Goal: Transaction & Acquisition: Purchase product/service

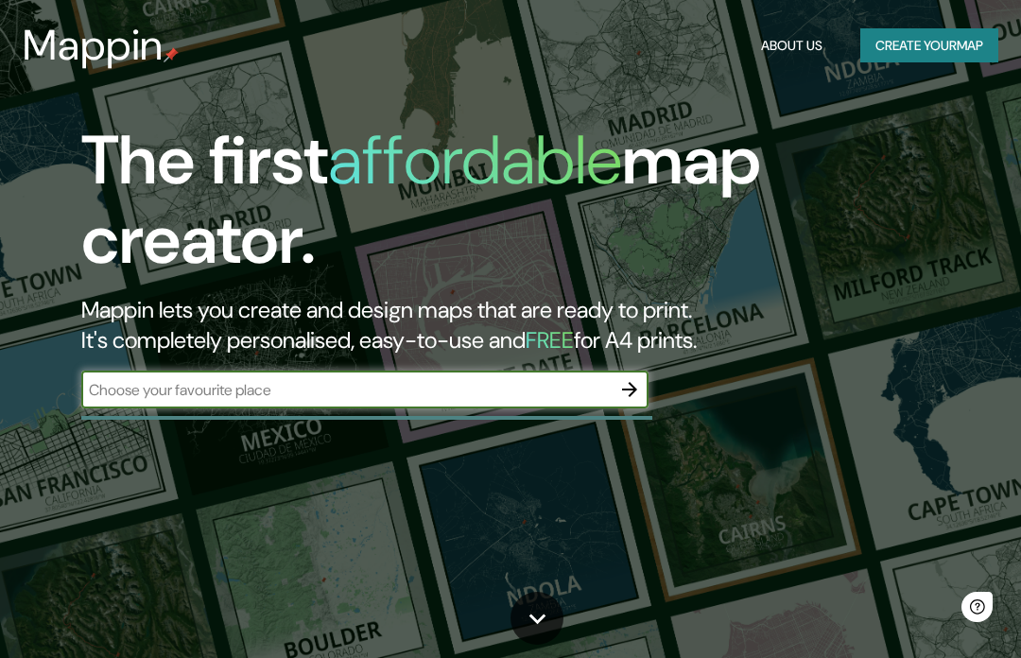
click at [523, 390] on input "text" at bounding box center [345, 390] width 529 height 22
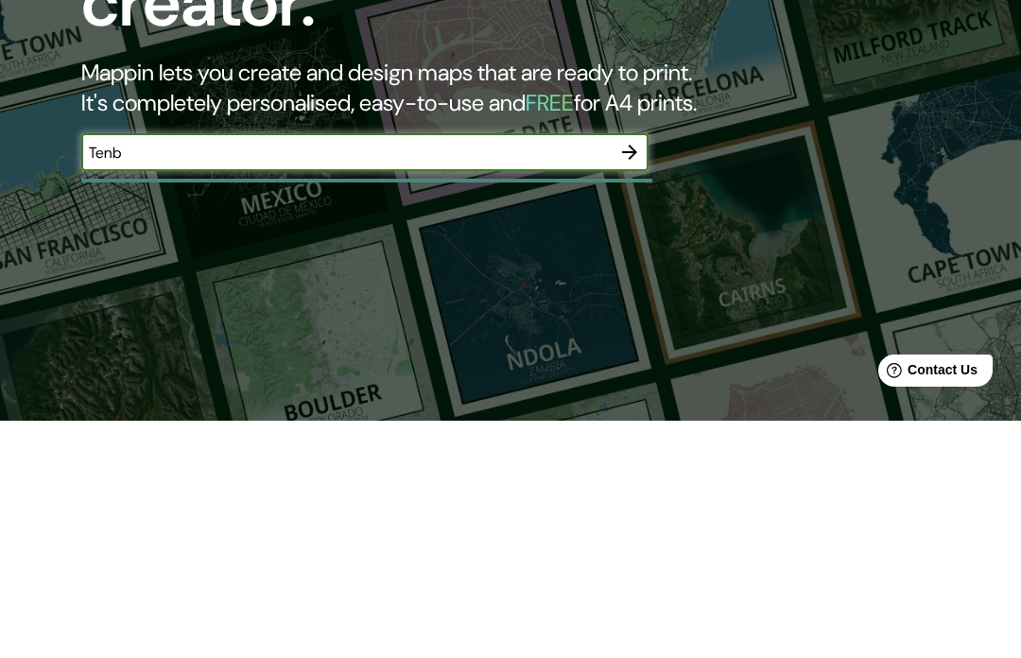
type input "Tenby"
click at [628, 378] on icon "button" at bounding box center [629, 389] width 23 height 23
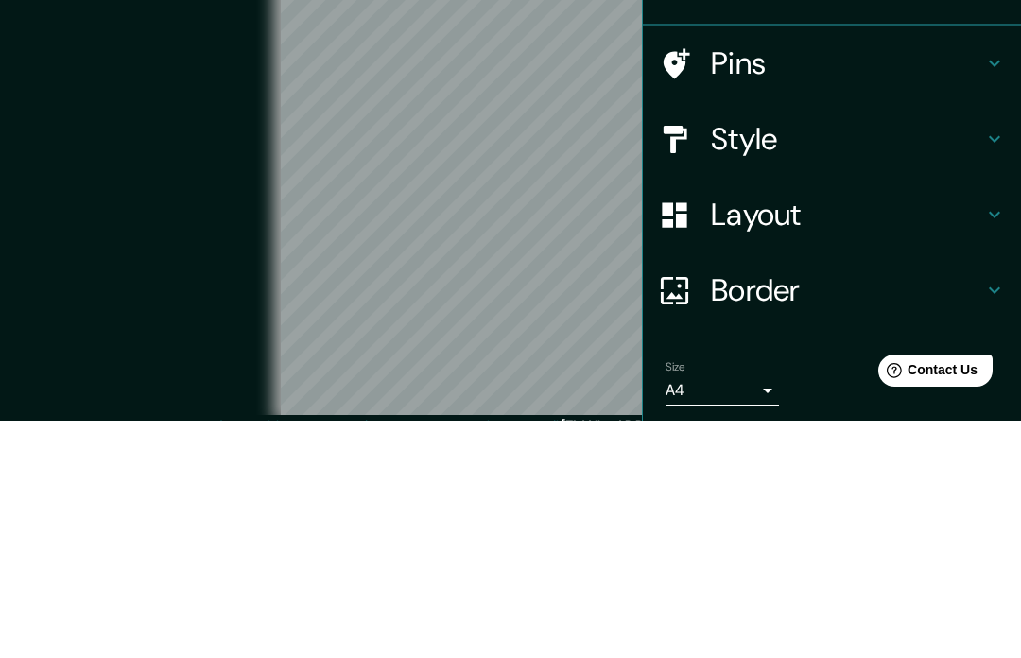
scroll to position [84, 0]
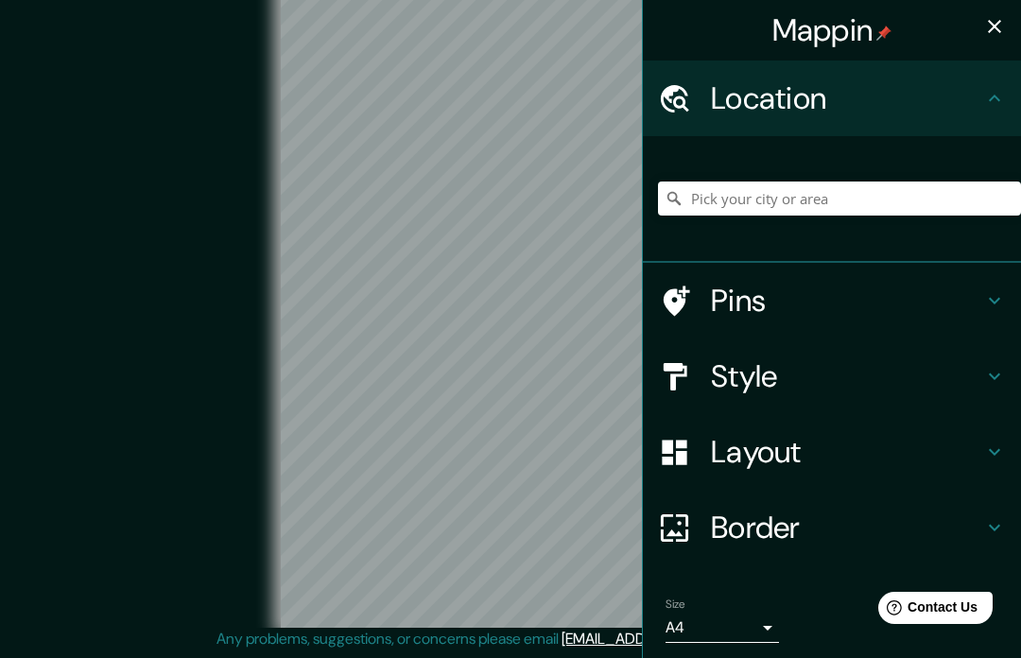
click at [748, 317] on h4 "Pins" at bounding box center [847, 301] width 272 height 38
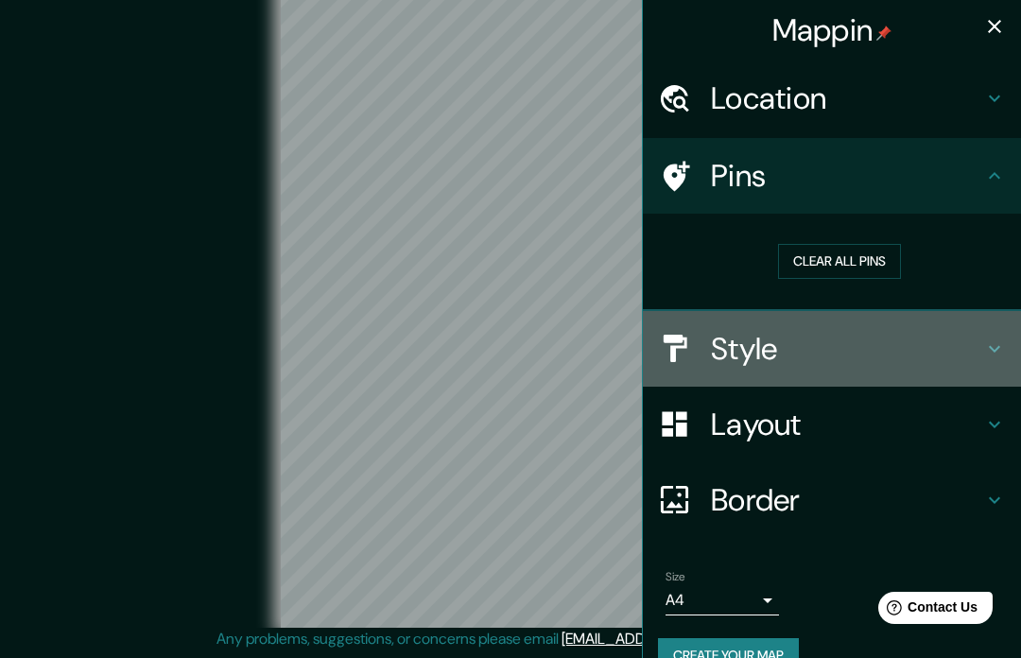
click at [723, 352] on h4 "Style" at bounding box center [847, 349] width 272 height 38
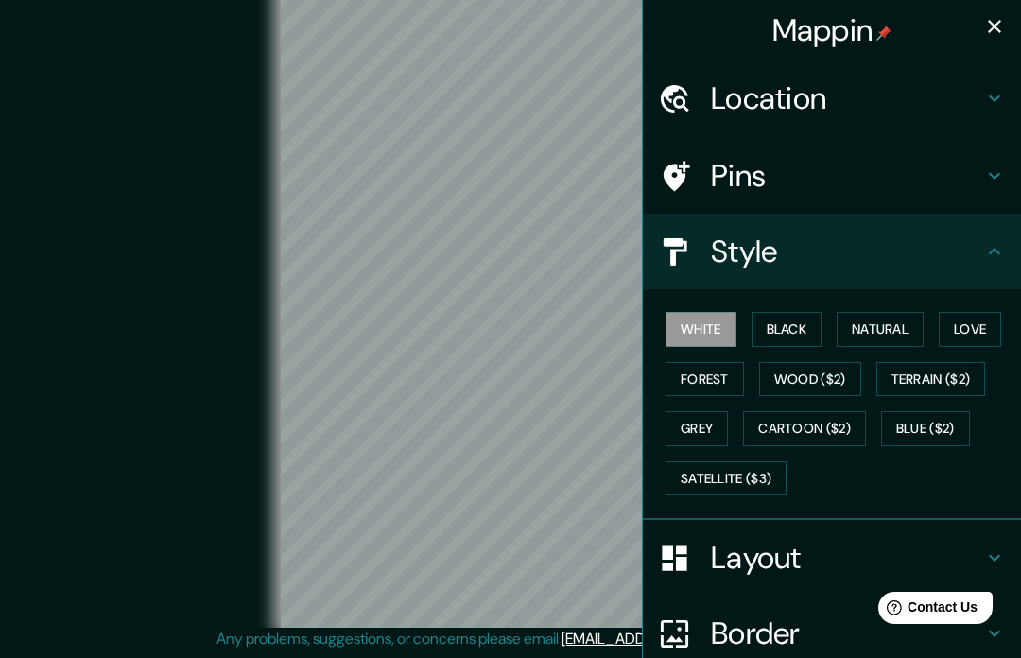
click at [746, 124] on div "Location" at bounding box center [832, 98] width 378 height 76
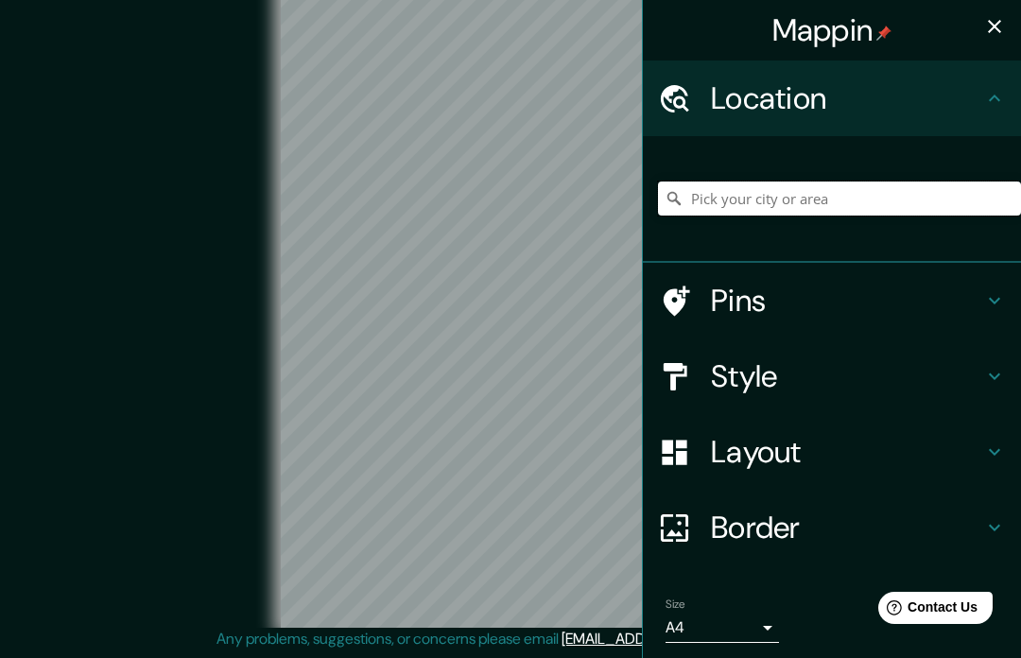
click at [747, 190] on input "Pick your city or area" at bounding box center [839, 198] width 363 height 34
type input "M"
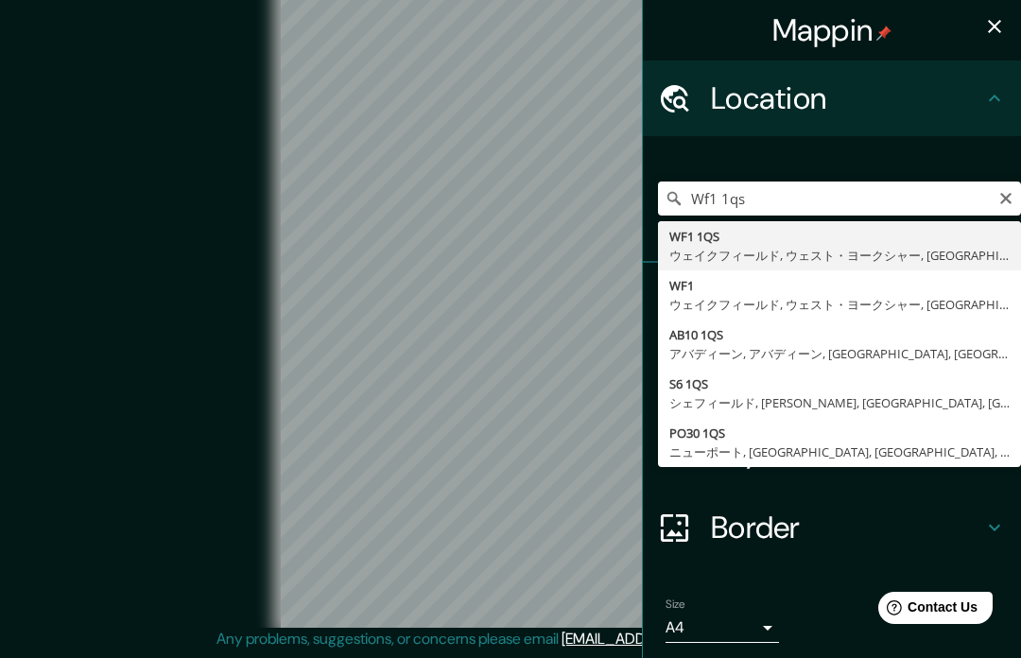
type input "WF1 1QS, ウェイクフィールド, ウェスト・ヨークシャー, イングランド, イギリス"
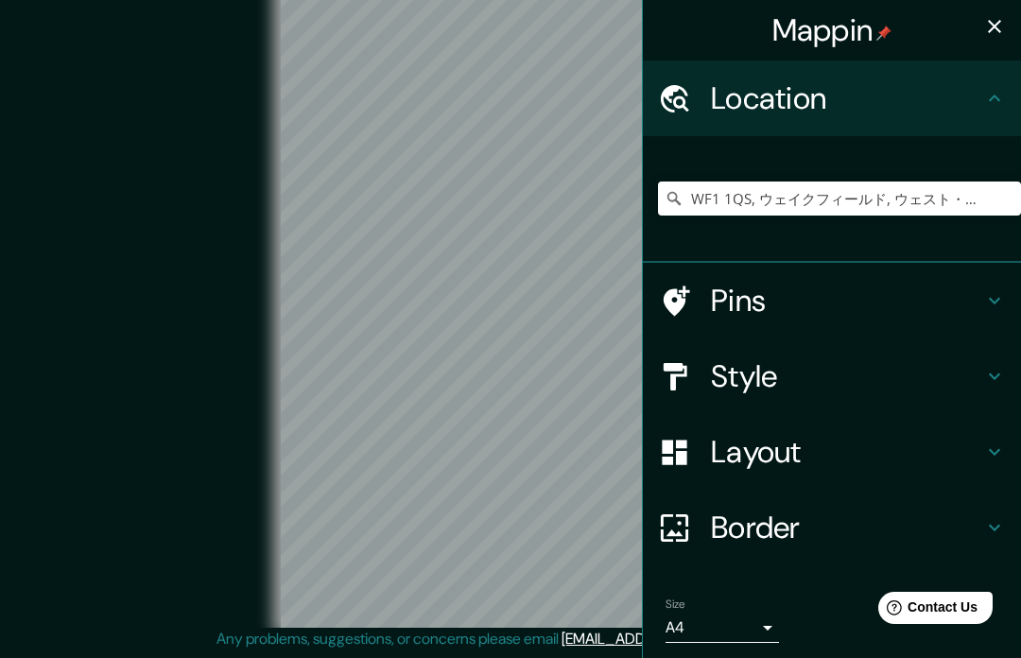
click at [811, 134] on div "Location" at bounding box center [832, 98] width 378 height 76
click at [773, 382] on h4 "Style" at bounding box center [847, 376] width 272 height 38
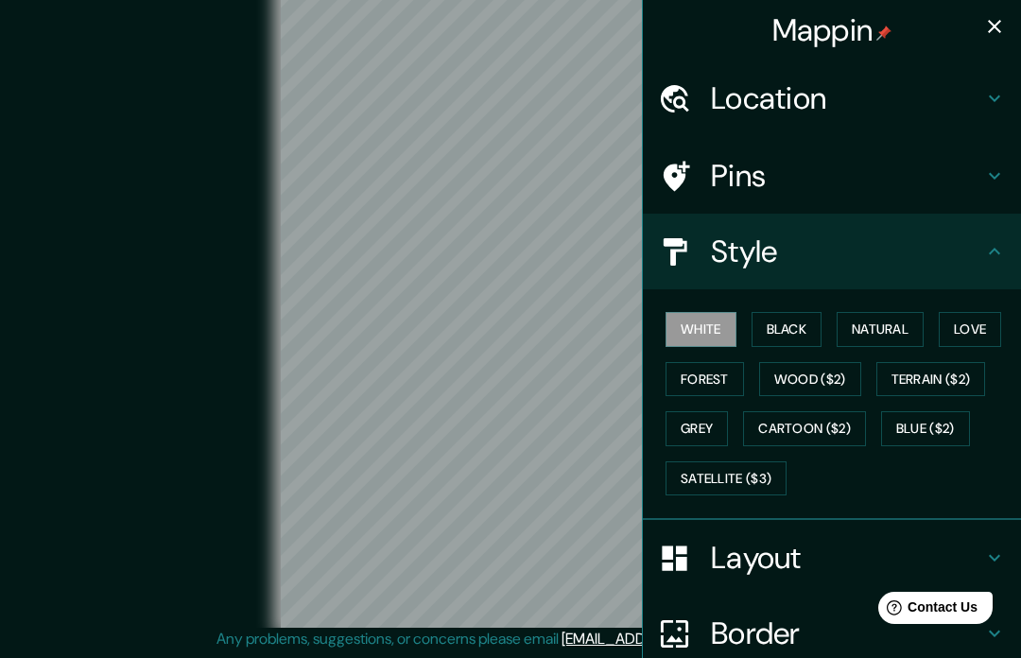
click at [769, 325] on button "Black" at bounding box center [786, 329] width 71 height 35
click at [882, 335] on button "Natural" at bounding box center [879, 329] width 87 height 35
click at [844, 378] on button "Wood ($2)" at bounding box center [810, 379] width 102 height 35
click at [922, 378] on button "Terrain ($2)" at bounding box center [931, 379] width 110 height 35
click at [836, 371] on button "Wood ($2)" at bounding box center [810, 379] width 102 height 35
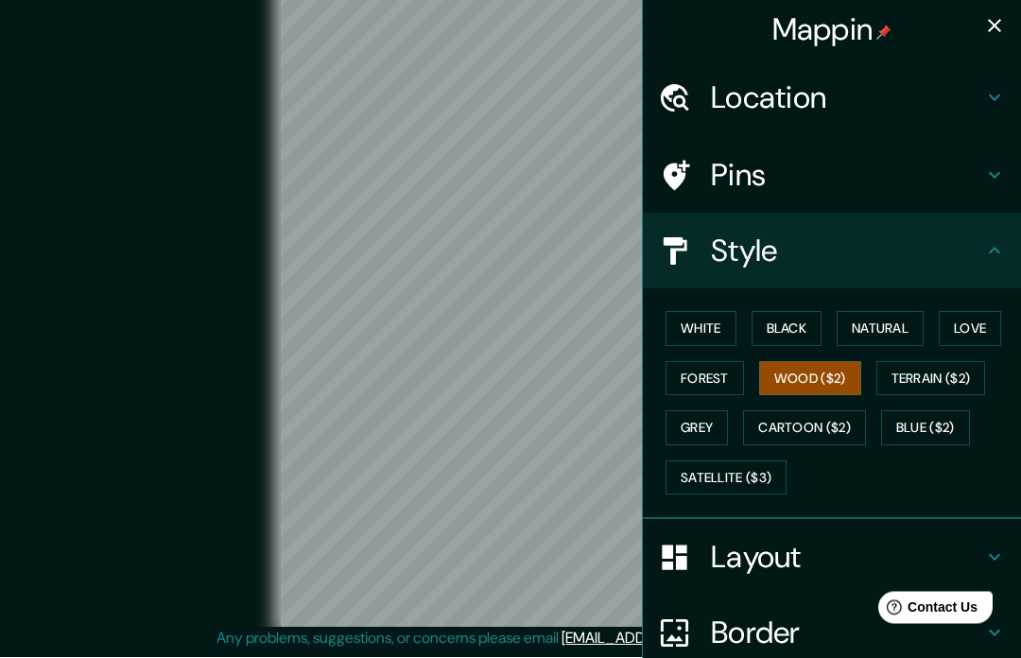
scroll to position [0, 0]
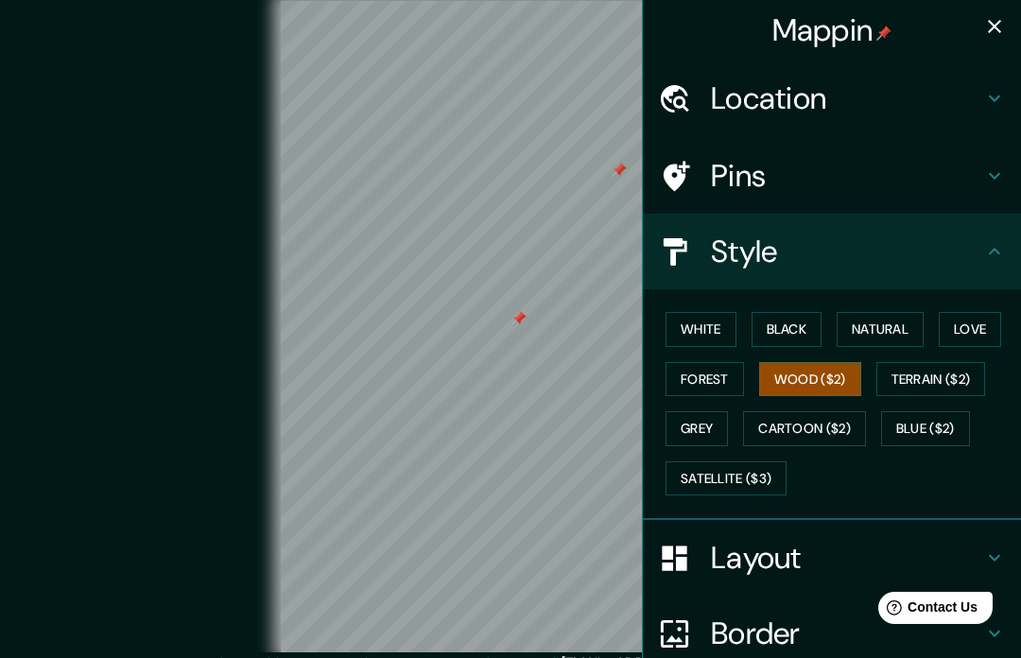
click at [522, 326] on div at bounding box center [518, 318] width 15 height 15
click at [798, 94] on h4 "Location" at bounding box center [847, 98] width 272 height 38
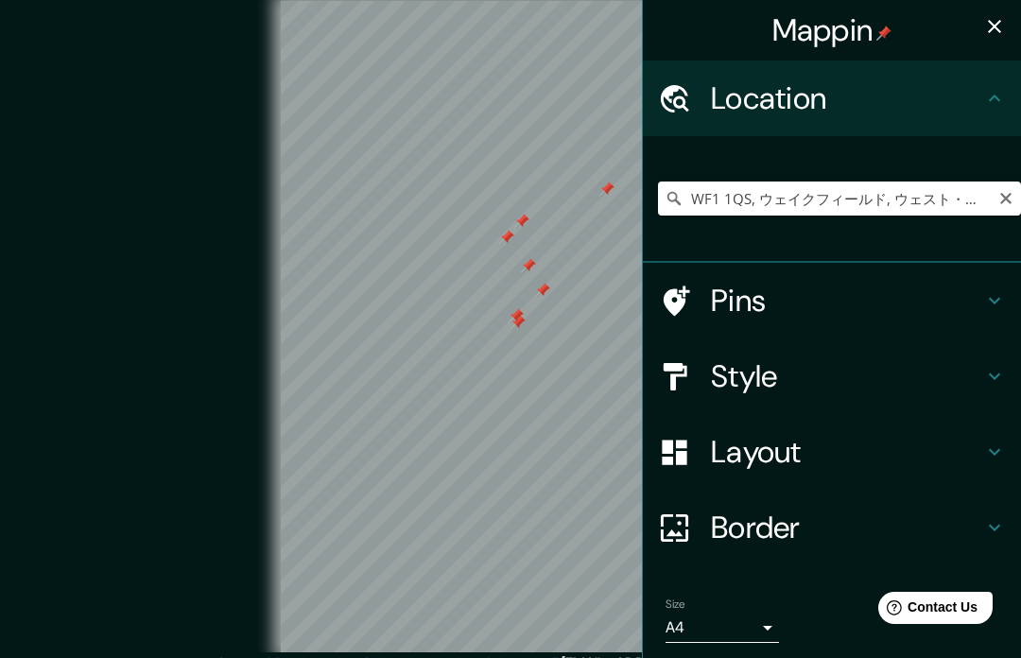
click at [1002, 198] on icon "Clear" at bounding box center [1005, 198] width 15 height 15
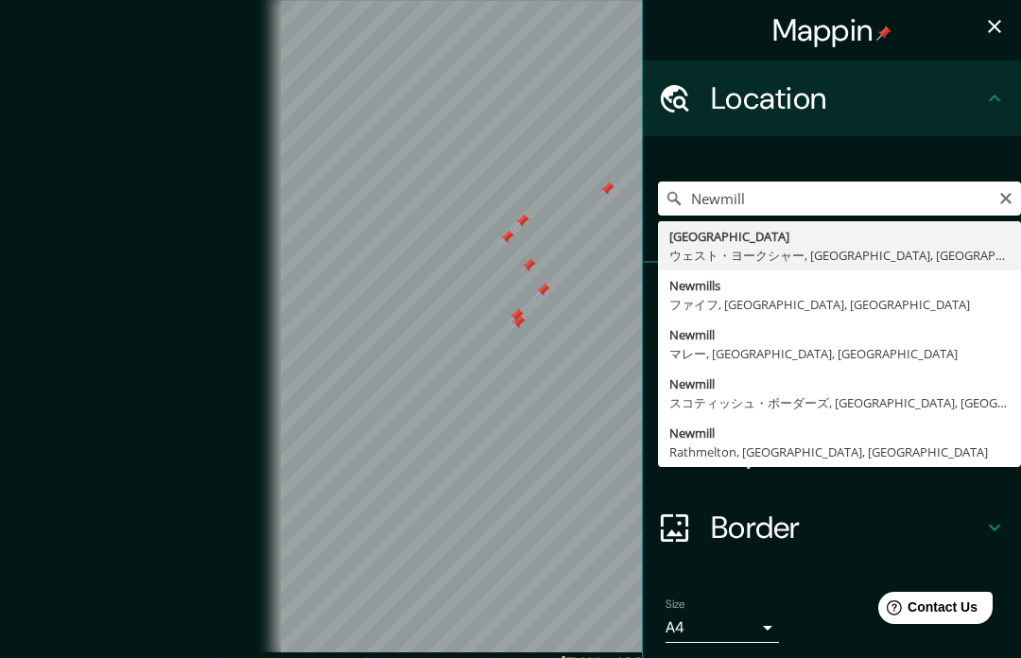
type input "Newmillerdam, ウェスト・ヨークシャー, イングランド, イギリス"
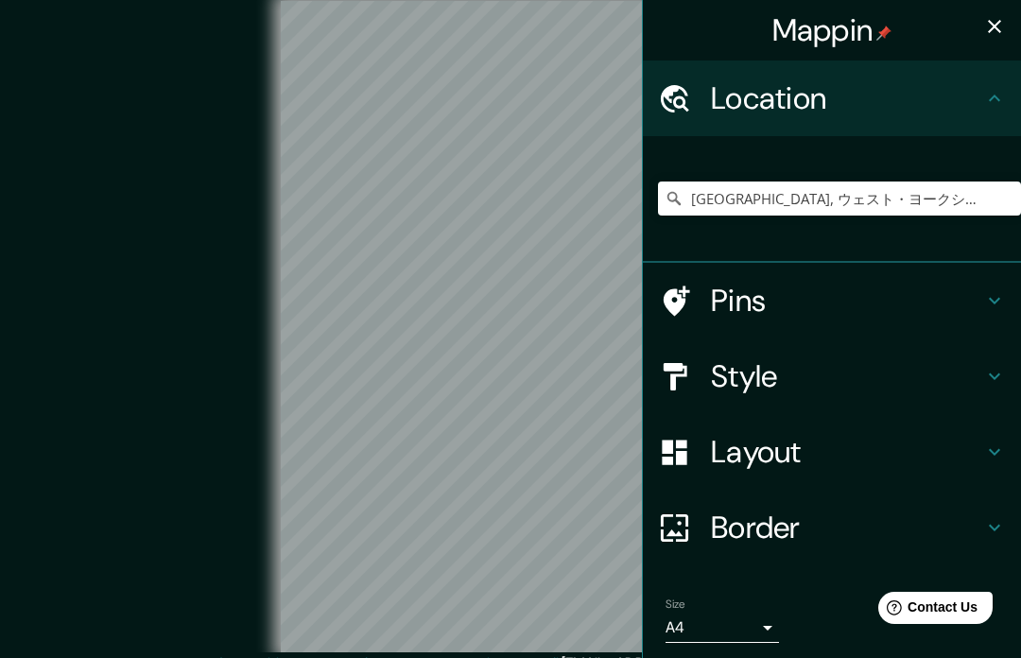
click at [838, 232] on div "Newmillerdam, ウェスト・ヨークシャー, イングランド, イギリス" at bounding box center [839, 198] width 363 height 94
click at [742, 227] on div "Newmillerdam, ウェスト・ヨークシャー, イングランド, イギリス" at bounding box center [839, 198] width 363 height 94
click at [998, 197] on icon "Clear" at bounding box center [1005, 198] width 15 height 15
click at [764, 198] on input "Newmiln Smithy Cottage, パース, PH2 6AE, イギリス" at bounding box center [839, 198] width 363 height 34
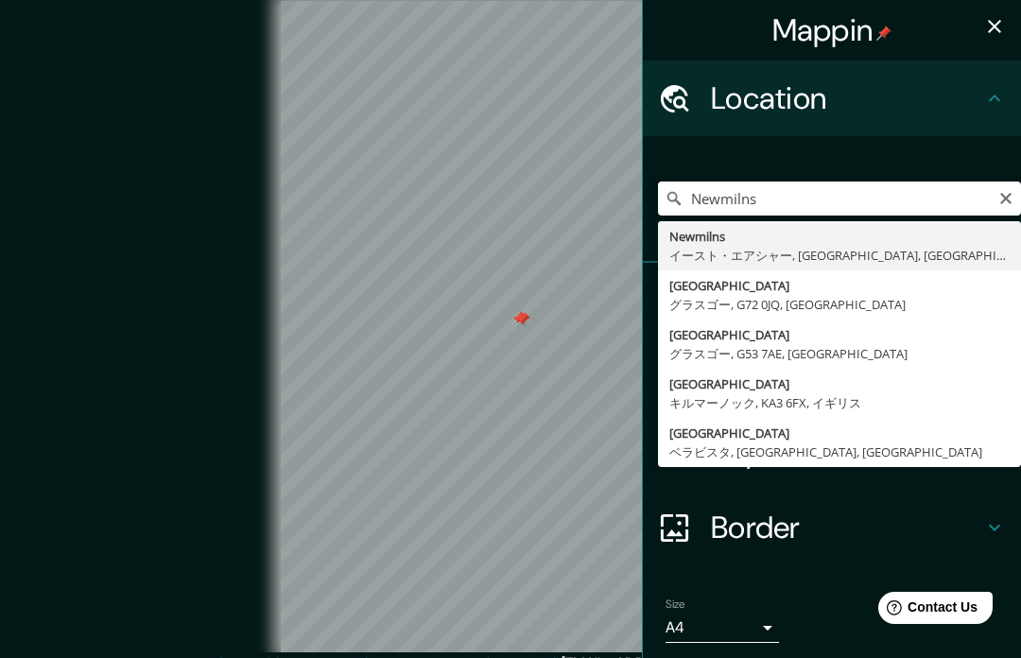
type input "Newmilns, イースト・エアシャー, スコットランド, イギリス"
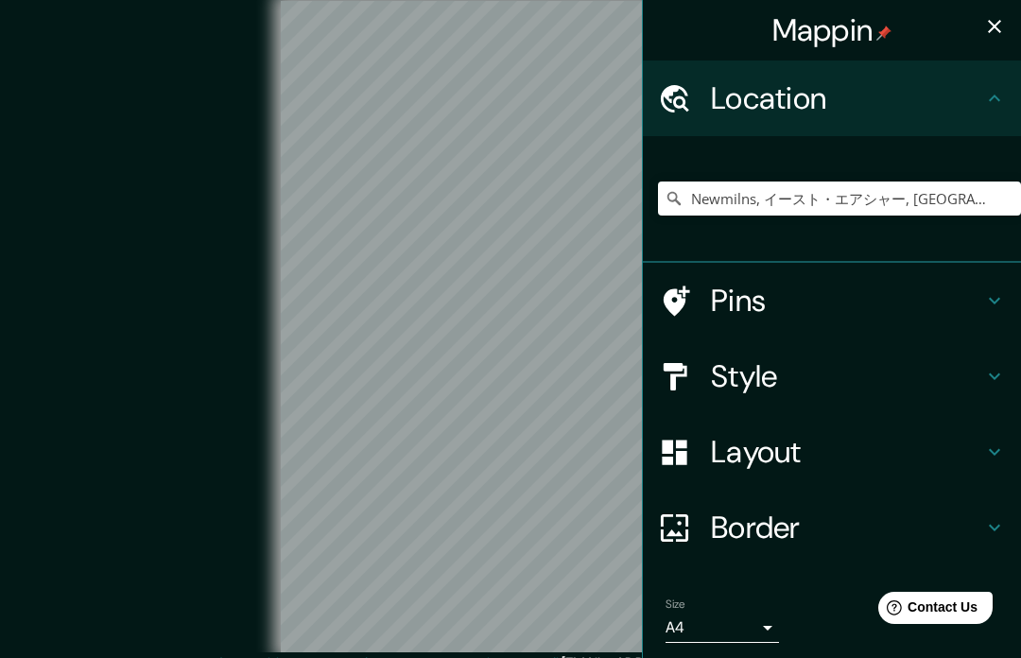
click at [811, 264] on div "Pins" at bounding box center [832, 301] width 378 height 76
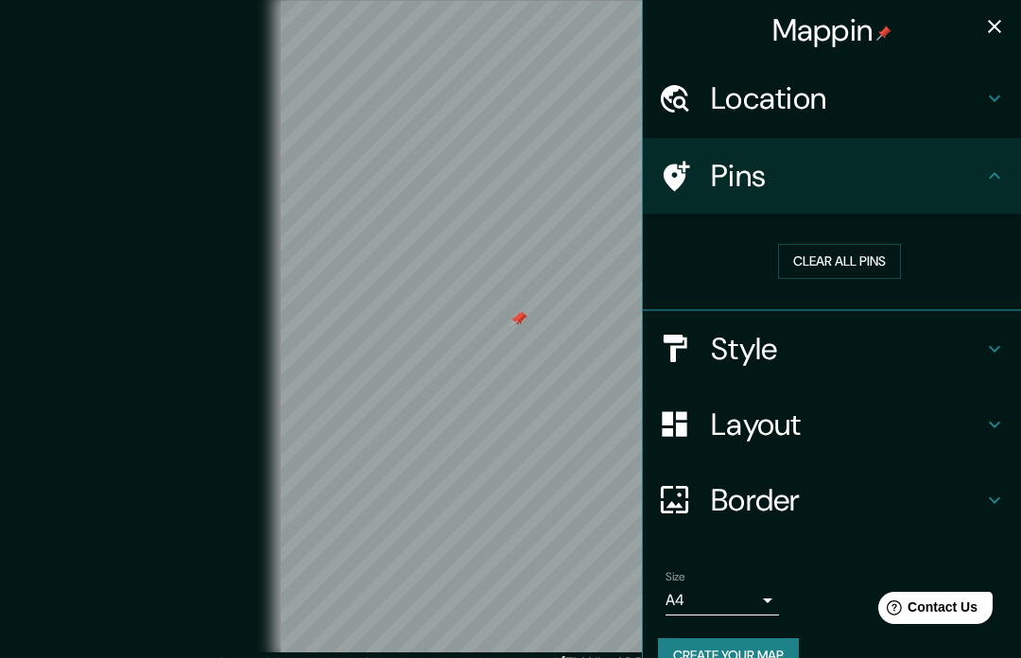
click at [832, 90] on h4 "Location" at bounding box center [847, 98] width 272 height 38
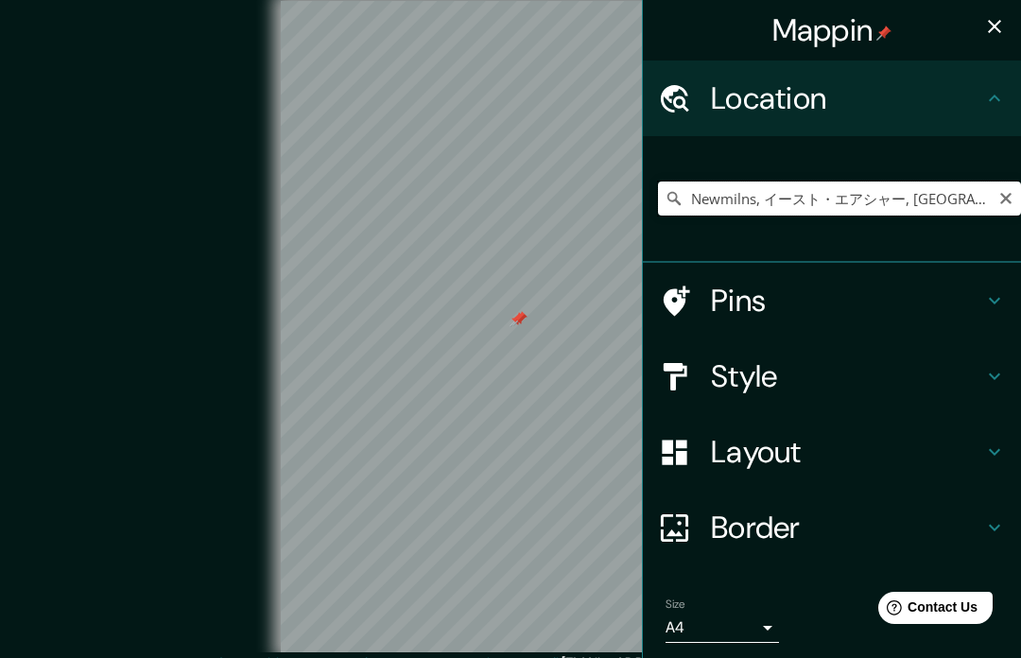
click at [997, 212] on input "Newmilns, イースト・エアシャー, スコットランド, イギリス" at bounding box center [839, 198] width 363 height 34
click at [997, 201] on input "Newmilns, イースト・エアシャー, スコットランド, イギリス" at bounding box center [839, 198] width 363 height 34
click at [1008, 189] on button "Clear" at bounding box center [1005, 197] width 15 height 18
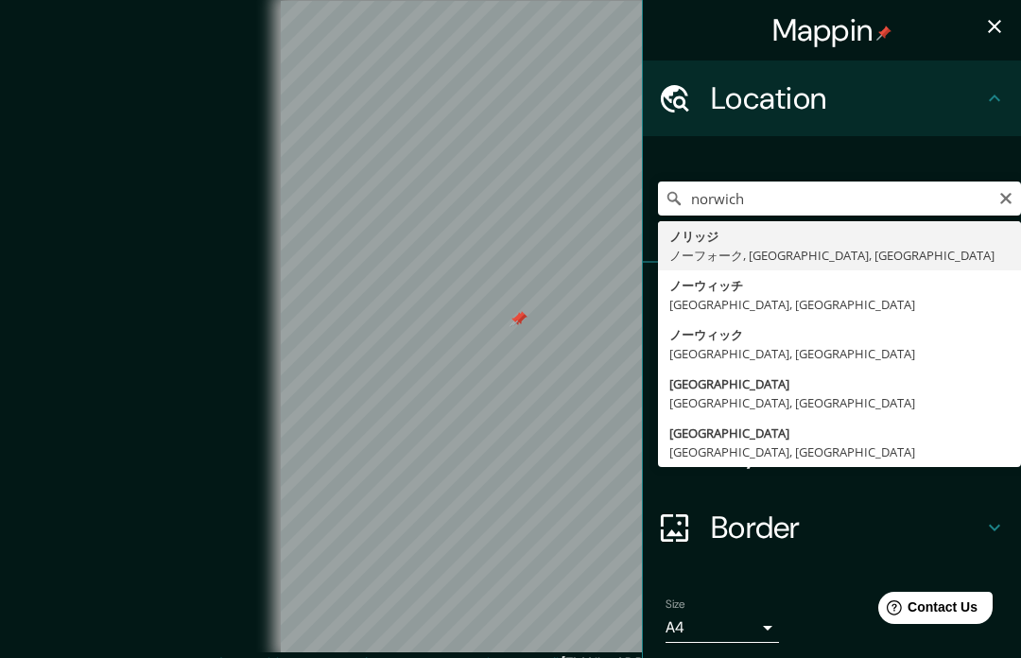
type input "ノリッジ, ノーフォーク, イングランド, イギリス"
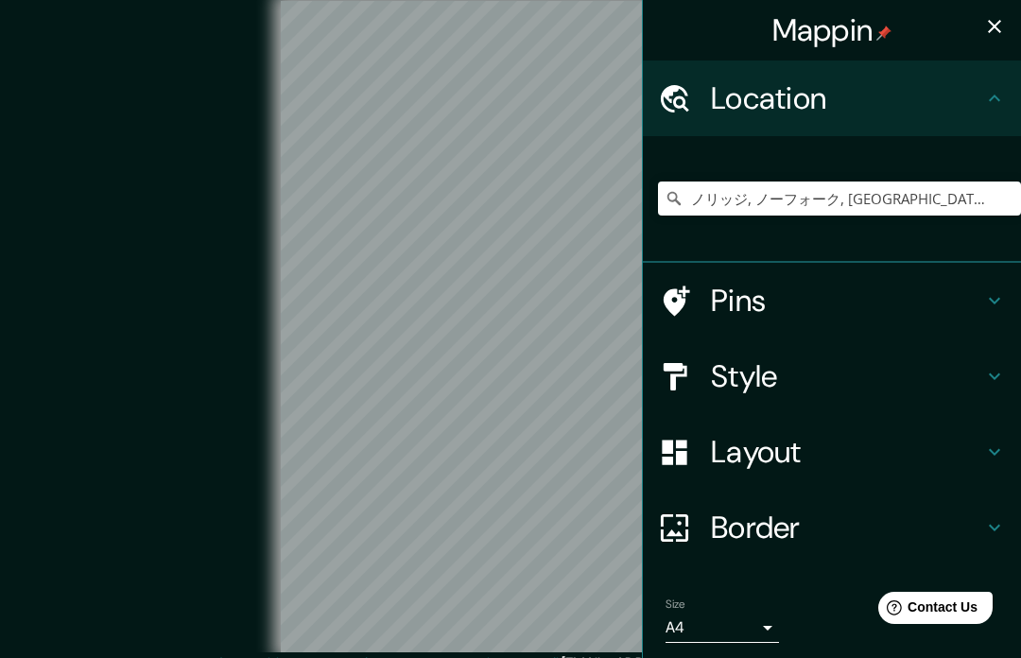
click at [861, 244] on div "ノリッジ, ノーフォーク, イングランド, イギリス" at bounding box center [839, 198] width 363 height 94
click at [824, 206] on input "Pick your city or area" at bounding box center [839, 198] width 363 height 34
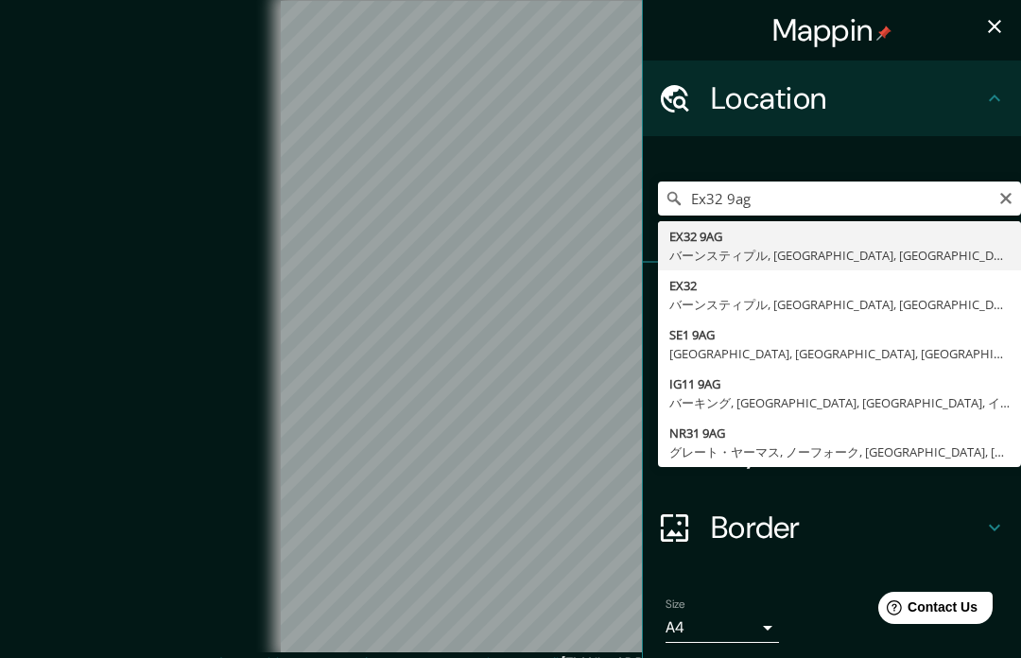
type input "EX32 9AG, バーンスティプル, デヴォン, イングランド, イギリス"
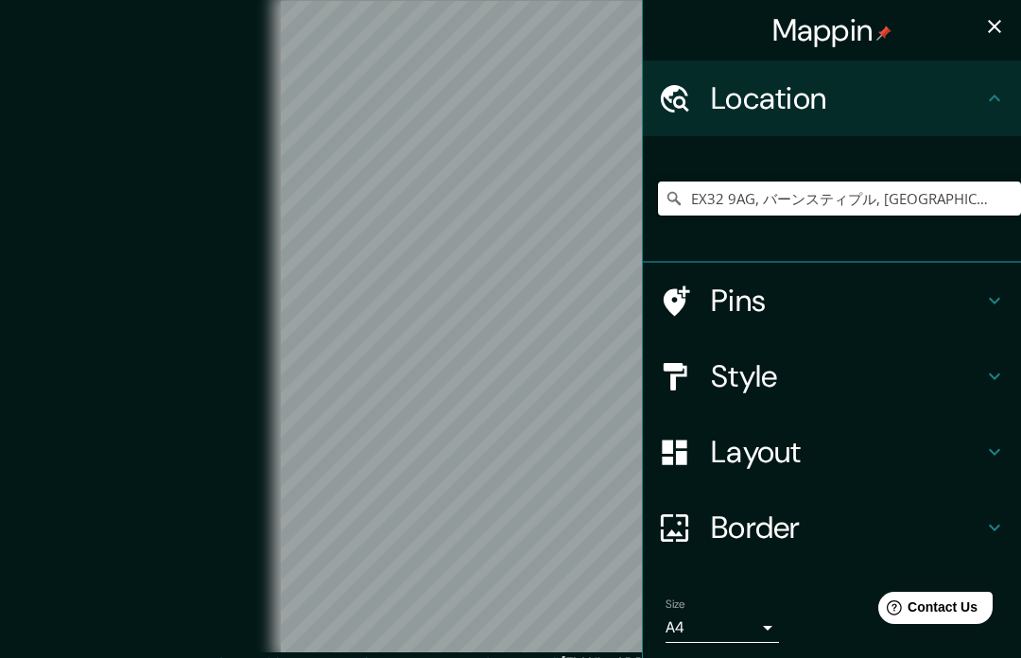
click at [819, 237] on div "EX32 9AG, バーンスティプル, デヴォン, イングランド, イギリス" at bounding box center [839, 198] width 363 height 94
click at [835, 384] on h4 "Style" at bounding box center [847, 376] width 272 height 38
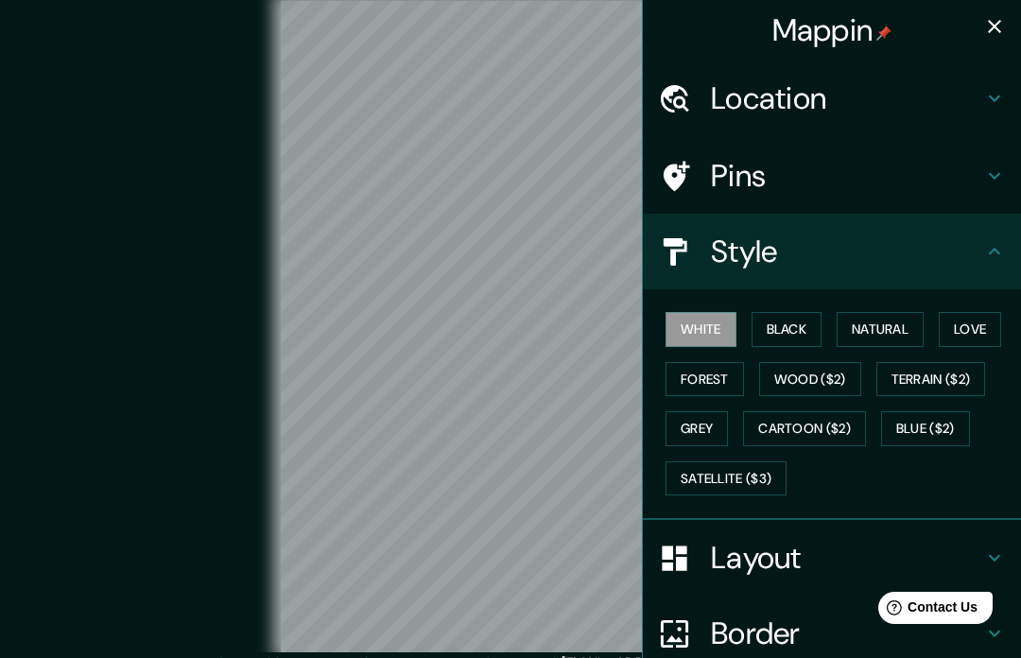
click at [829, 371] on button "Wood ($2)" at bounding box center [810, 379] width 102 height 35
click at [830, 154] on div "Pins" at bounding box center [832, 176] width 378 height 76
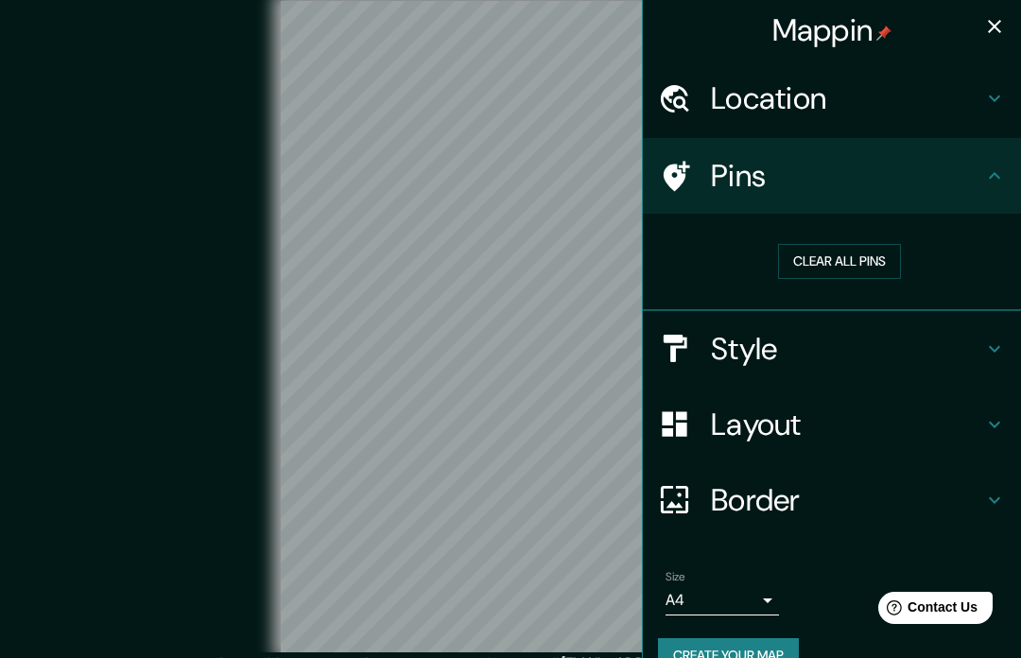
click at [880, 98] on h4 "Location" at bounding box center [847, 98] width 272 height 38
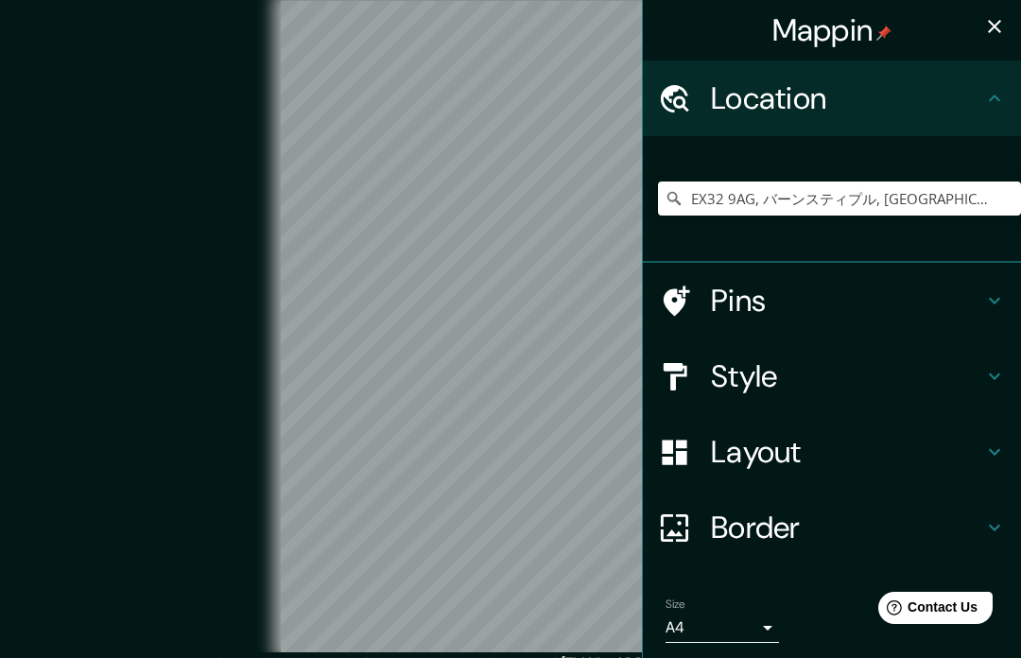
click at [845, 292] on h4 "Pins" at bounding box center [847, 301] width 272 height 38
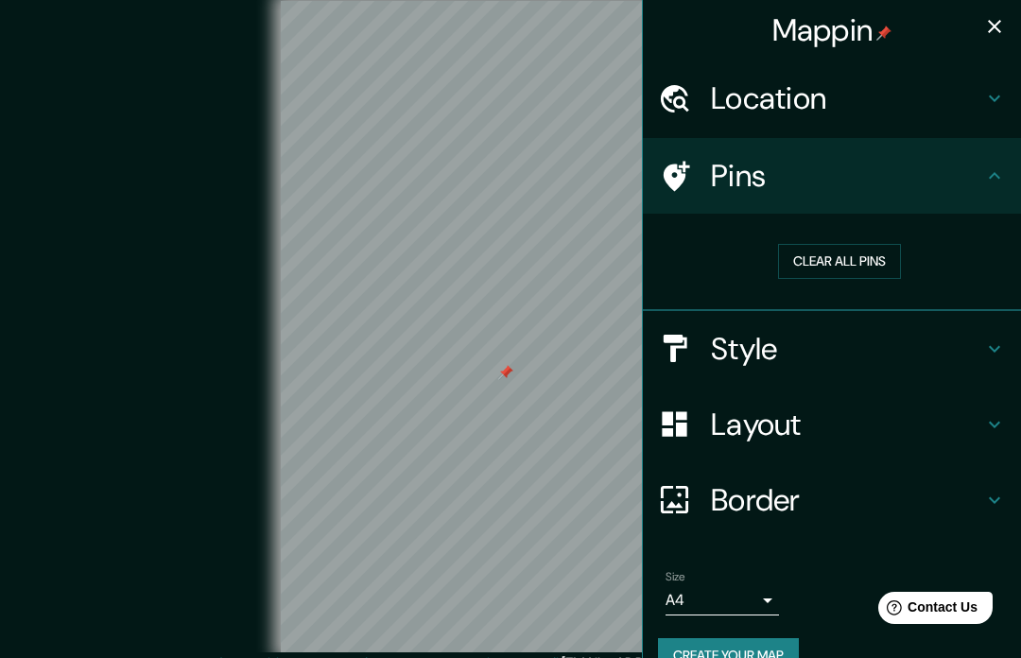
click at [817, 358] on h4 "Style" at bounding box center [847, 349] width 272 height 38
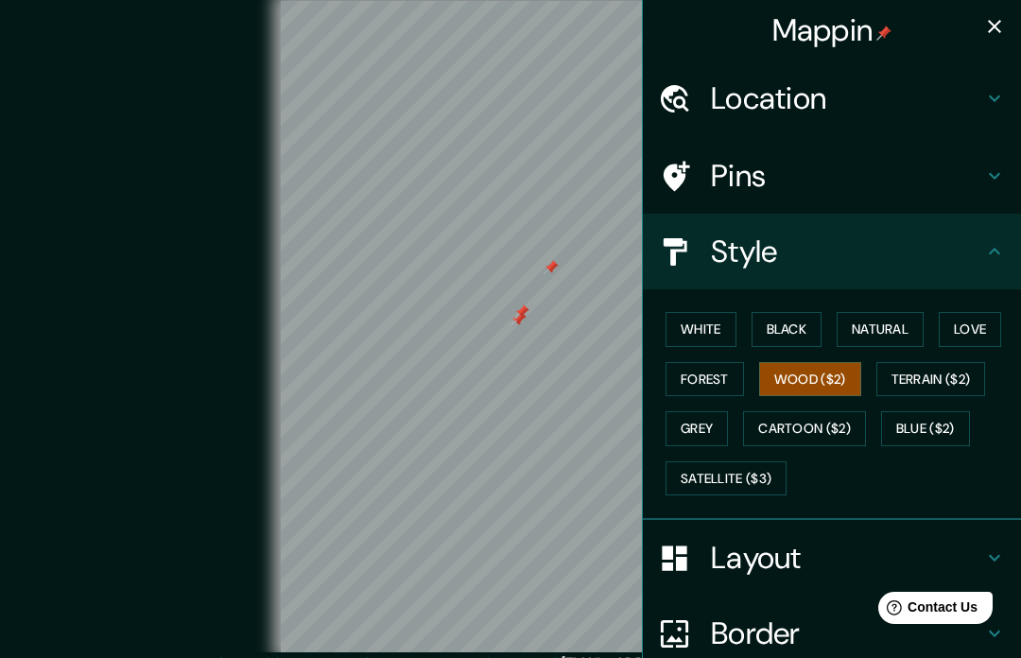
click at [762, 625] on h4 "Border" at bounding box center [847, 633] width 272 height 38
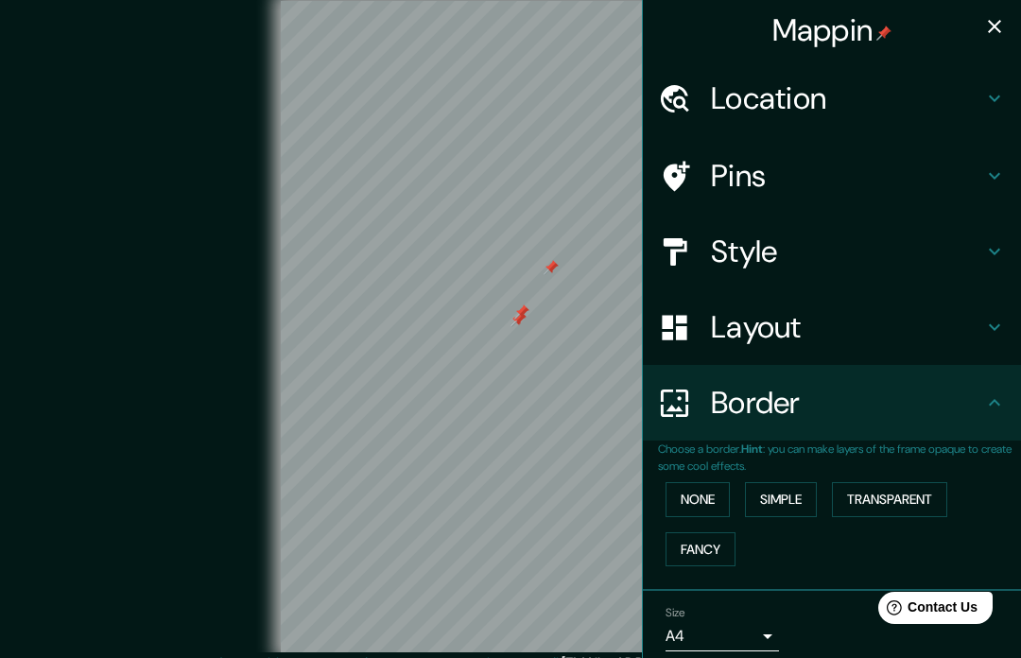
click at [790, 487] on button "Simple" at bounding box center [781, 499] width 72 height 35
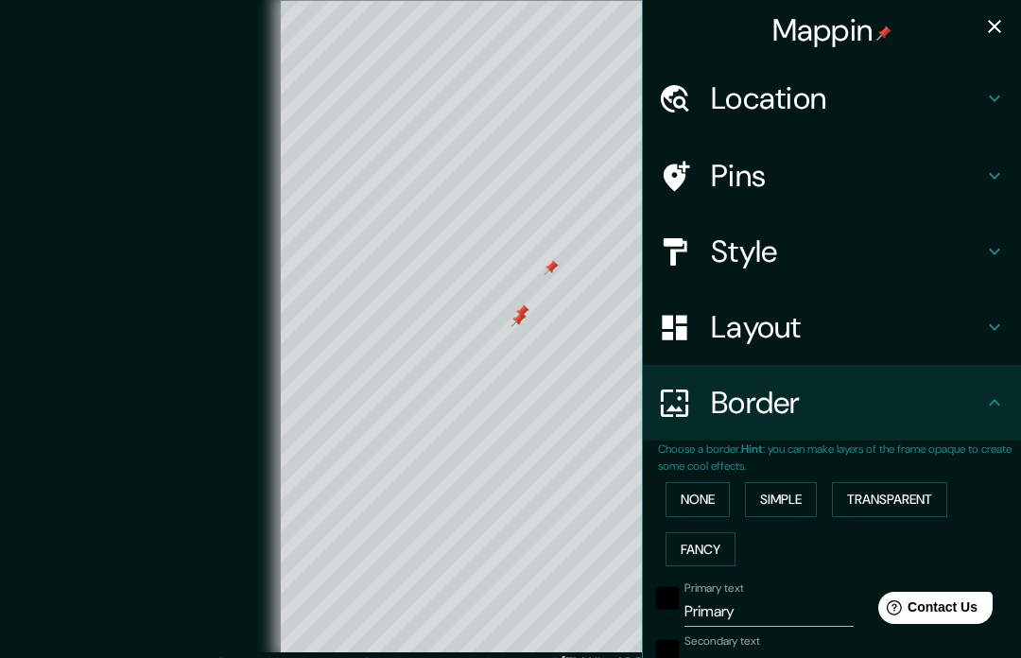
click at [760, 618] on input "Primary" at bounding box center [768, 611] width 169 height 30
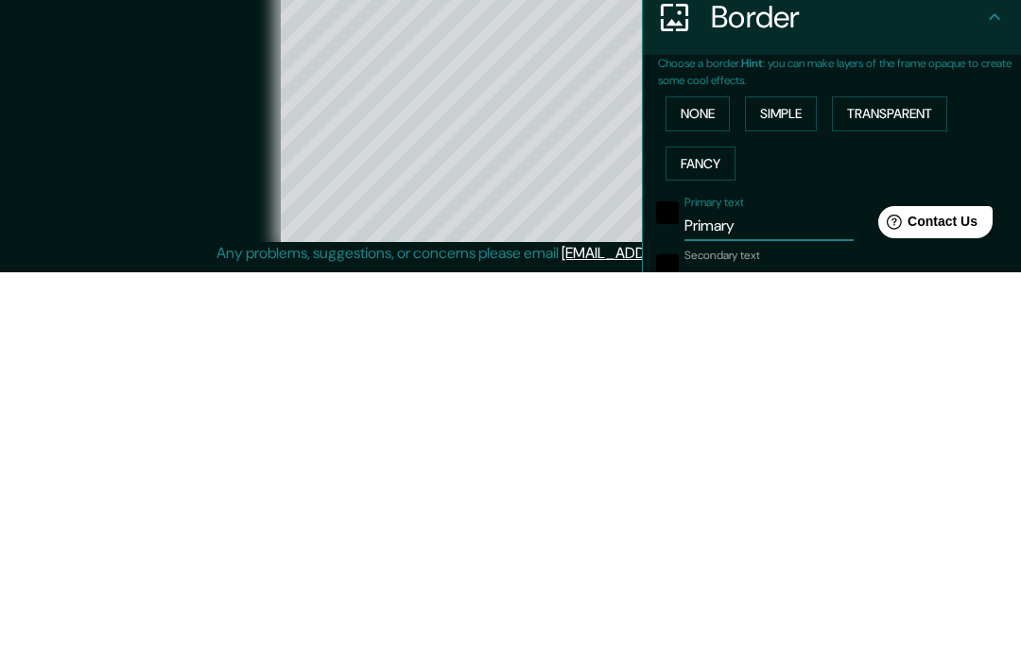
click at [763, 596] on input "Primary" at bounding box center [768, 611] width 169 height 30
type input "E"
type input "195"
type input "39"
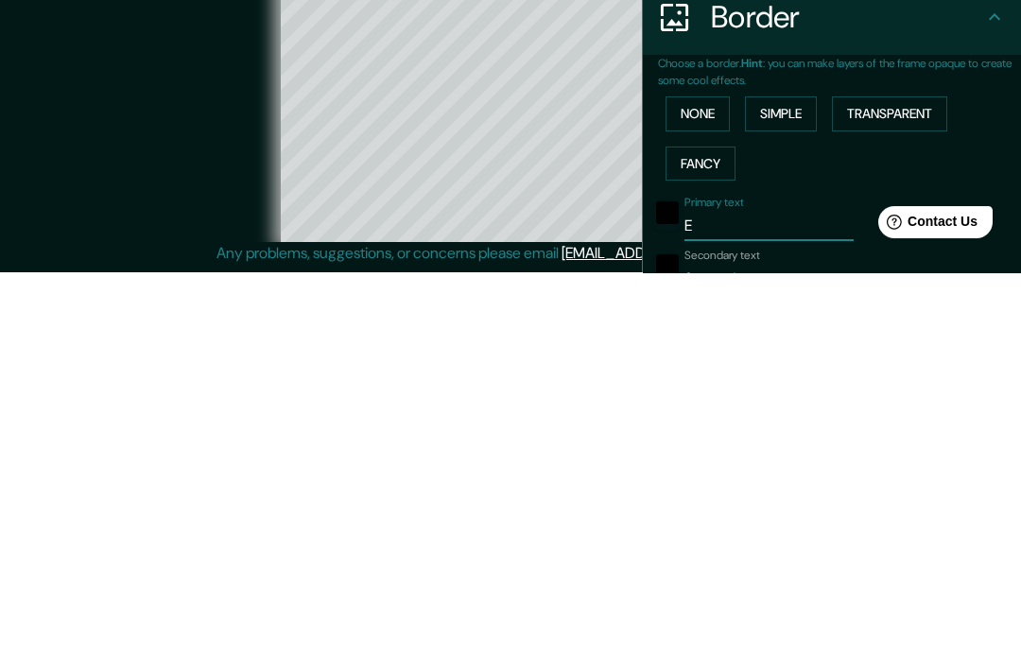
scroll to position [84, 0]
type input "EX"
type input "195"
type input "39"
type input "EX3"
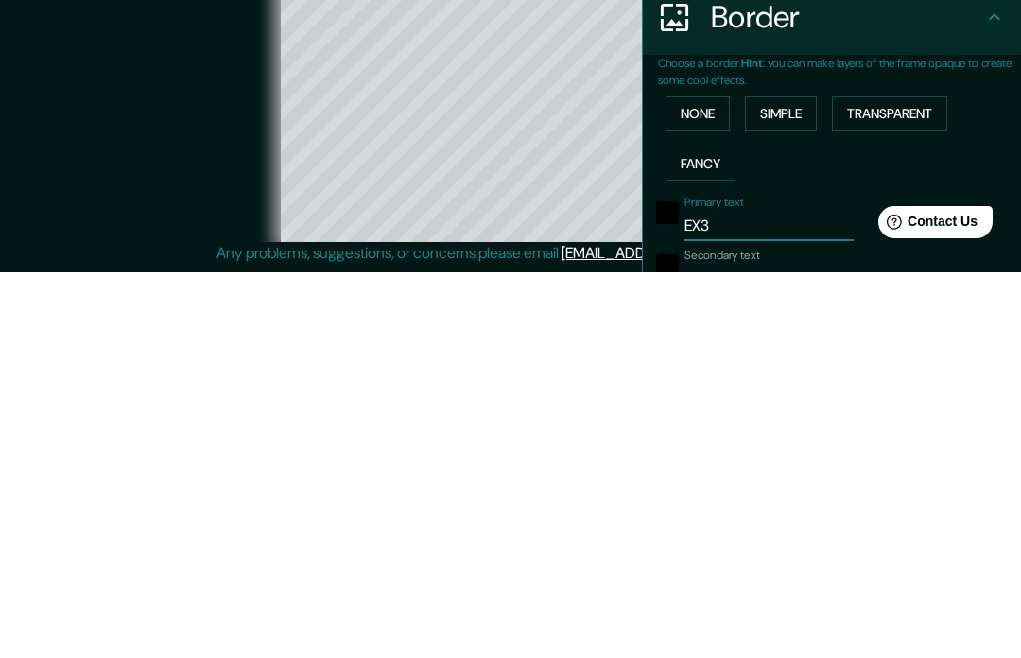
type input "195"
type input "39"
type input "EX32"
type input "195"
type input "39"
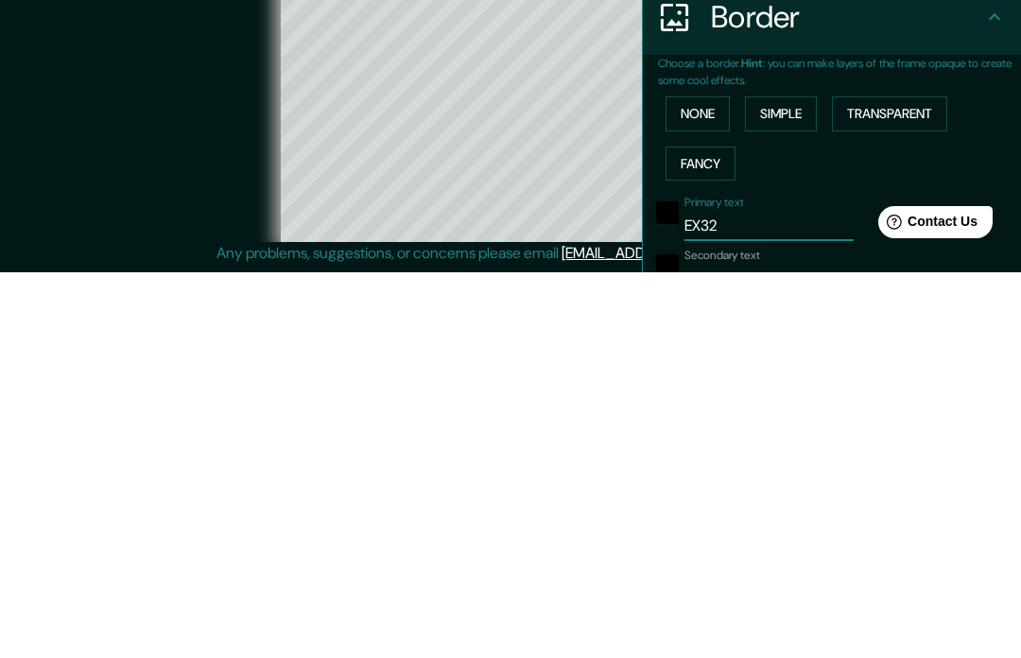
type input "EX32"
type input "195"
type input "39"
type input "EX32 9"
type input "195"
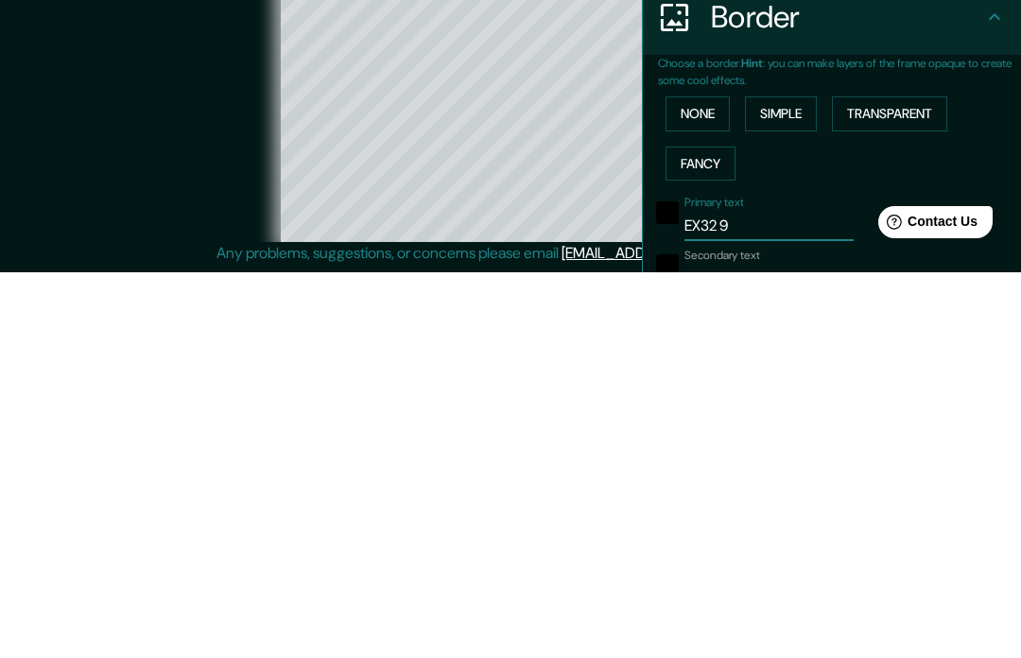
type input "39"
type input "EX32 9A"
type input "195"
type input "39"
type input "EX32 9AG"
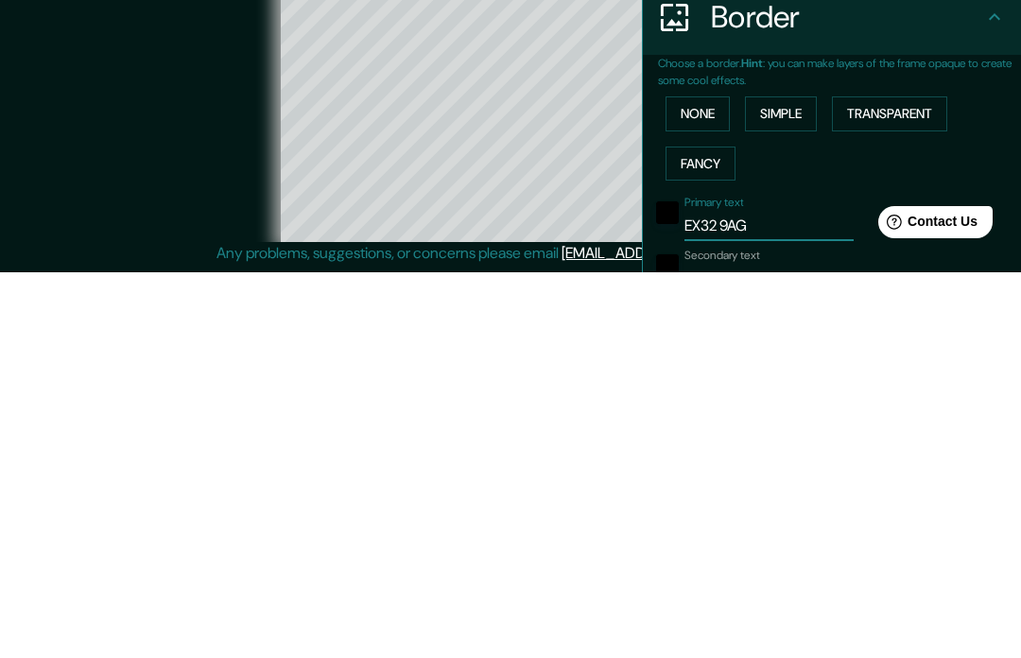
type input "195"
type input "39"
type input "EX32 9AG"
click at [781, 634] on div "Secondary text Secondary" at bounding box center [768, 656] width 169 height 45
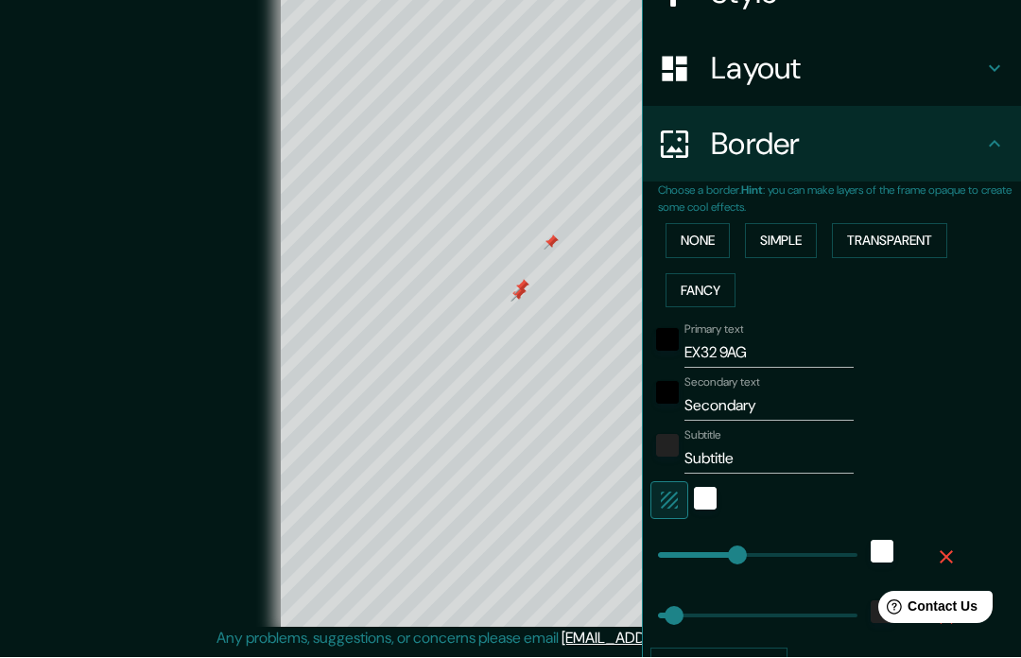
scroll to position [251, 0]
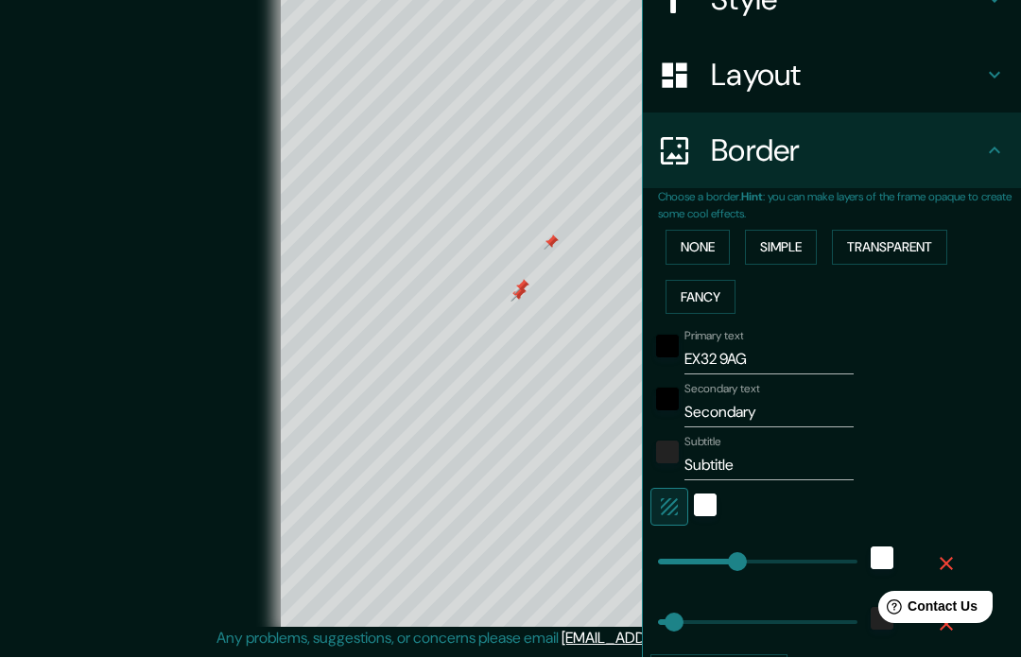
click at [748, 419] on input "Secondary" at bounding box center [768, 413] width 169 height 30
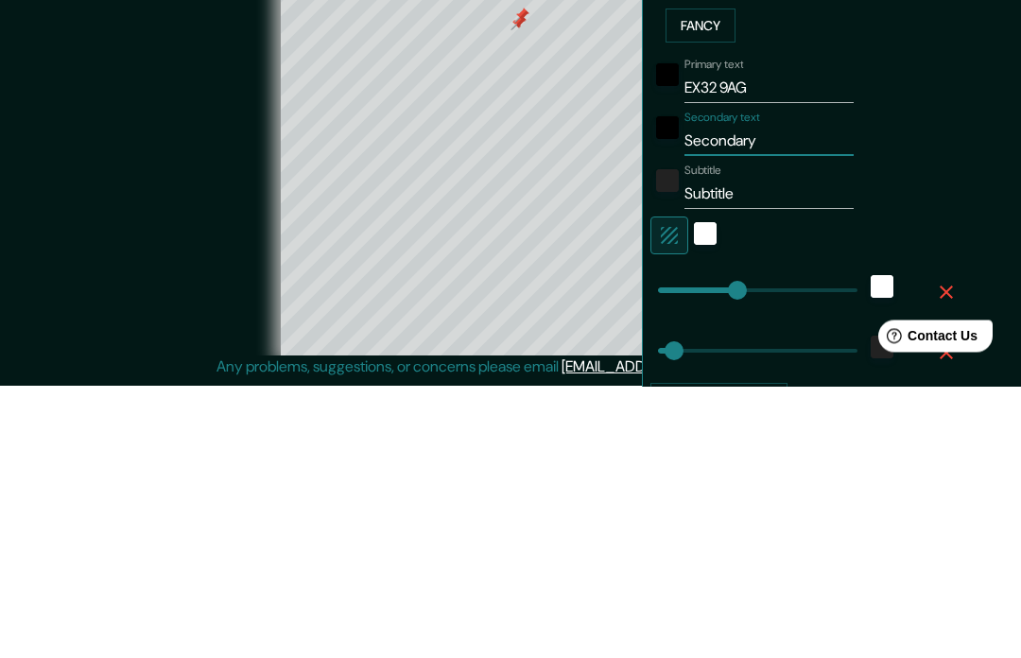
type input "B"
type input "195"
type input "39"
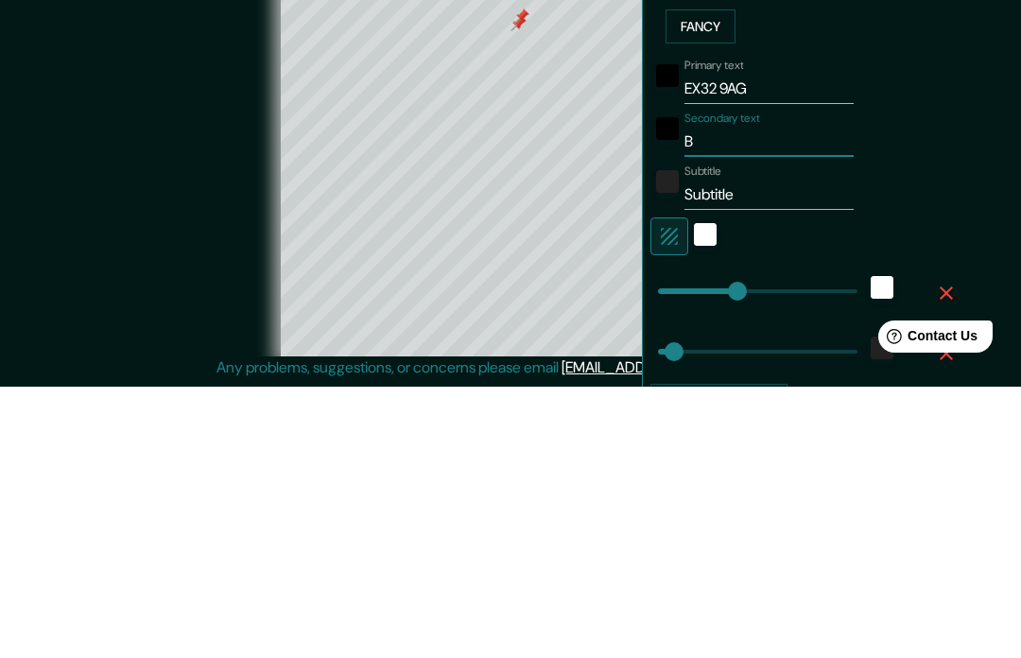
type input "Ba"
type input "195"
type input "39"
type input "Bar"
type input "195"
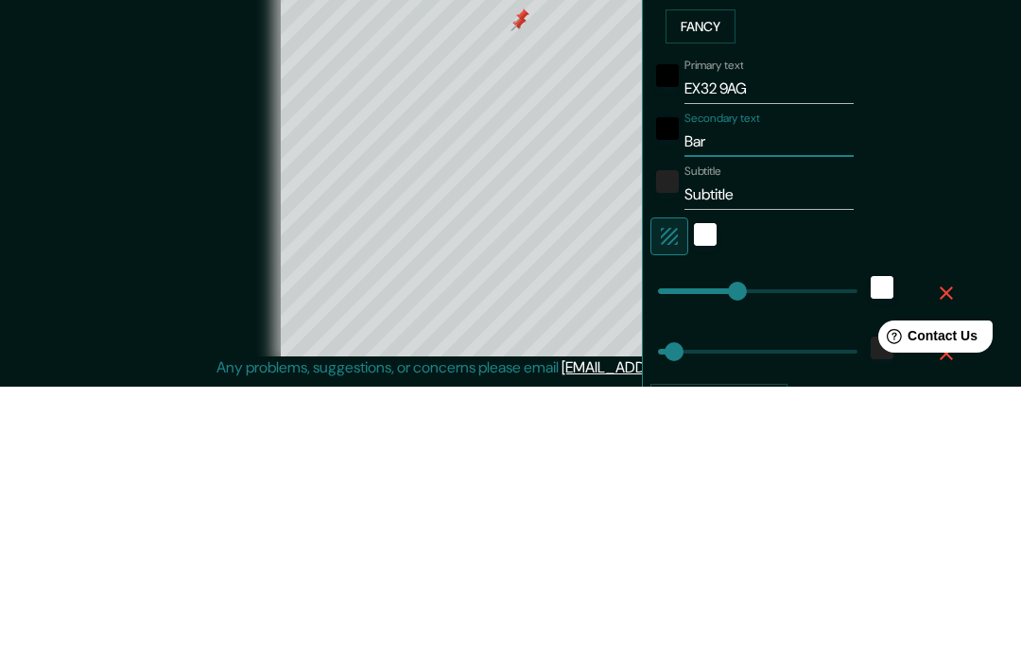
type input "39"
type input "Barn"
type input "195"
type input "39"
type input "Barns"
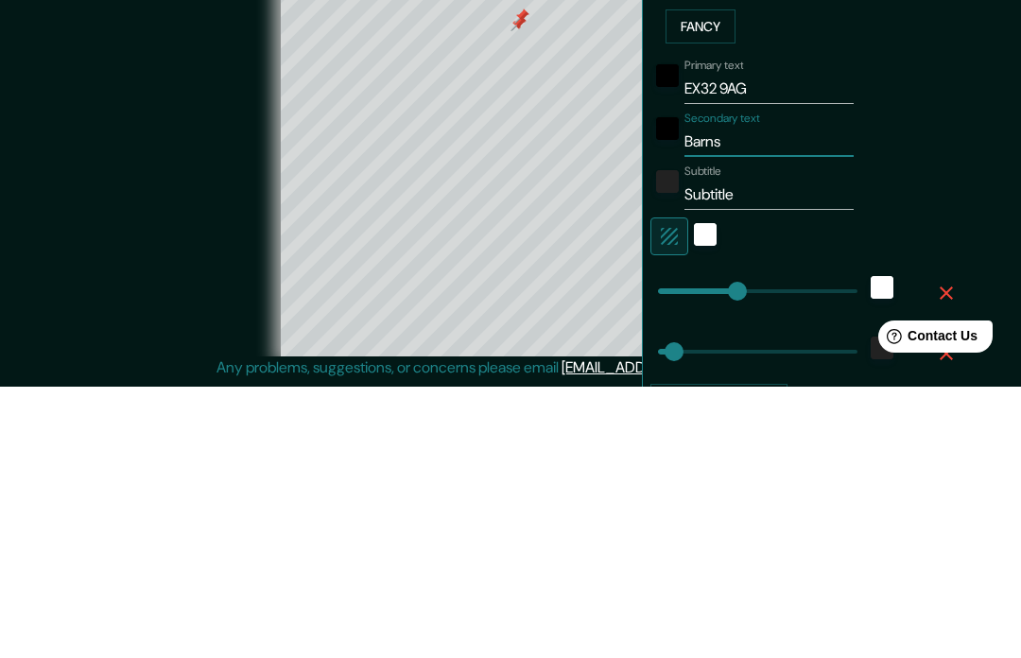
type input "195"
type input "39"
type input "Barnst"
type input "195"
type input "39"
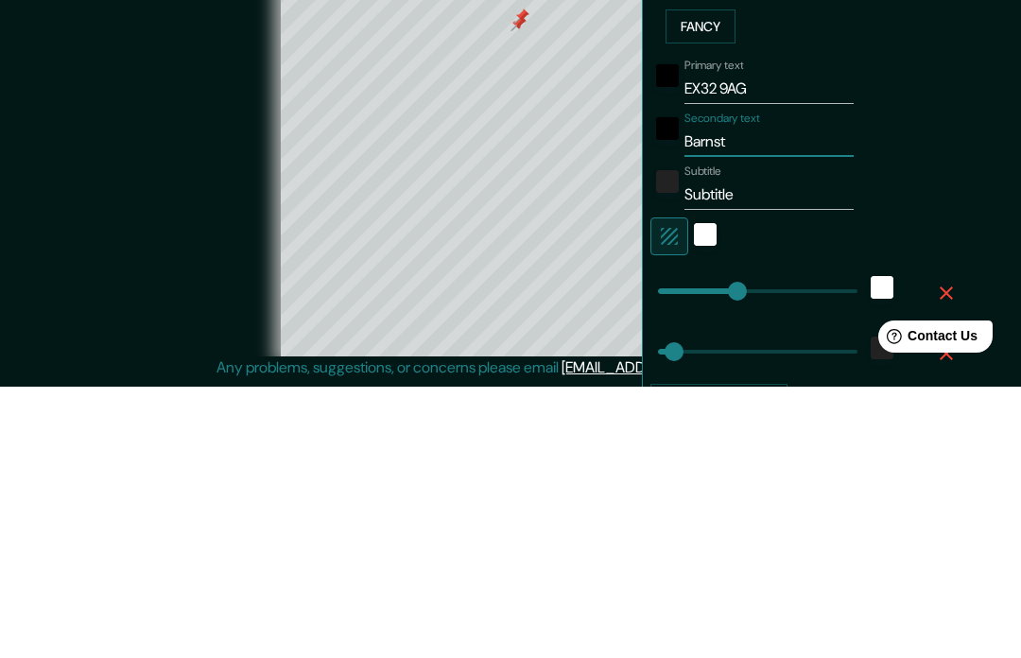
type input "Barnsta"
type input "195"
type input "39"
type input "Barnstap"
type input "195"
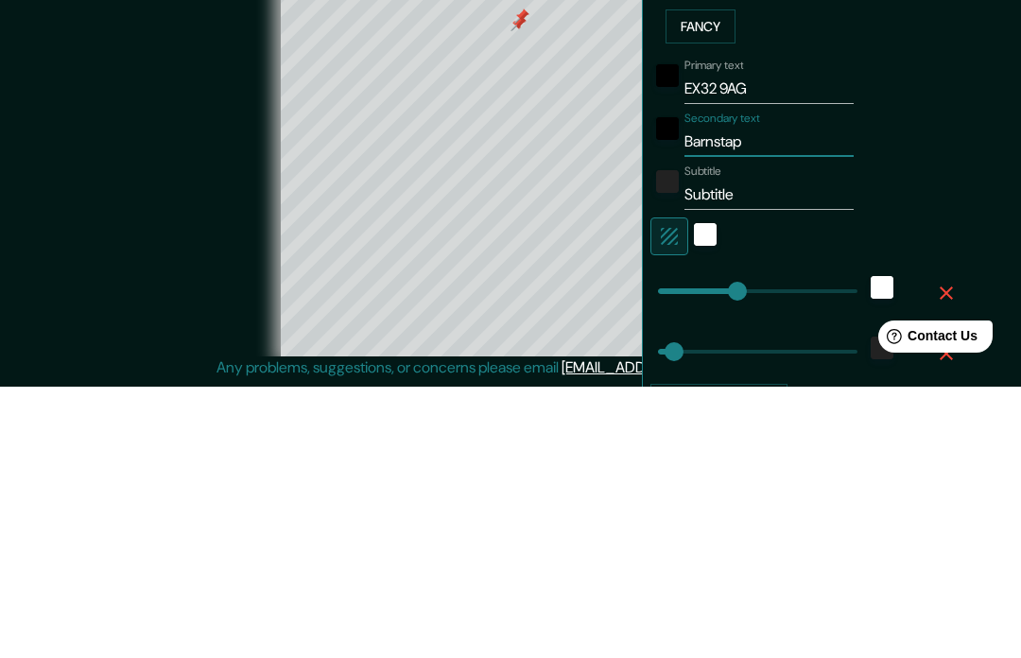
type input "39"
type input "Barnstapl"
type input "195"
type input "39"
type input "Barnstaple"
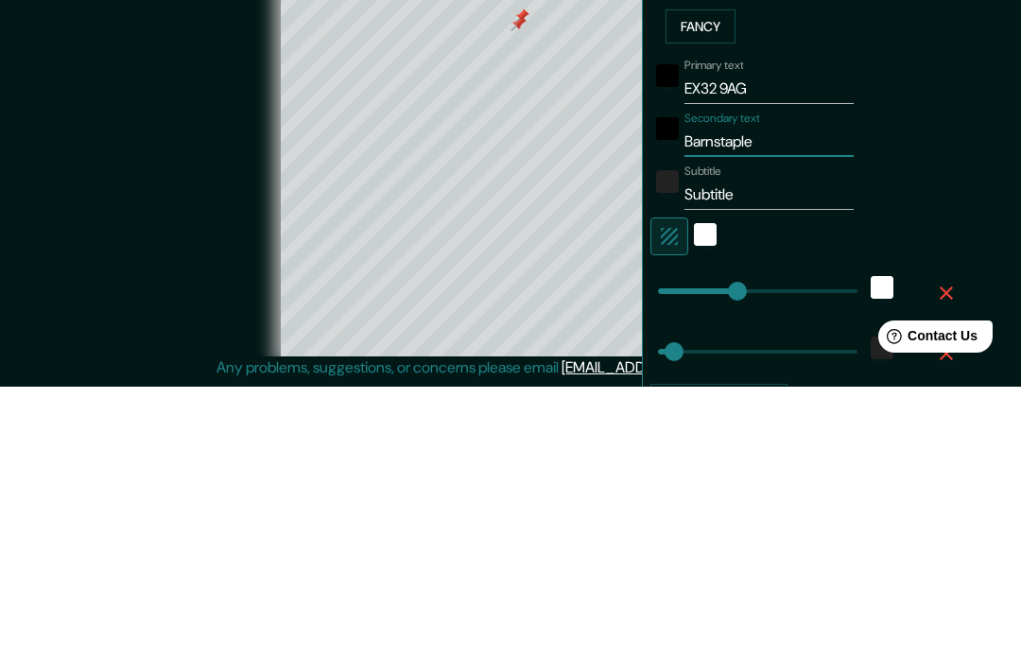
type input "195"
type input "39"
type input "Barnstaple"
type input "195"
type input "39"
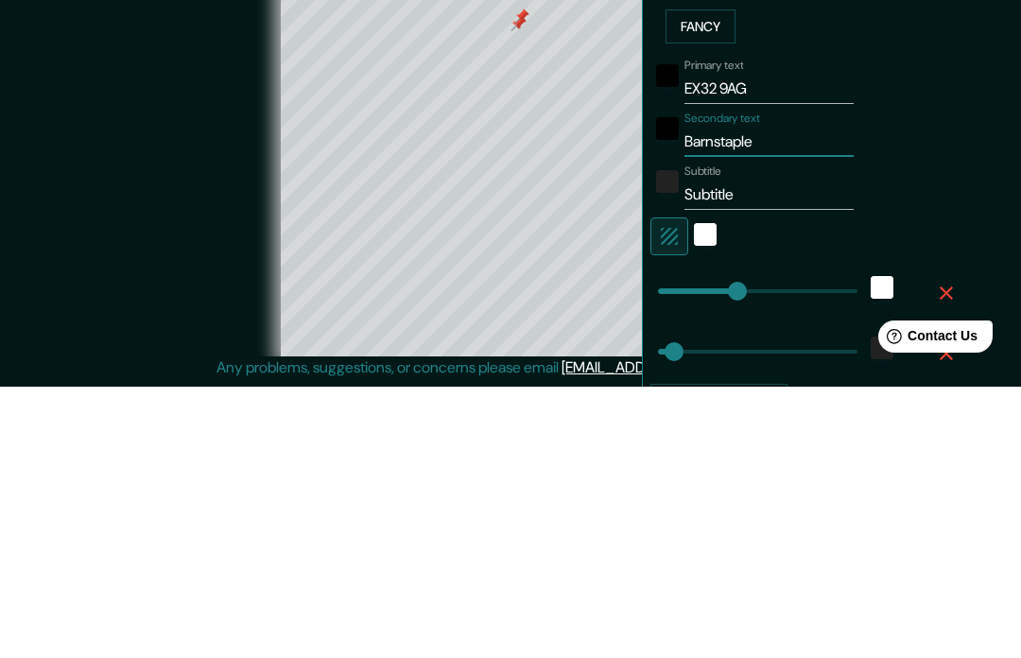
type input "Barnstaple"
type input "195"
type input "39"
type input "Barnstaple"
click at [774, 436] on div "Subtitle Subtitle" at bounding box center [768, 458] width 169 height 45
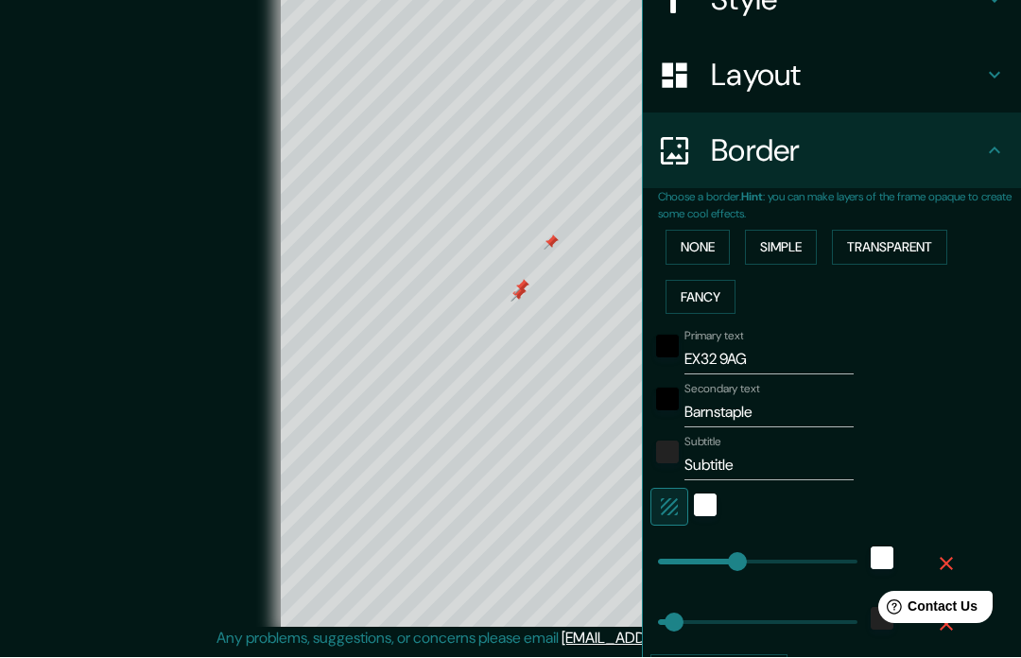
click at [776, 466] on input "Subtitle" at bounding box center [768, 466] width 169 height 30
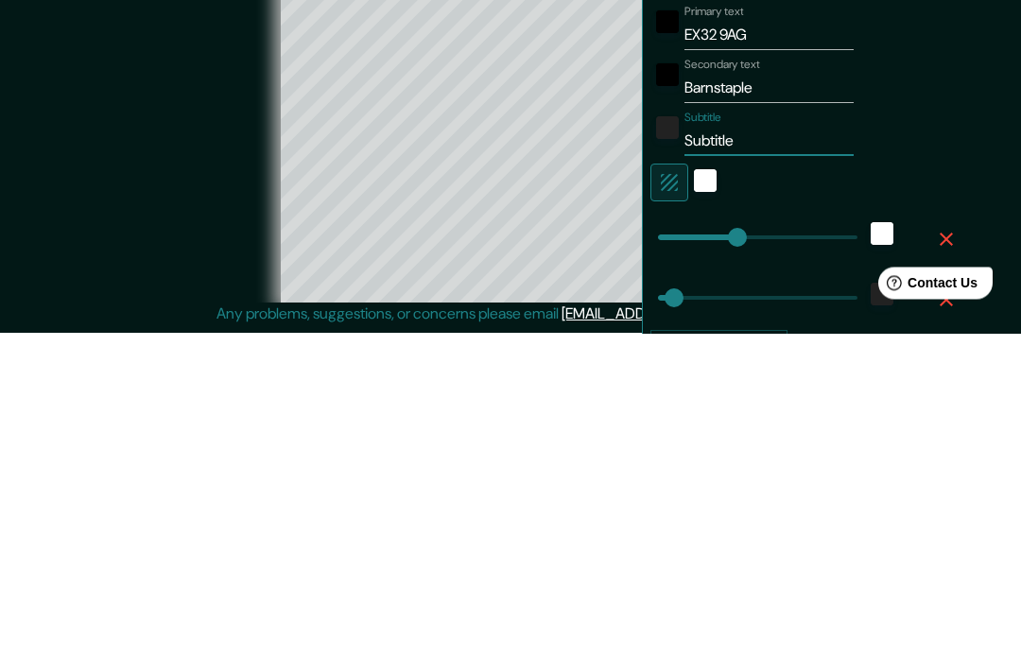
type input "D"
type input "195"
type input "39"
type input "De"
type input "195"
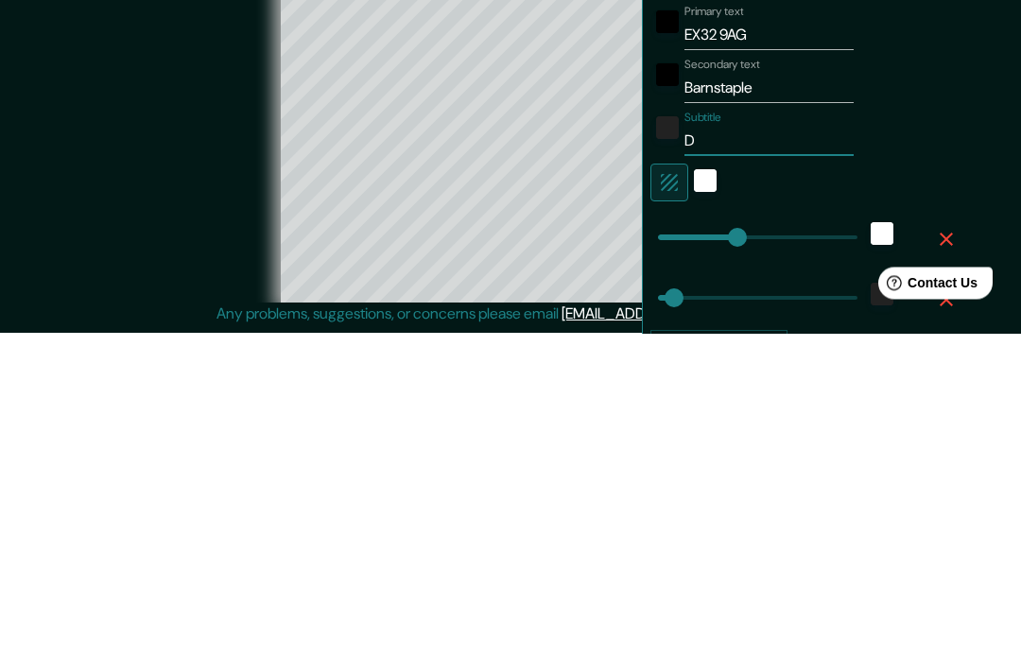
type input "39"
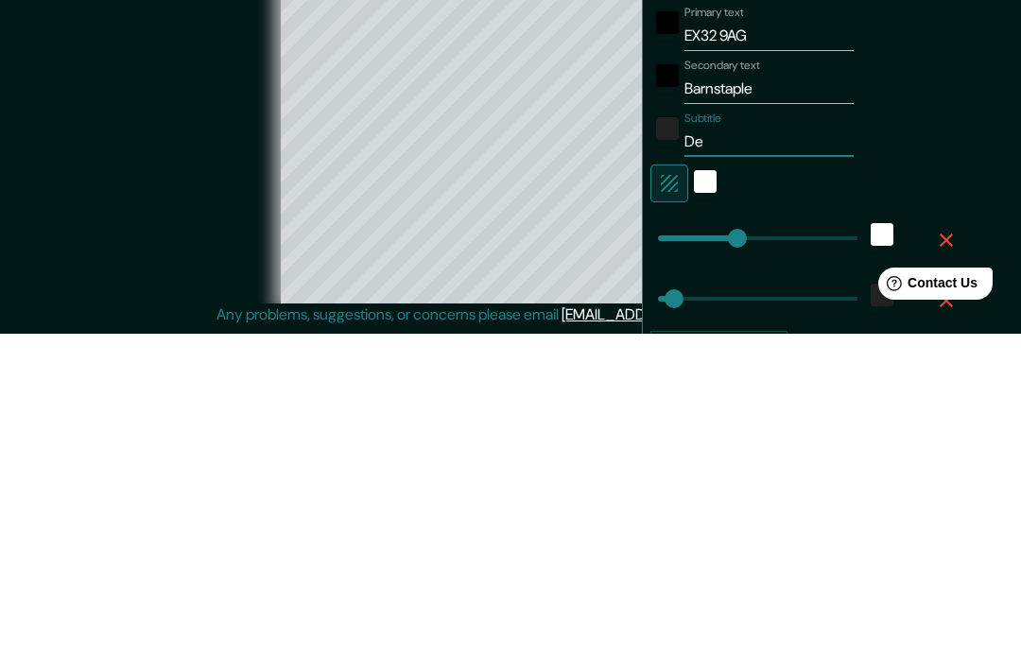
type input "Dev"
type input "195"
type input "39"
type input "Devo"
type input "195"
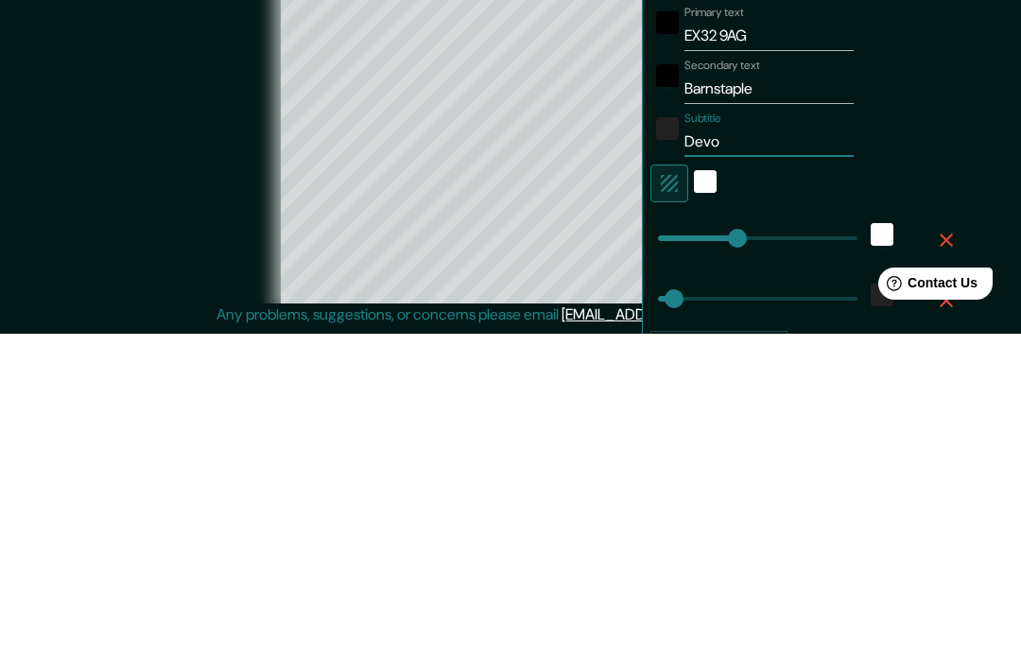
type input "39"
type input "Devon"
type input "195"
type input "39"
type input "Devon"
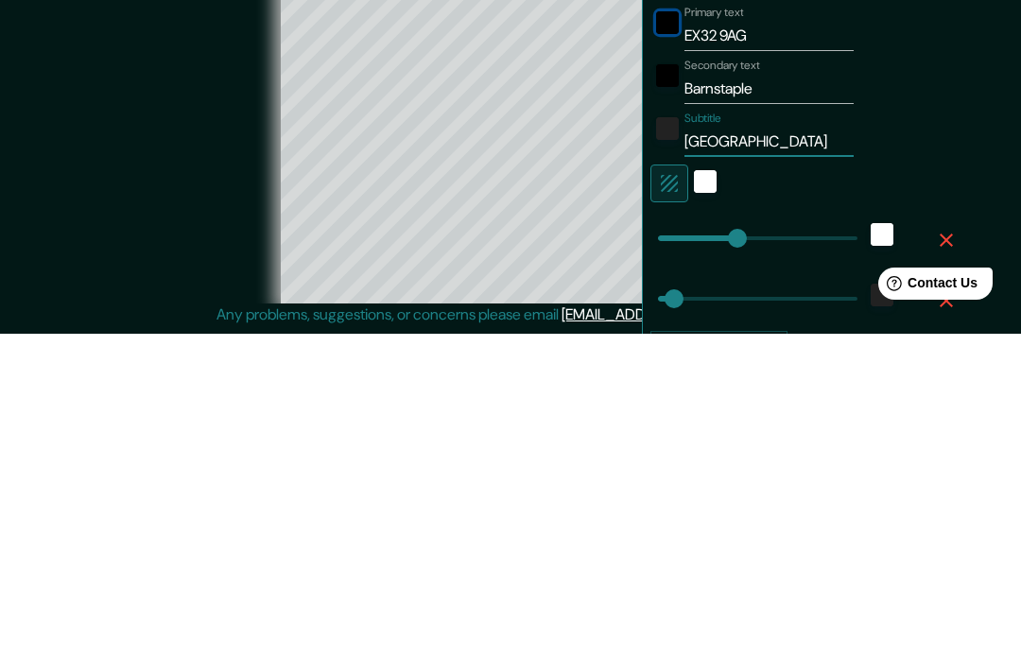
click at [664, 335] on div "black" at bounding box center [667, 346] width 23 height 23
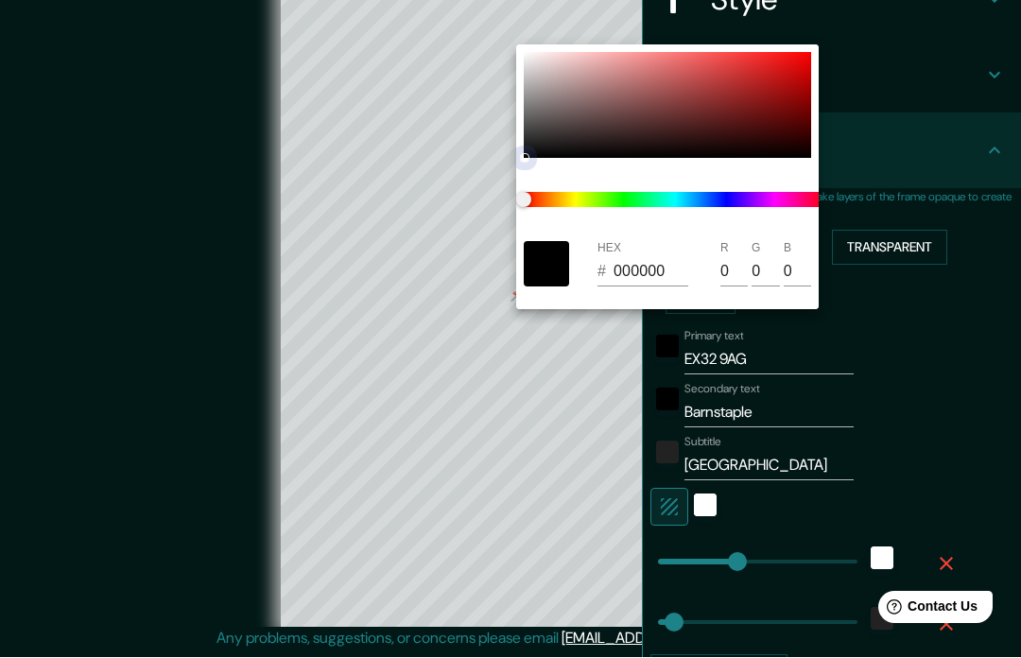
click at [713, 106] on div at bounding box center [666, 106] width 287 height 106
type input "195"
type input "39"
type input "7C2A2A"
type input "124"
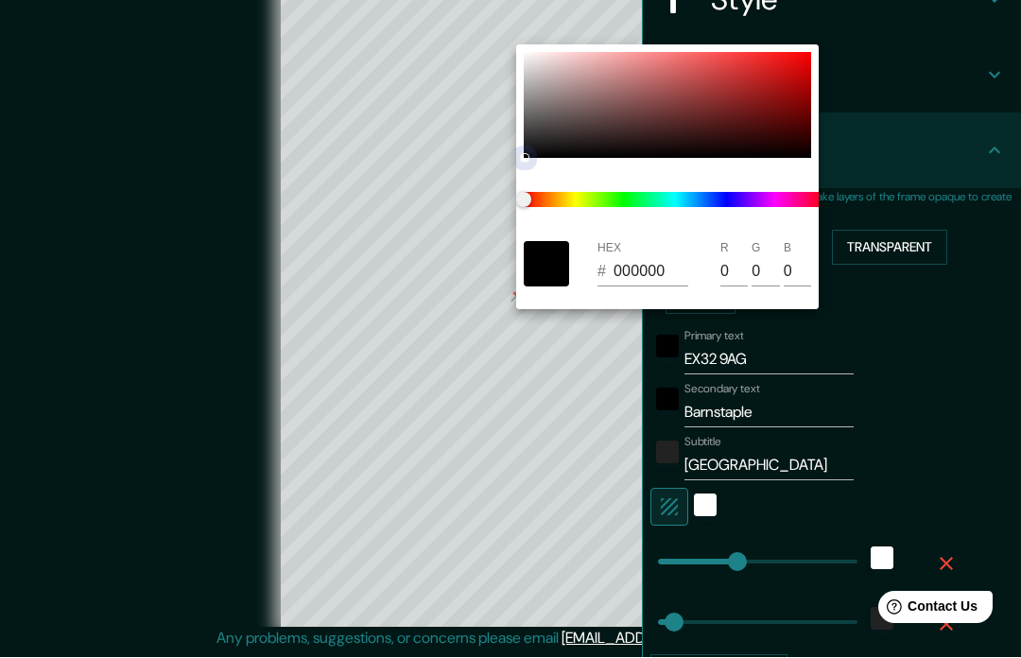
type input "42"
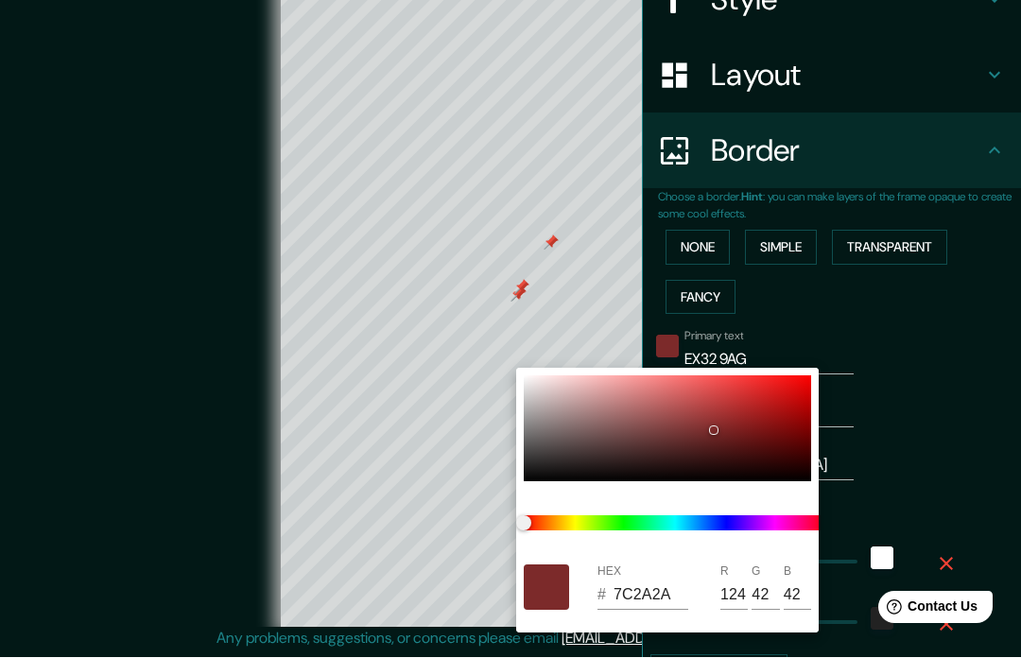
click at [926, 317] on div at bounding box center [510, 329] width 1021 height 658
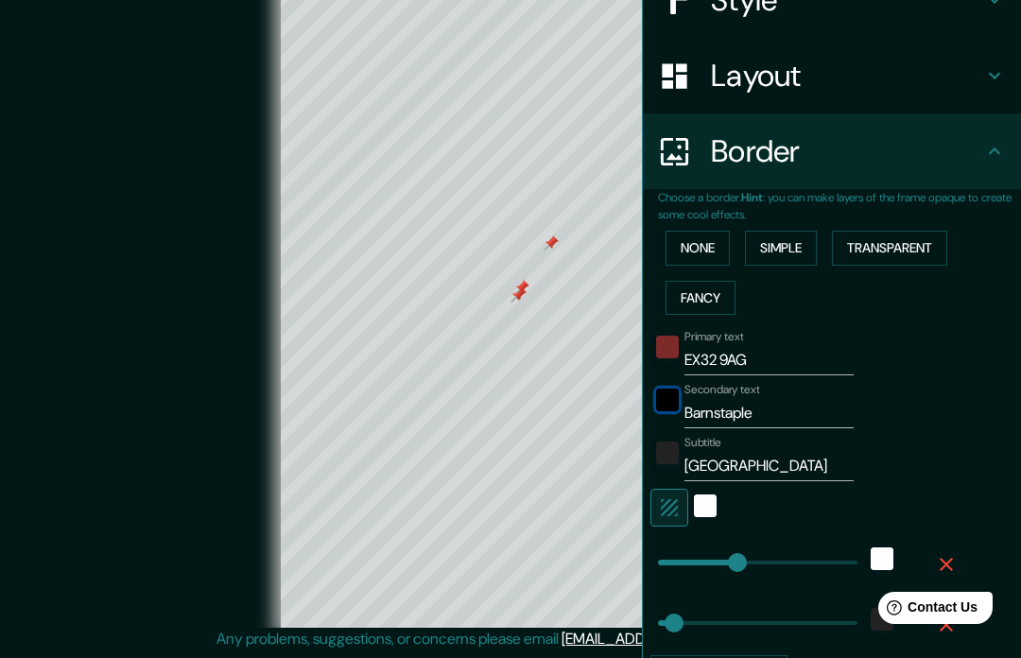
click at [661, 391] on div "black" at bounding box center [667, 399] width 23 height 23
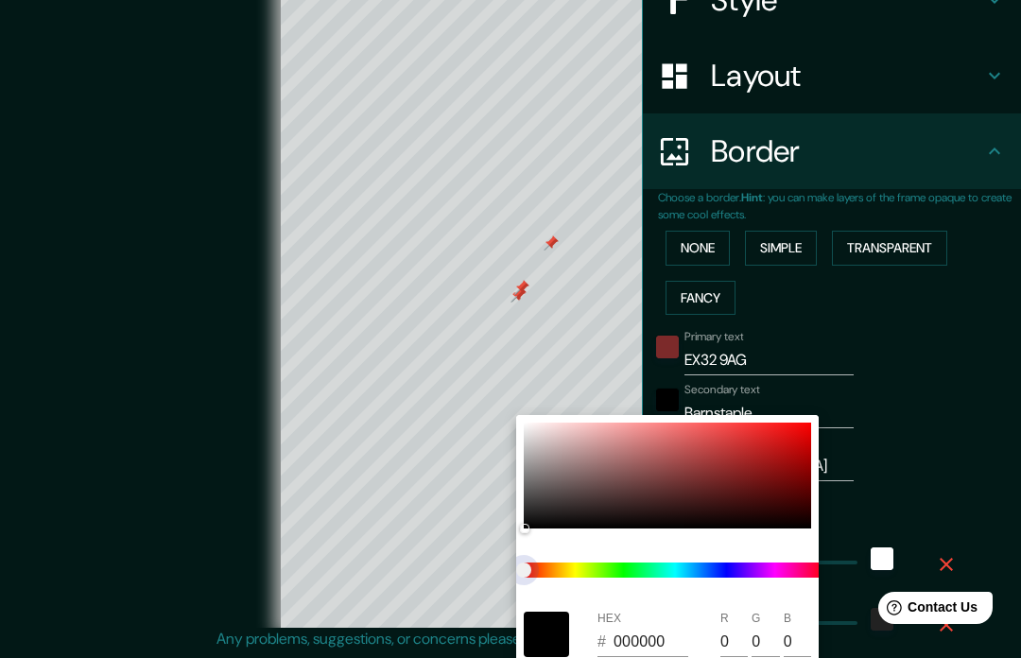
type input "195"
type input "39"
click at [760, 455] on div at bounding box center [666, 475] width 287 height 106
type input "195"
type input "39"
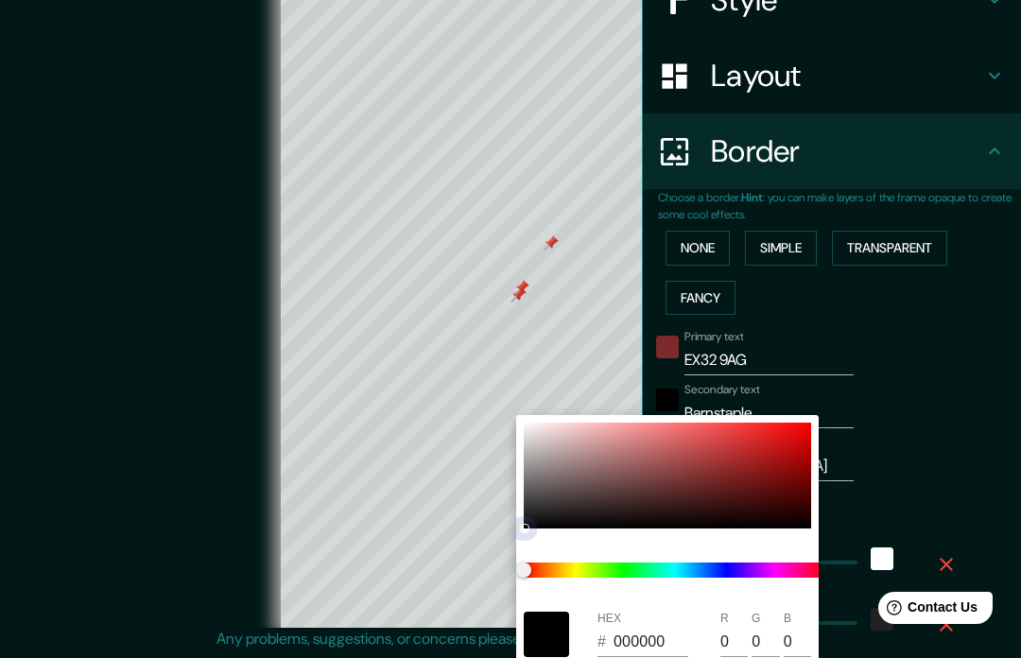
type input "B11F1F"
type input "177"
type input "31"
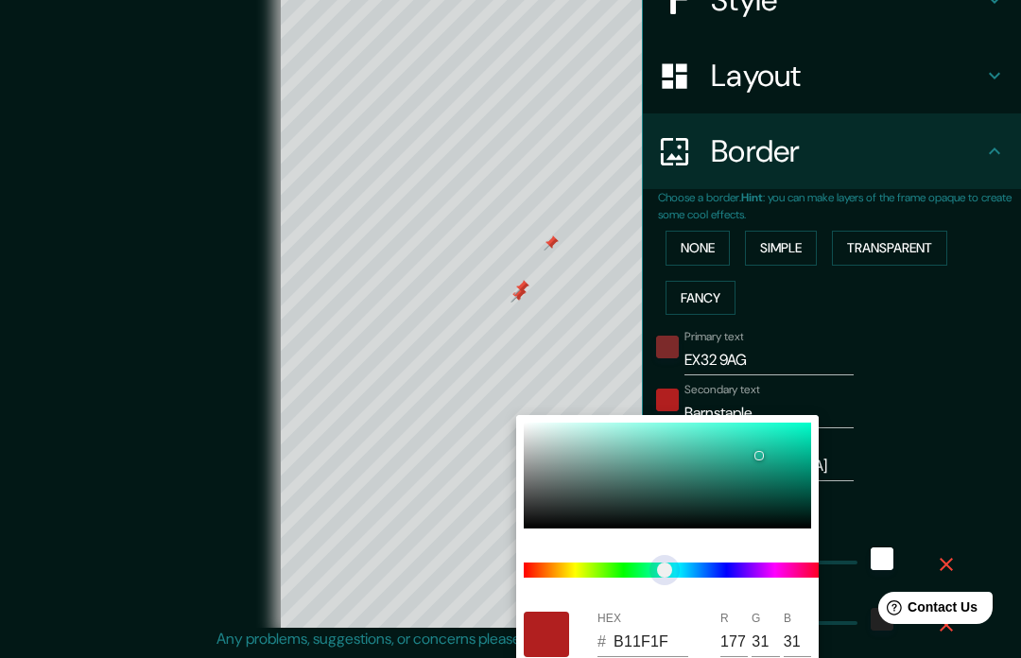
type input "195"
type input "39"
type input "20B093"
type input "32"
type input "176"
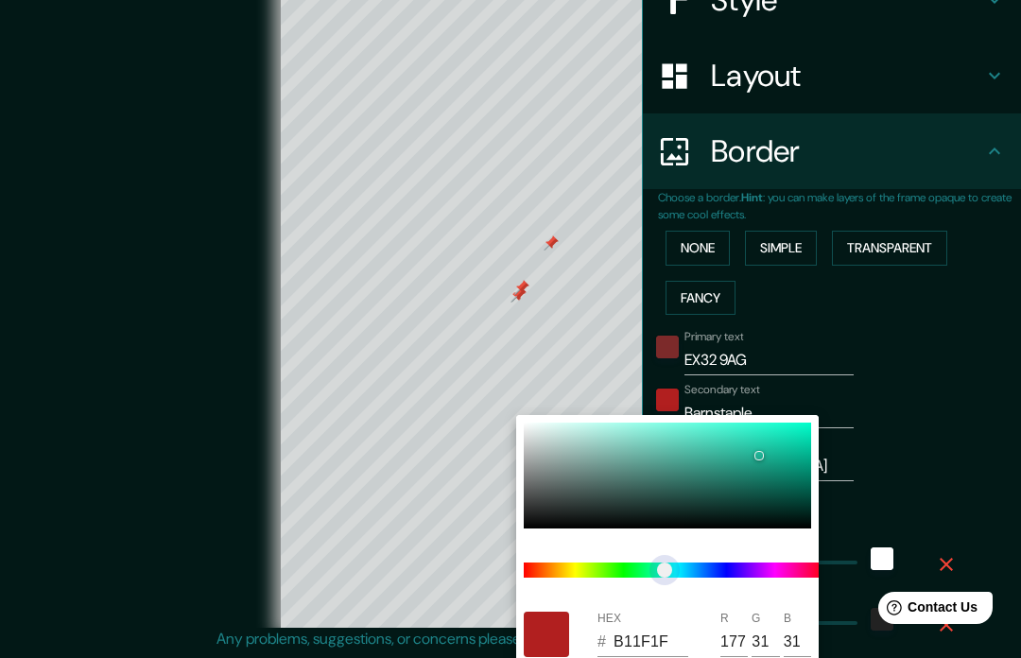
type input "147"
click at [953, 437] on div at bounding box center [510, 329] width 1021 height 658
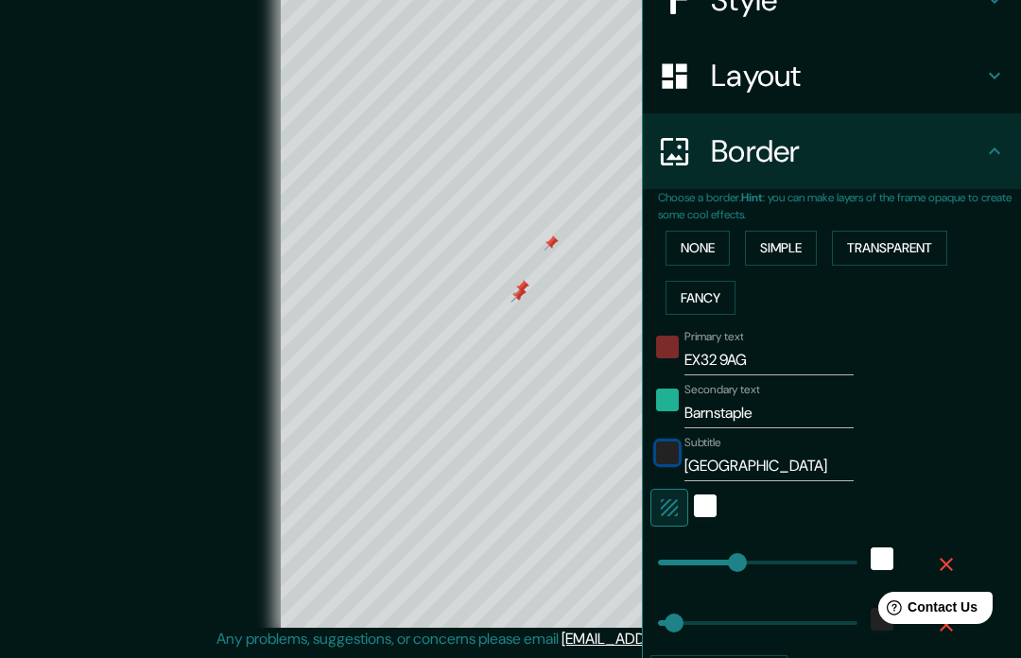
click at [670, 455] on div "color-222222" at bounding box center [667, 452] width 23 height 23
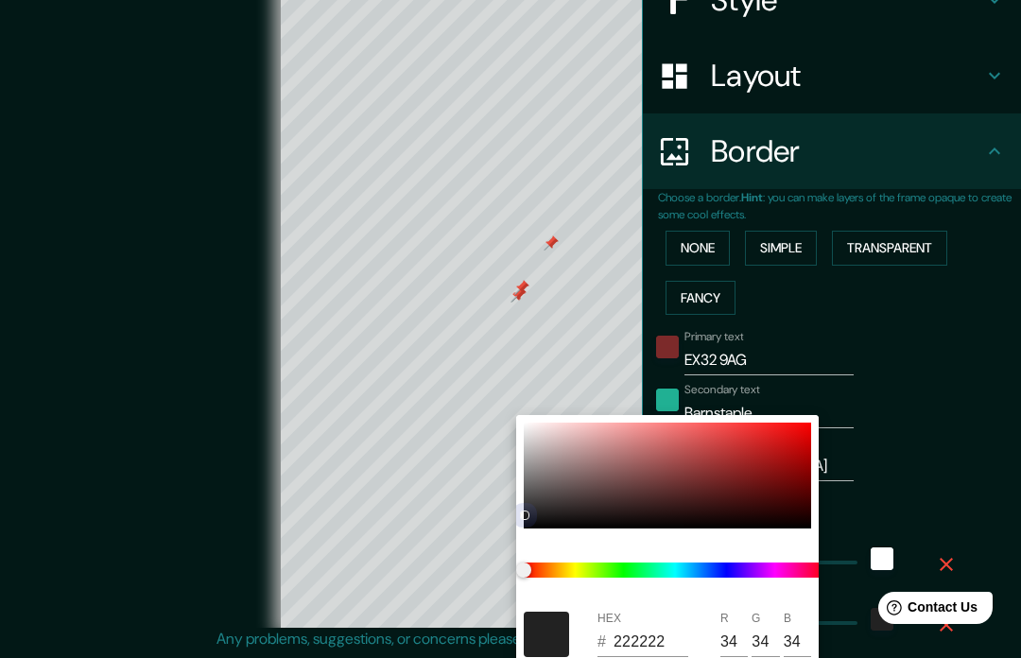
click at [706, 486] on div at bounding box center [666, 475] width 287 height 106
type input "195"
type input "39"
type input "652525"
type input "101"
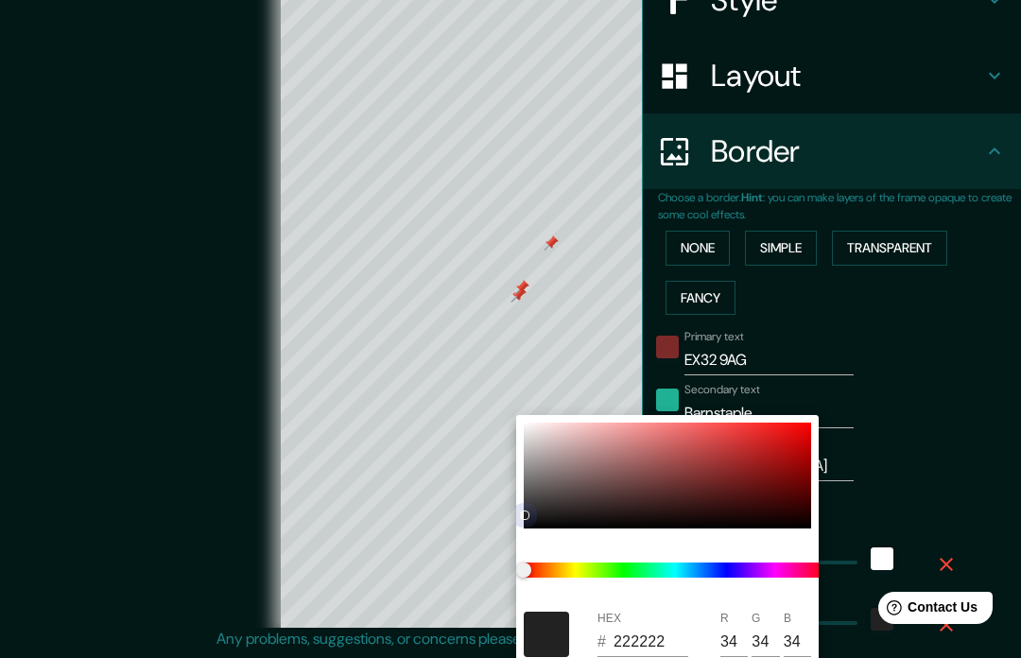
type input "37"
click at [715, 541] on div at bounding box center [674, 570] width 317 height 68
click at [792, 466] on div at bounding box center [666, 475] width 287 height 106
type input "195"
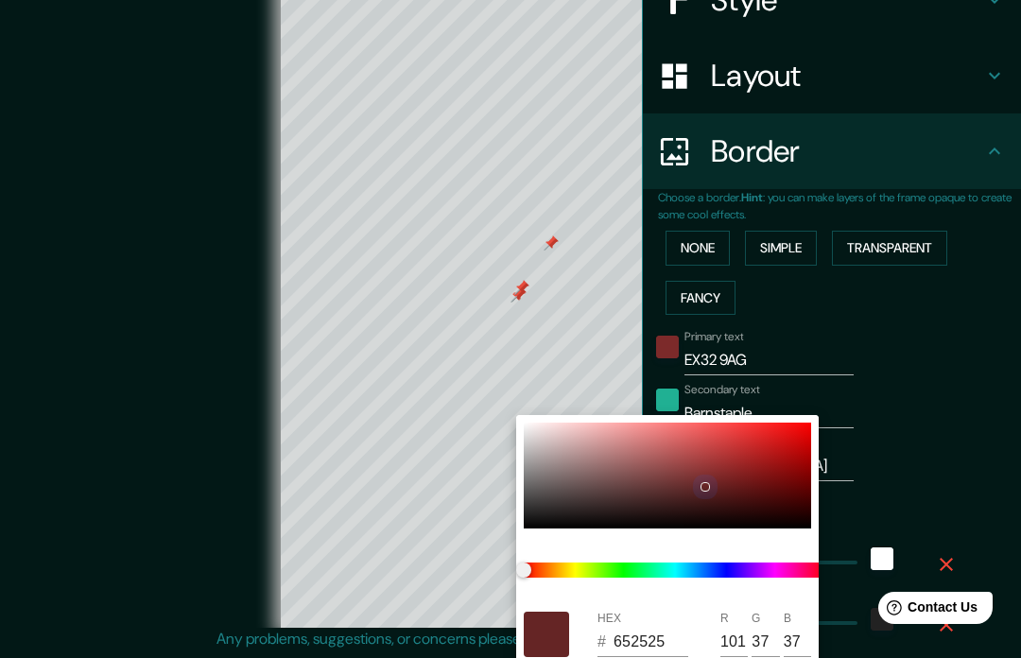
type input "39"
type input "950909"
type input "149"
type input "9"
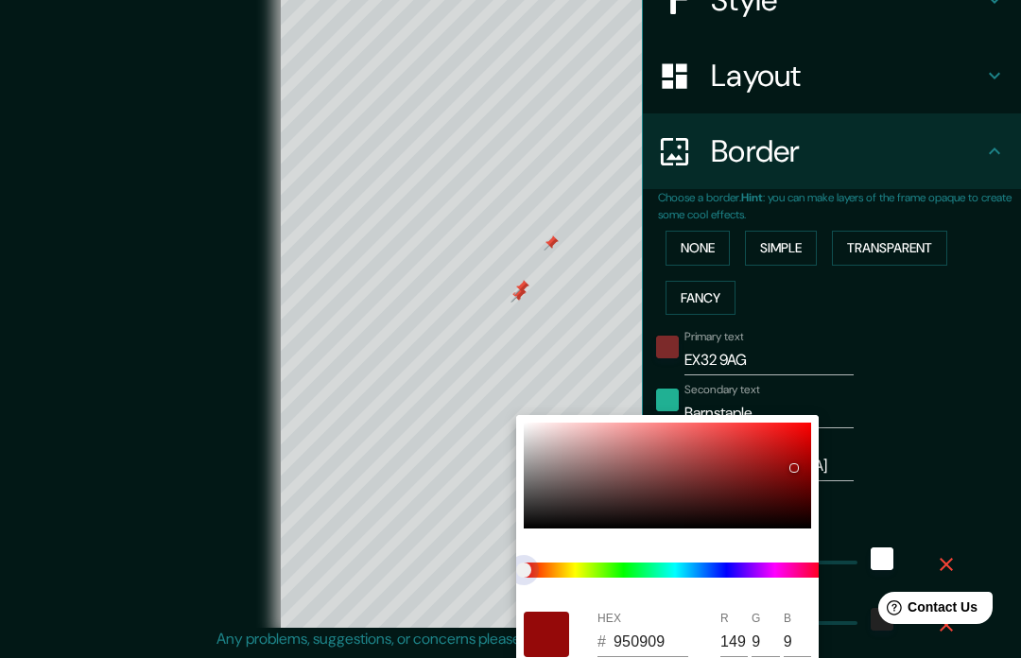
type input "195"
type input "39"
type input "220994"
type input "34"
type input "148"
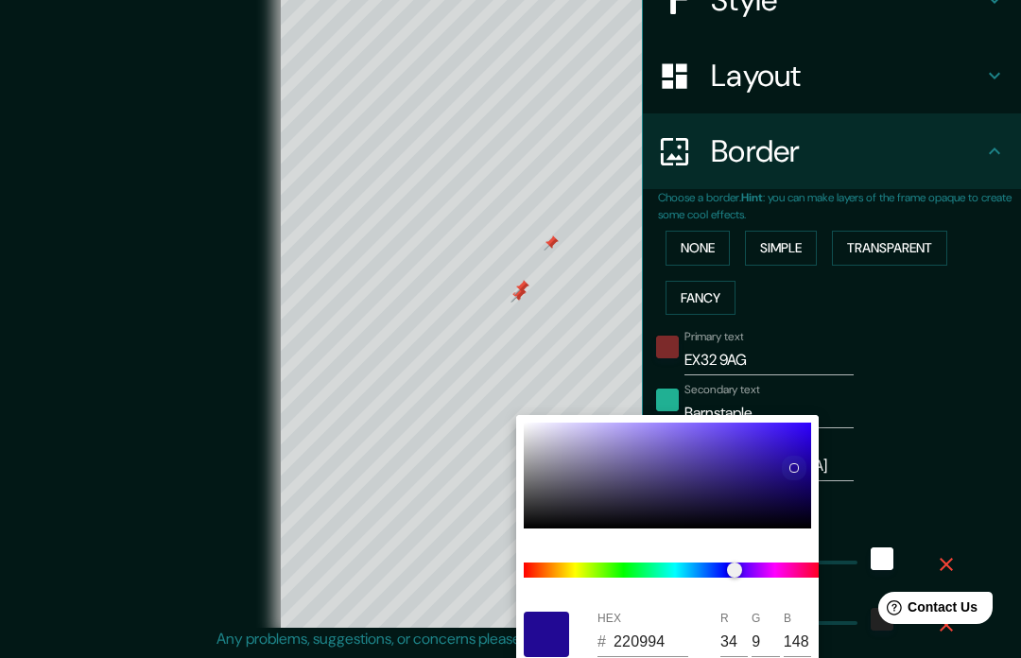
click at [797, 452] on div at bounding box center [666, 475] width 287 height 106
type input "195"
type input "39"
type input "2908B8"
type input "41"
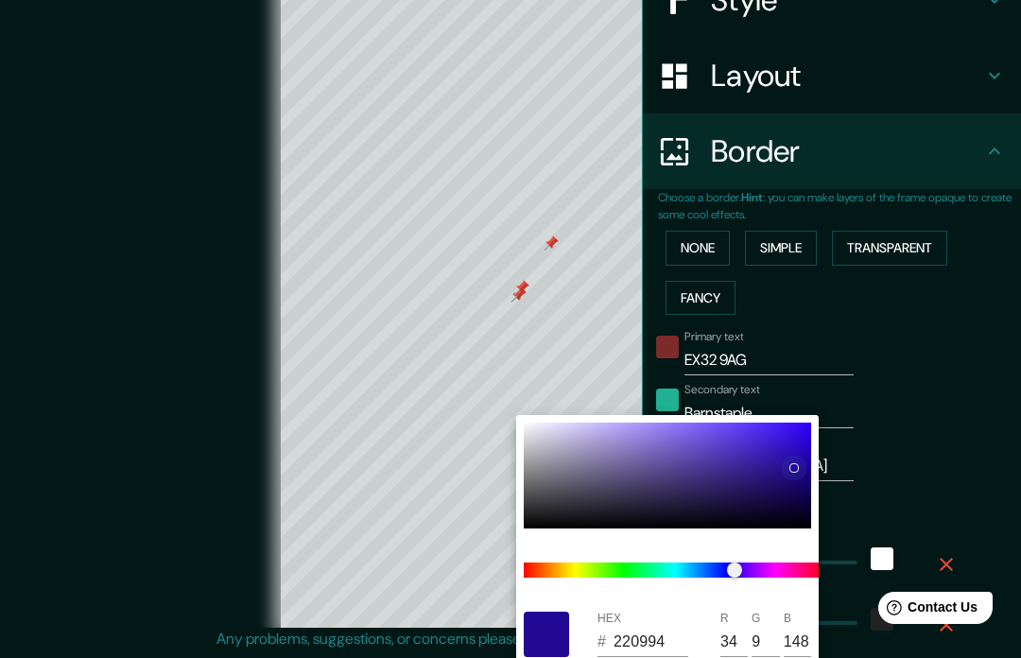
type input "8"
type input "184"
click at [800, 433] on div at bounding box center [666, 475] width 287 height 106
type input "195"
type input "39"
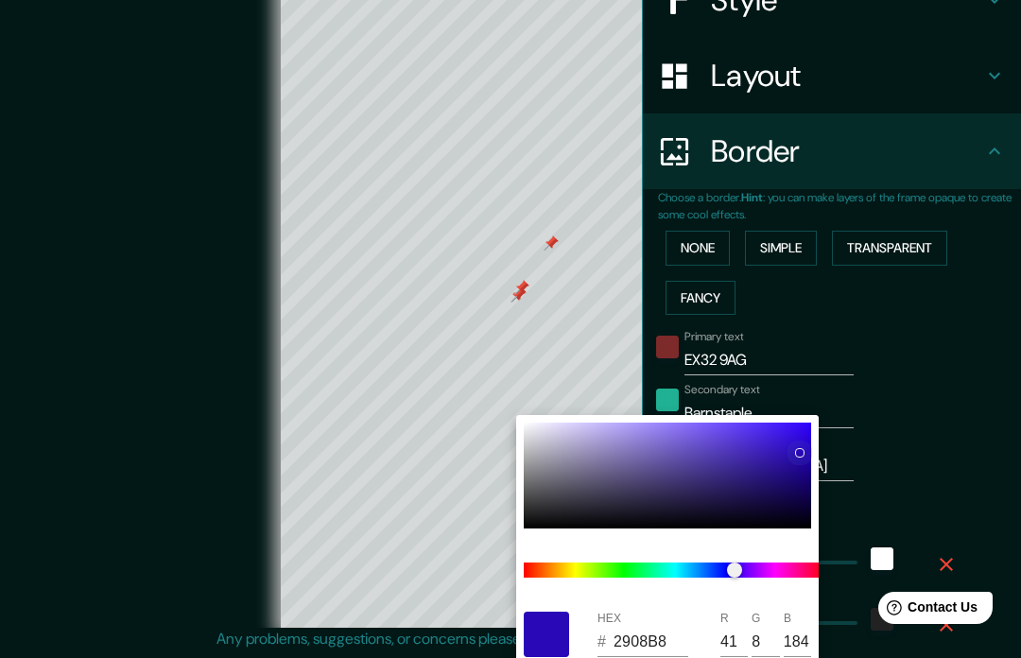
type input "3008E6"
type input "48"
type input "230"
click at [924, 377] on div at bounding box center [510, 329] width 1021 height 658
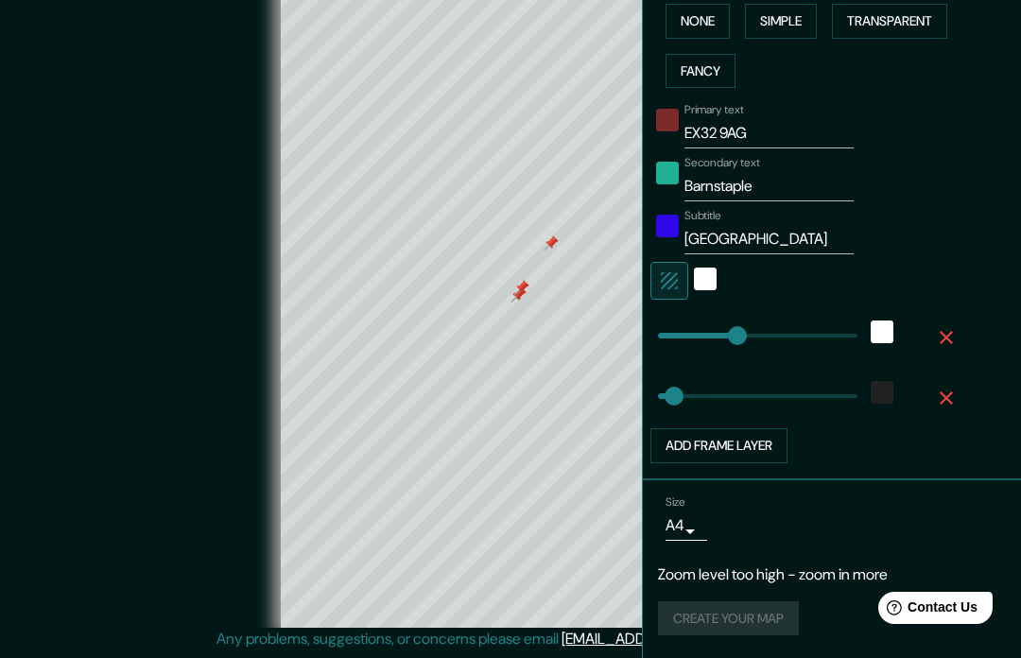
scroll to position [473, 0]
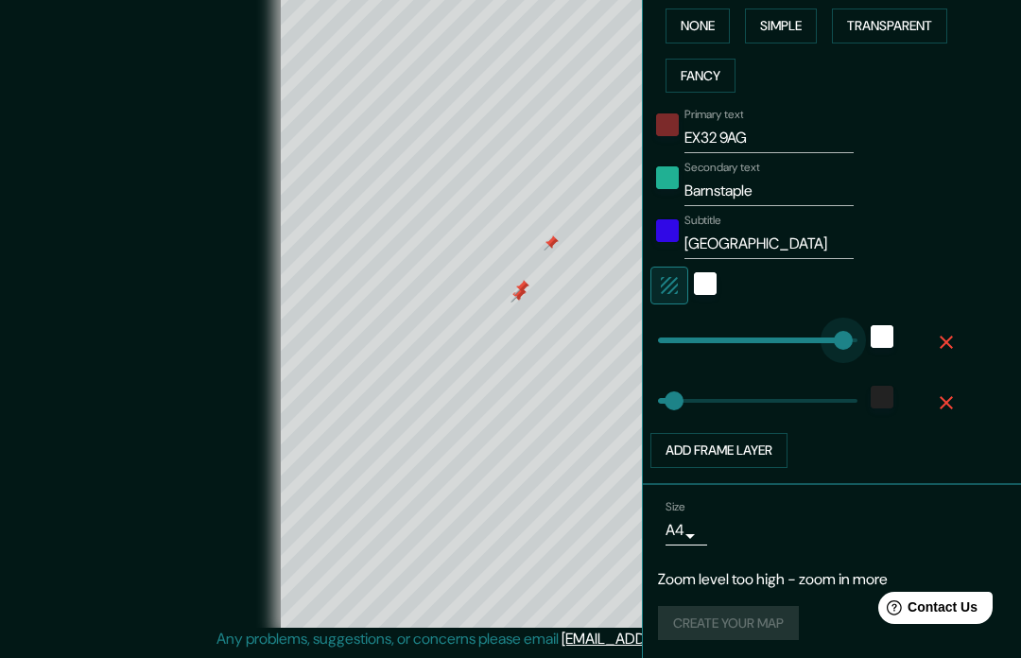
type input "487"
type input "39"
type input "0"
type input "39"
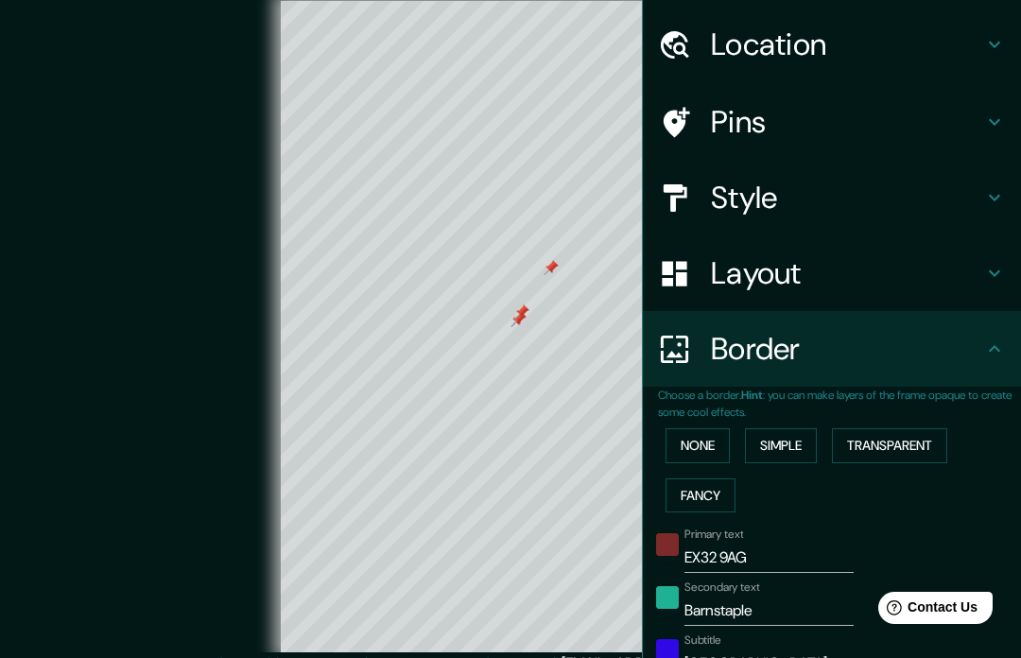
scroll to position [55, 0]
click at [850, 345] on h4 "Border" at bounding box center [847, 348] width 272 height 38
click at [849, 353] on h4 "Border" at bounding box center [847, 348] width 272 height 38
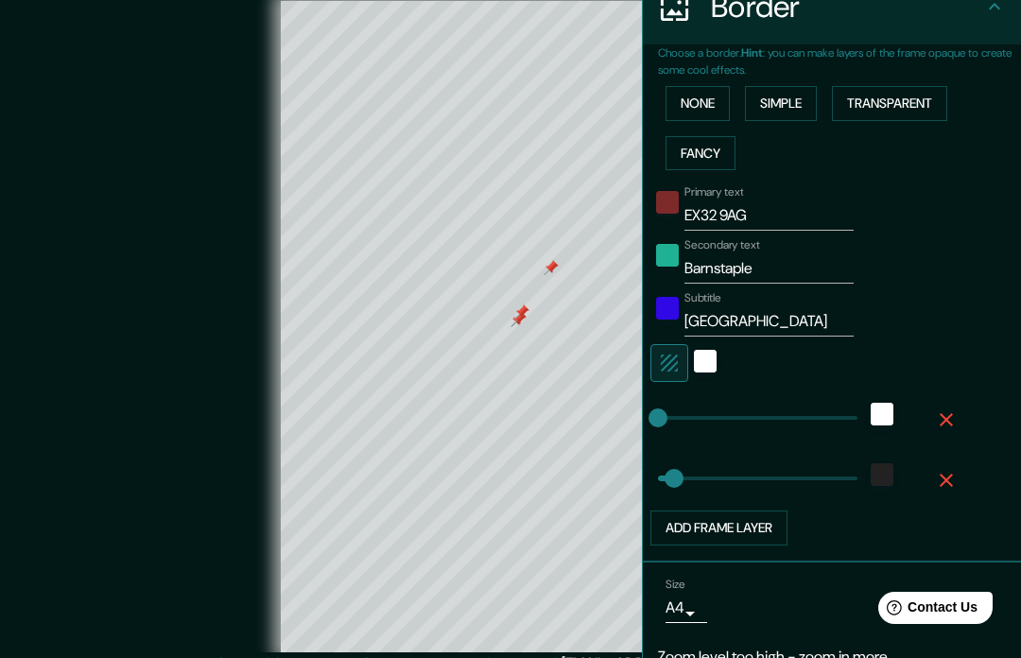
scroll to position [400, 0]
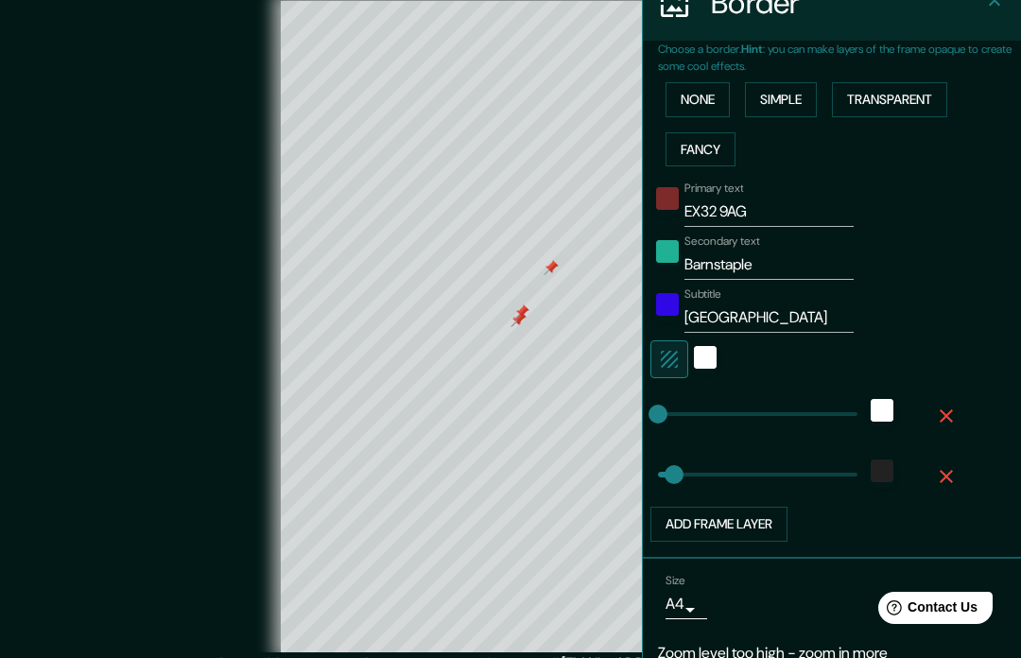
click at [878, 106] on button "Transparent" at bounding box center [889, 99] width 115 height 35
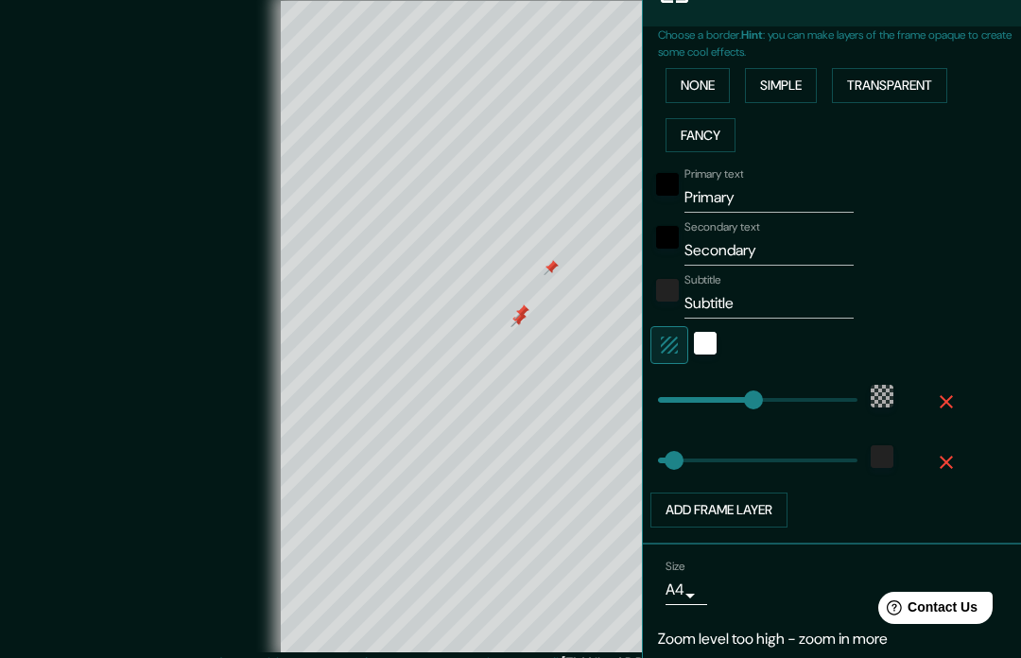
scroll to position [409, 0]
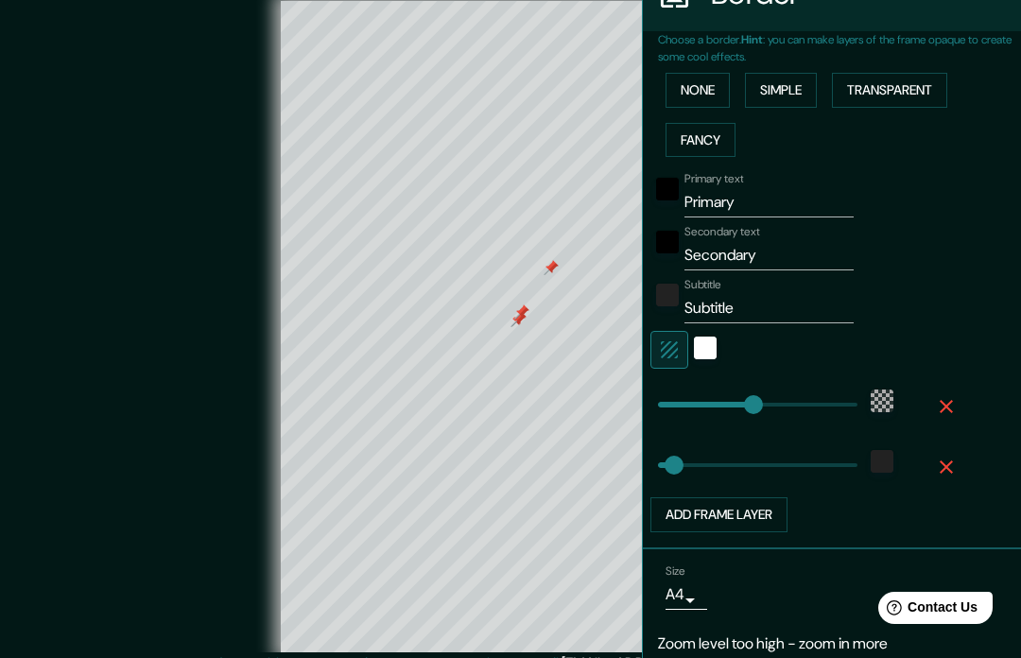
click at [949, 395] on icon "button" at bounding box center [946, 406] width 23 height 23
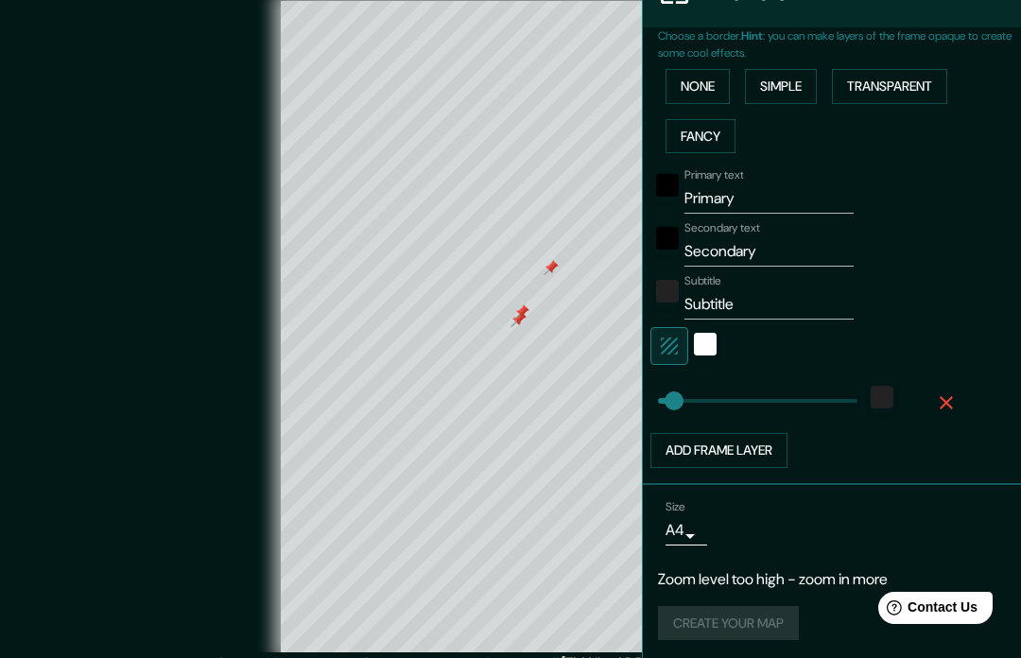
scroll to position [412, 0]
click at [686, 533] on body "Mappin Location EX32 9AG, バーンスティプル, デヴォン, イングランド, イギリス Pins Style Layout Border…" at bounding box center [510, 329] width 1021 height 658
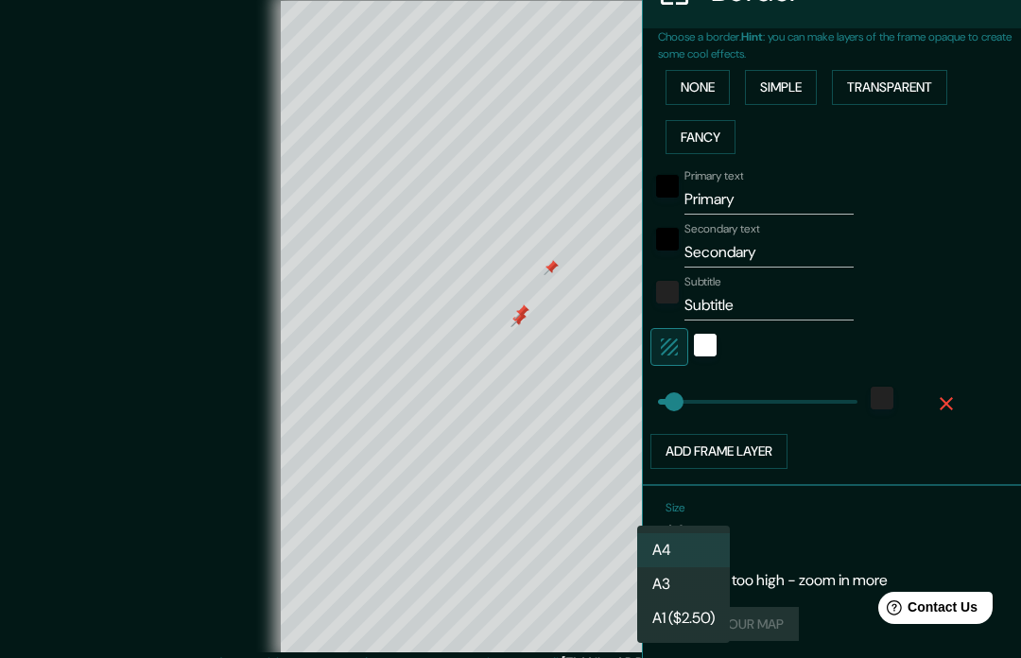
click at [698, 569] on li "A3" at bounding box center [683, 584] width 93 height 34
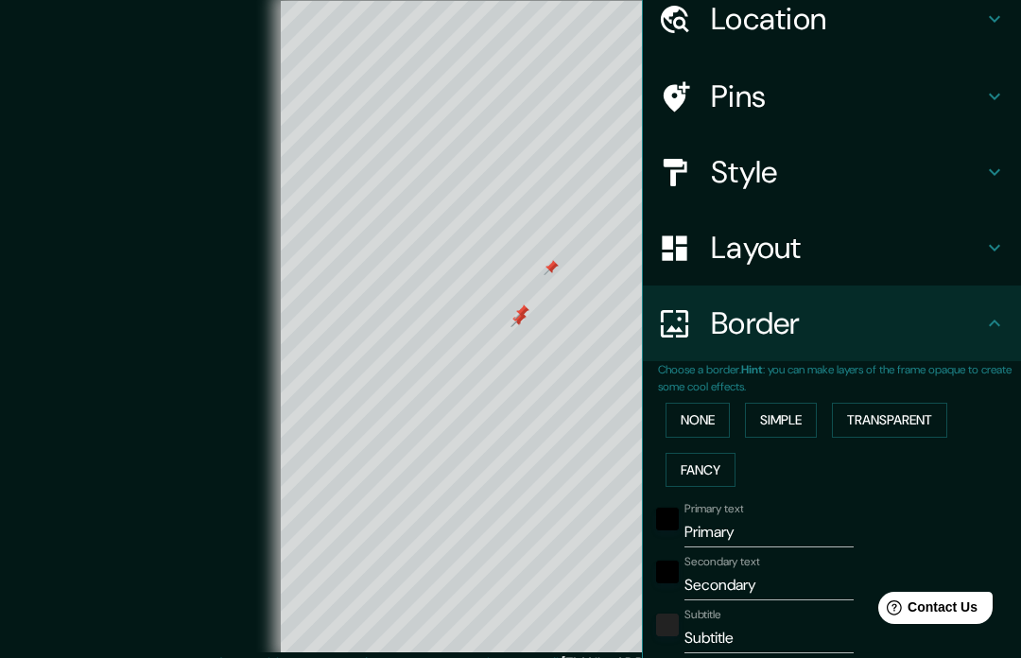
click at [829, 232] on h4 "Layout" at bounding box center [847, 248] width 272 height 38
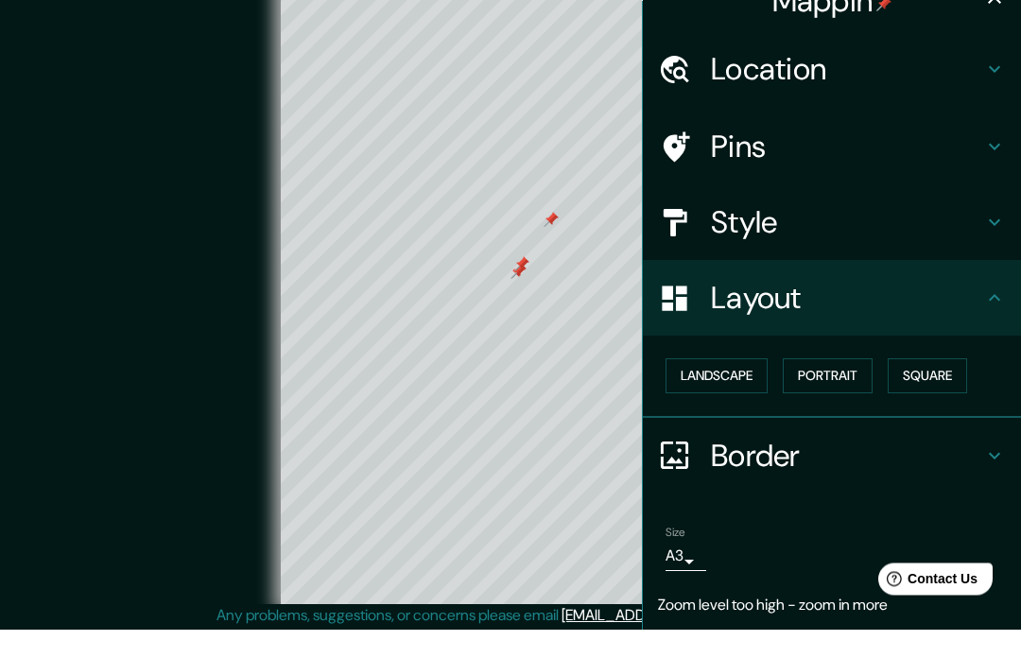
scroll to position [19, 0]
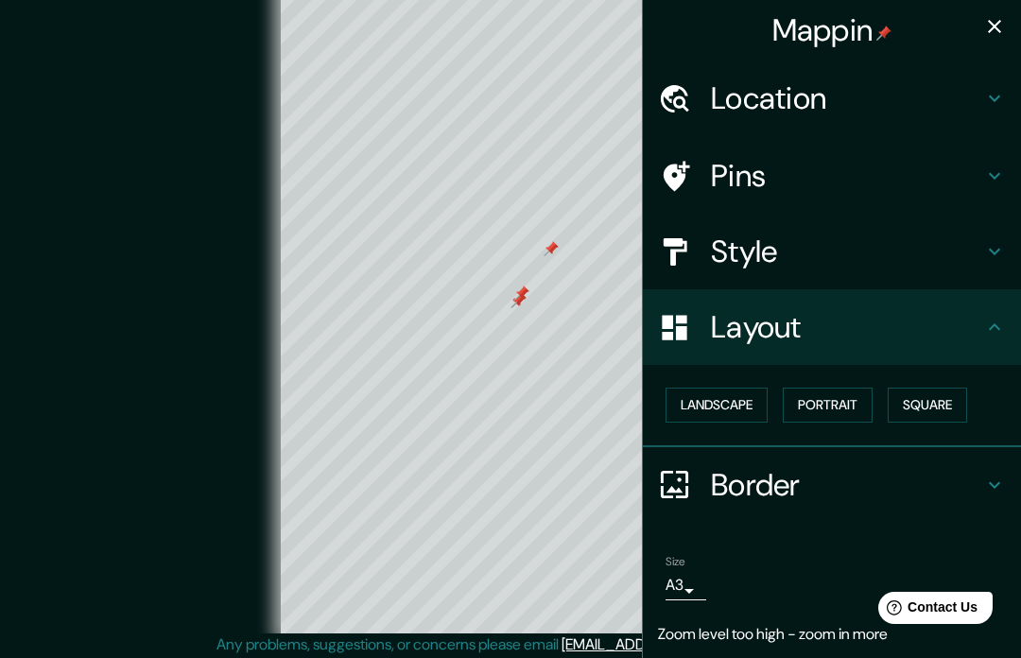
click at [849, 208] on div "Pins" at bounding box center [832, 176] width 378 height 76
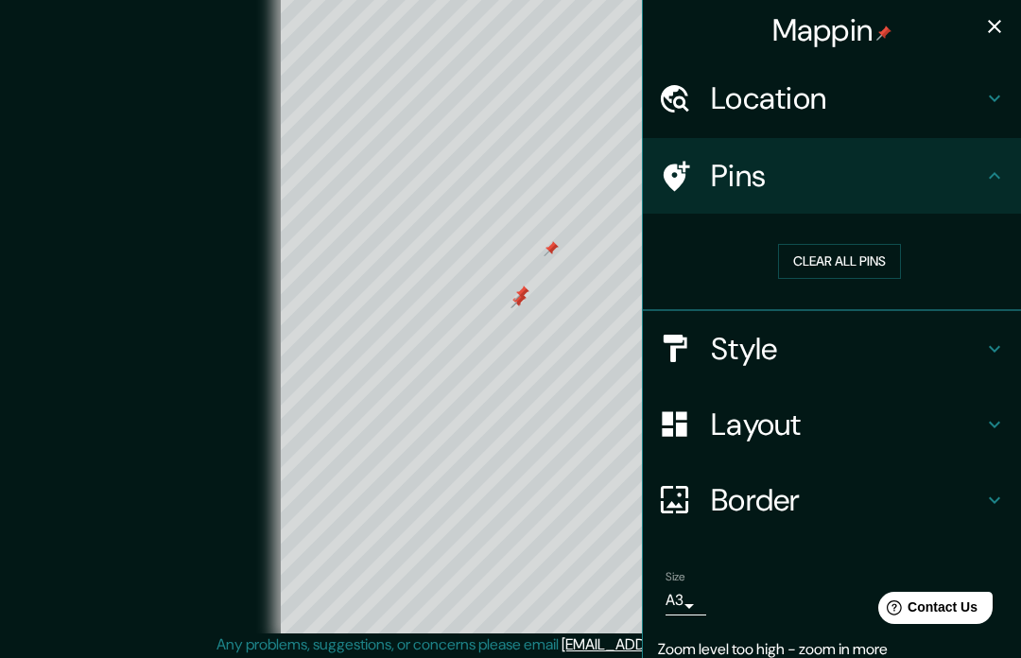
click at [808, 342] on h4 "Style" at bounding box center [847, 349] width 272 height 38
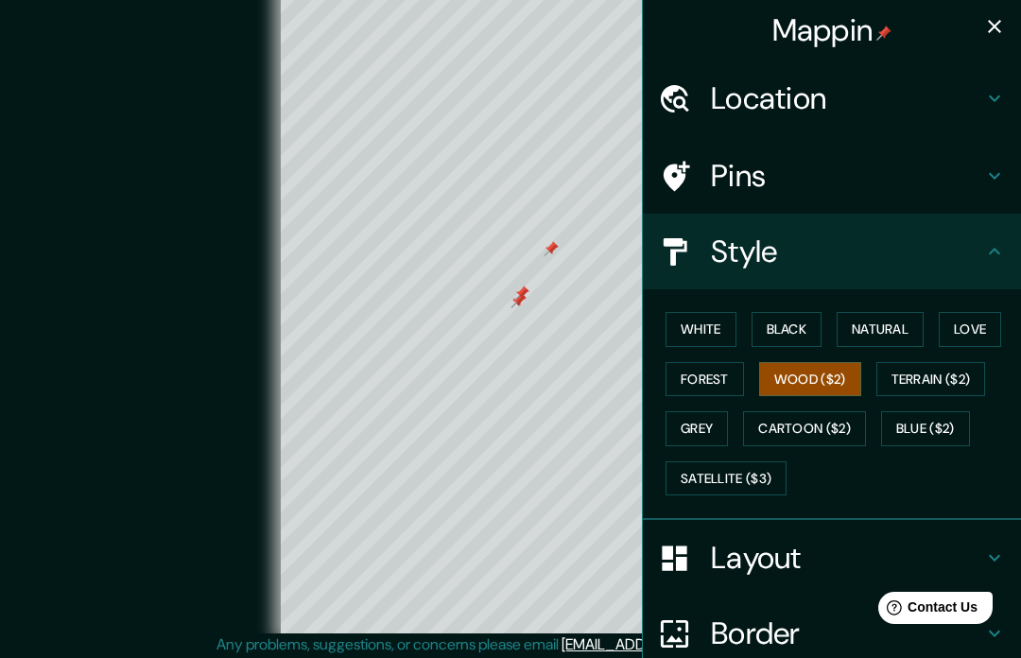
click at [947, 362] on button "Terrain ($2)" at bounding box center [931, 379] width 110 height 35
click at [729, 362] on button "Forest" at bounding box center [704, 379] width 78 height 35
click at [712, 465] on button "Satellite ($3)" at bounding box center [725, 478] width 121 height 35
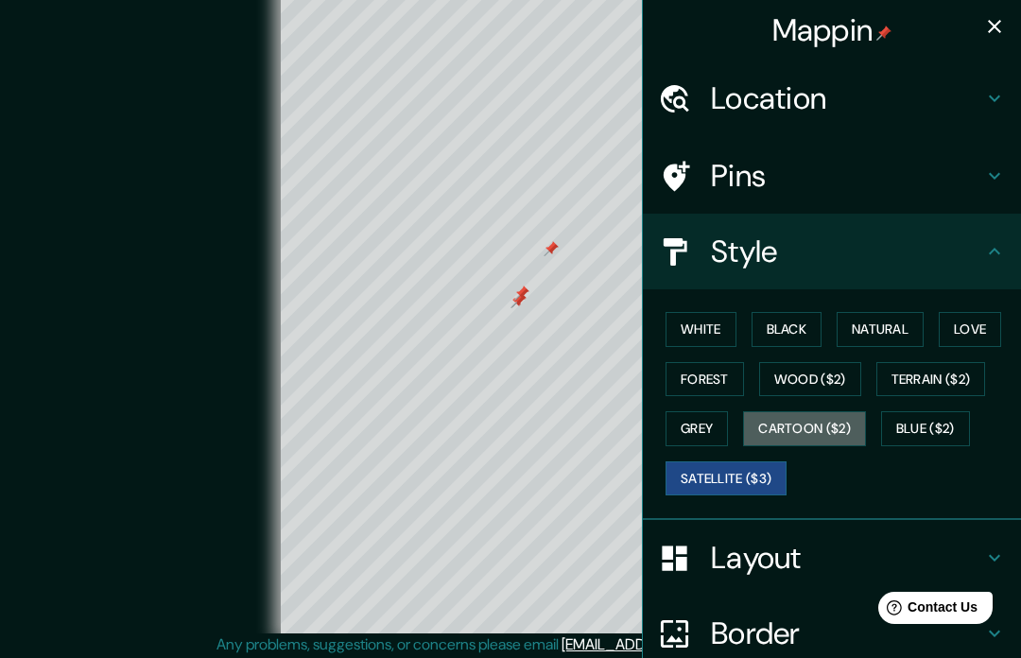
click at [833, 438] on button "Cartoon ($2)" at bounding box center [804, 428] width 123 height 35
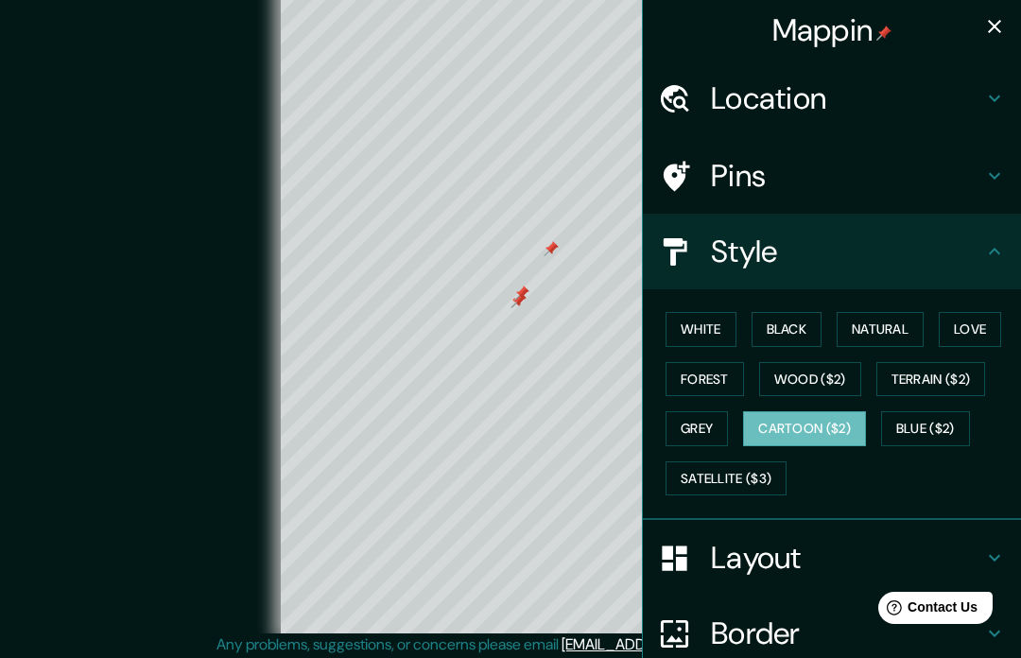
click at [826, 625] on h4 "Border" at bounding box center [847, 633] width 272 height 38
type input "39"
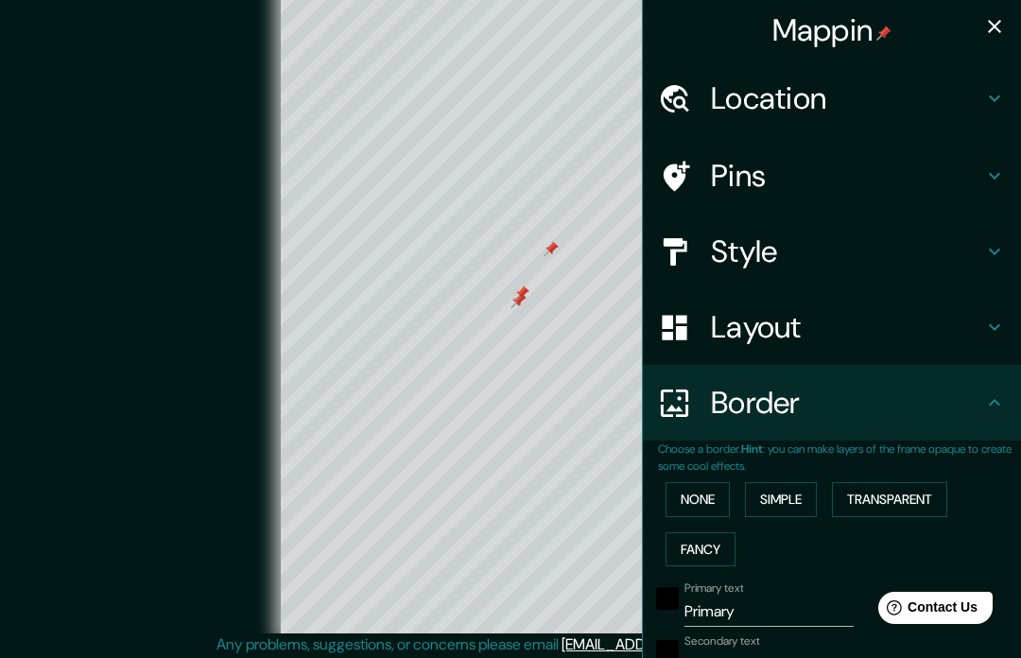
click at [764, 606] on input "Primary" at bounding box center [768, 611] width 169 height 30
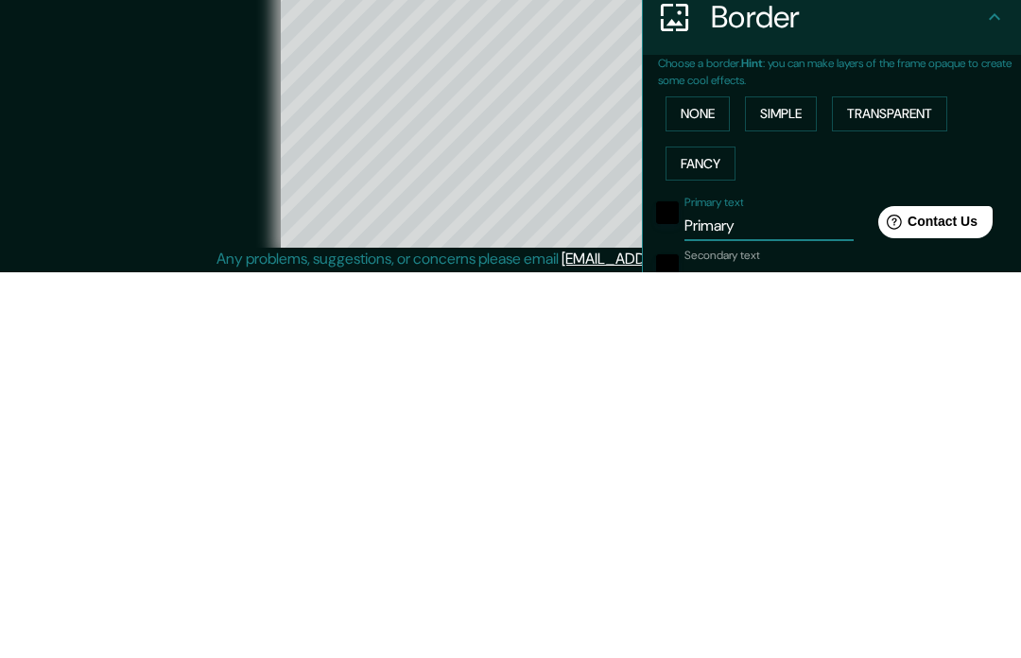
scroll to position [84, 0]
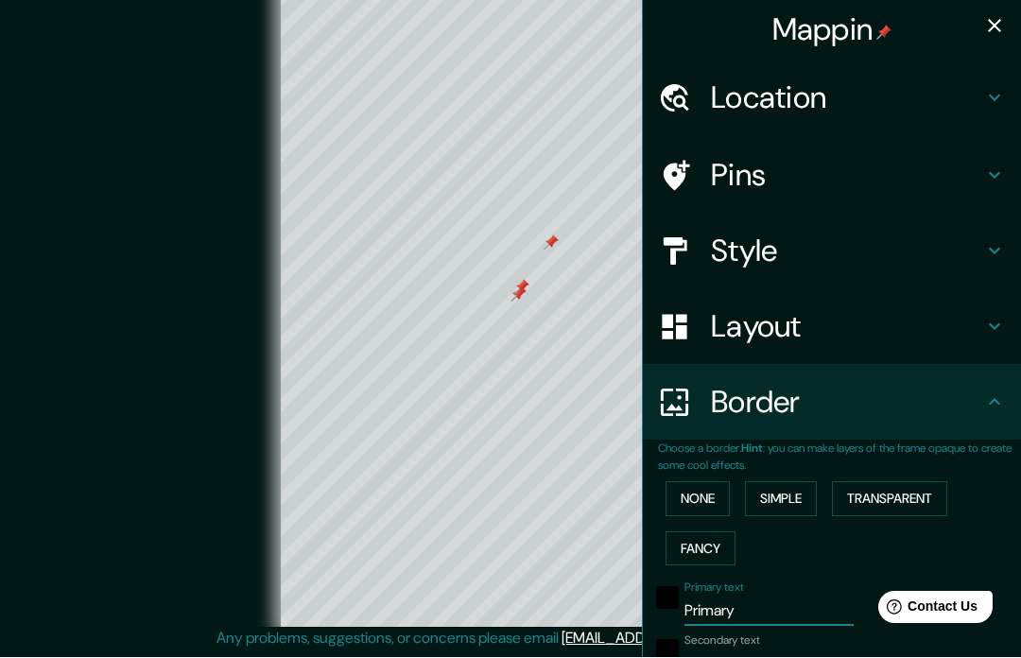
click at [781, 608] on input "Primary" at bounding box center [768, 611] width 169 height 30
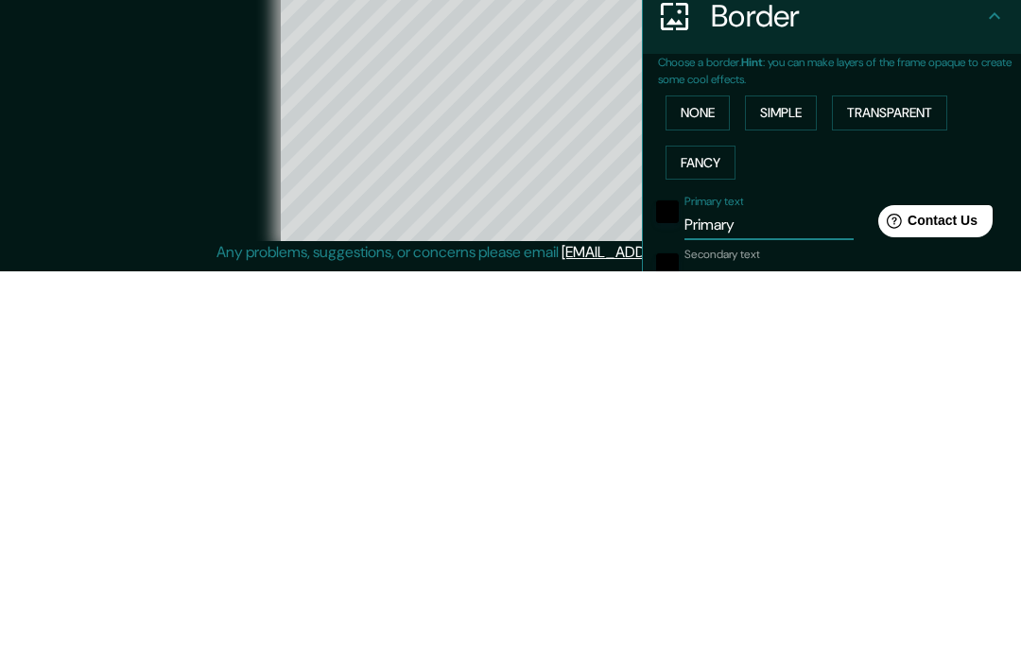
type input "E"
type input "39"
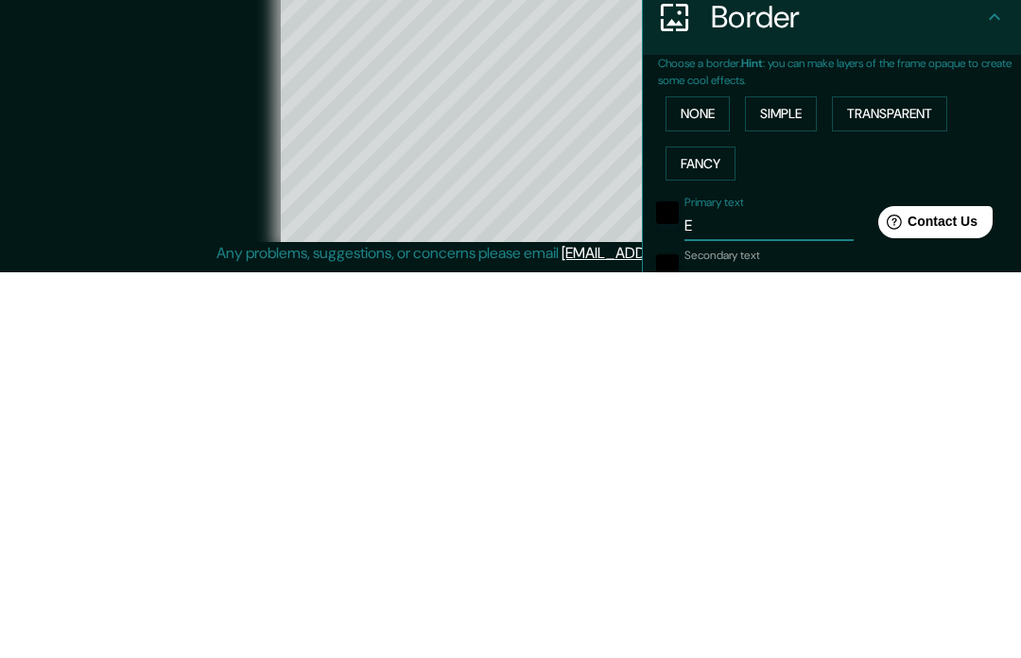
type input "EX"
type input "39"
type input "EX3"
type input "39"
type input "EX32"
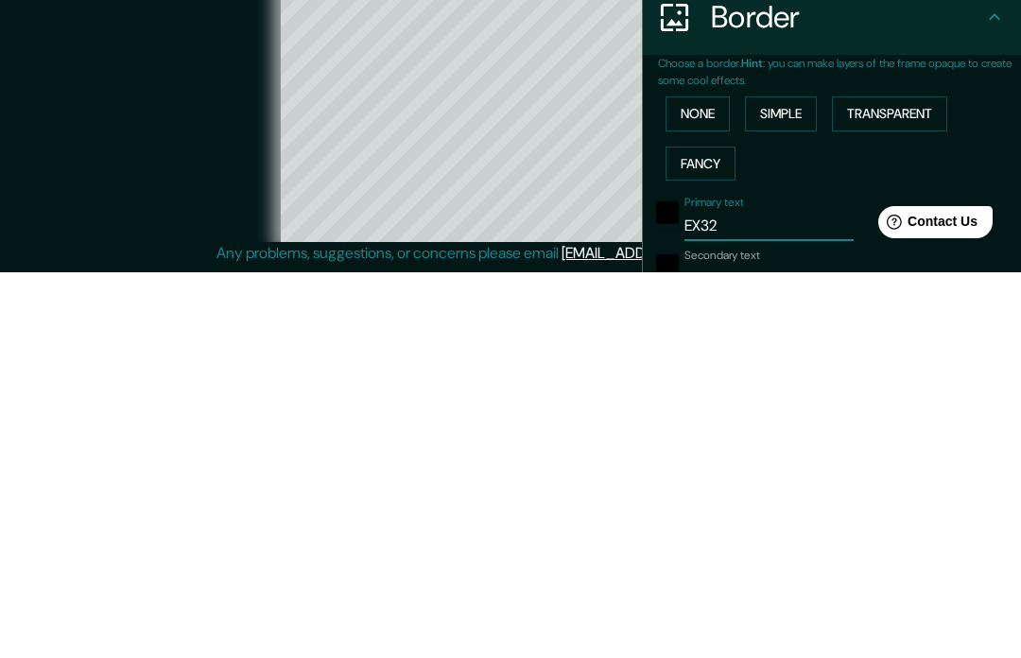
type input "39"
type input "EX32"
type input "39"
type input "EX32 9"
type input "39"
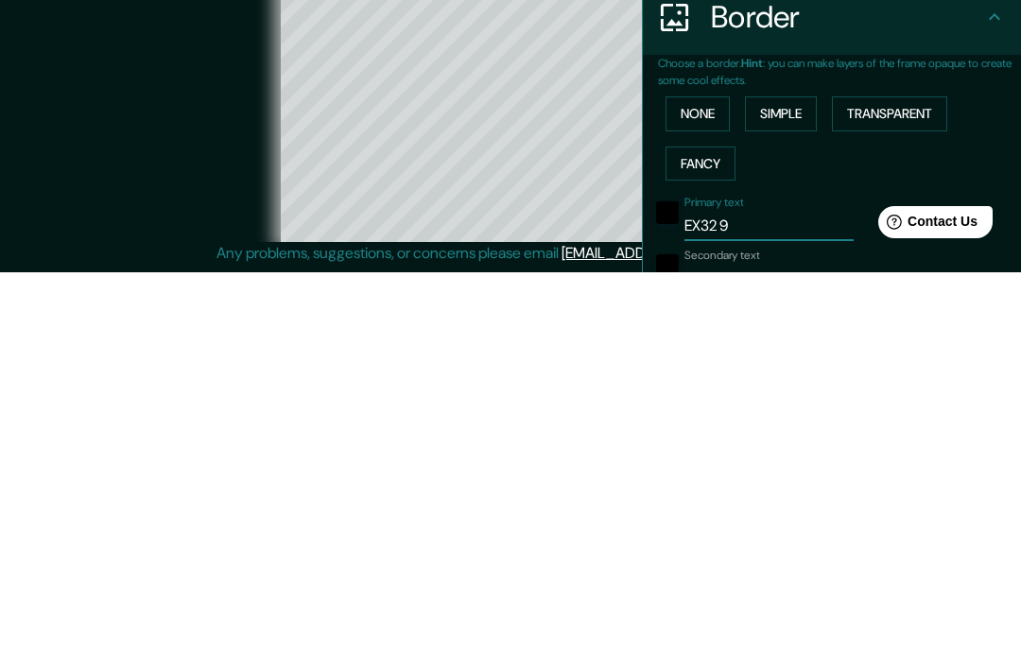
type input "EX32 9A"
type input "39"
type input "EX32 9AJ"
type input "39"
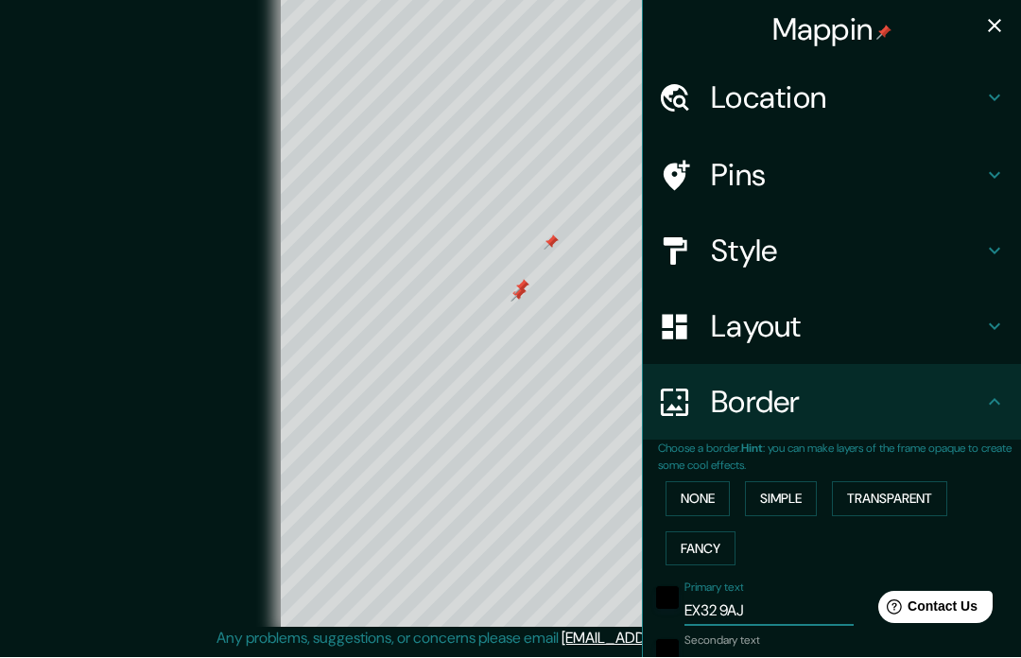
click at [781, 617] on input "EX32 9AJ" at bounding box center [768, 611] width 169 height 30
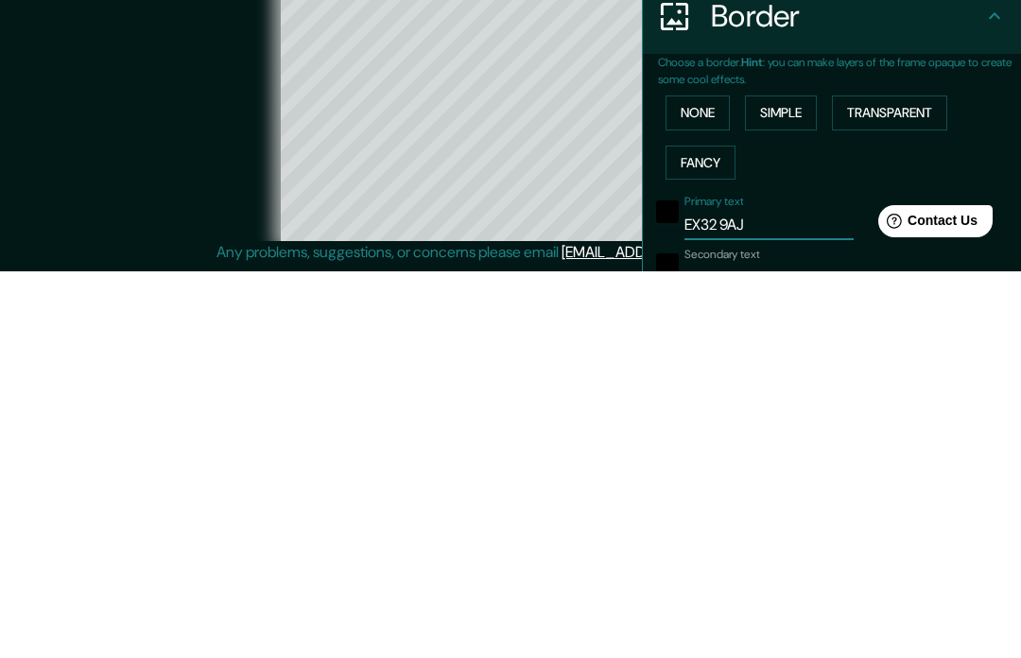
type input "EX32 9A"
type input "39"
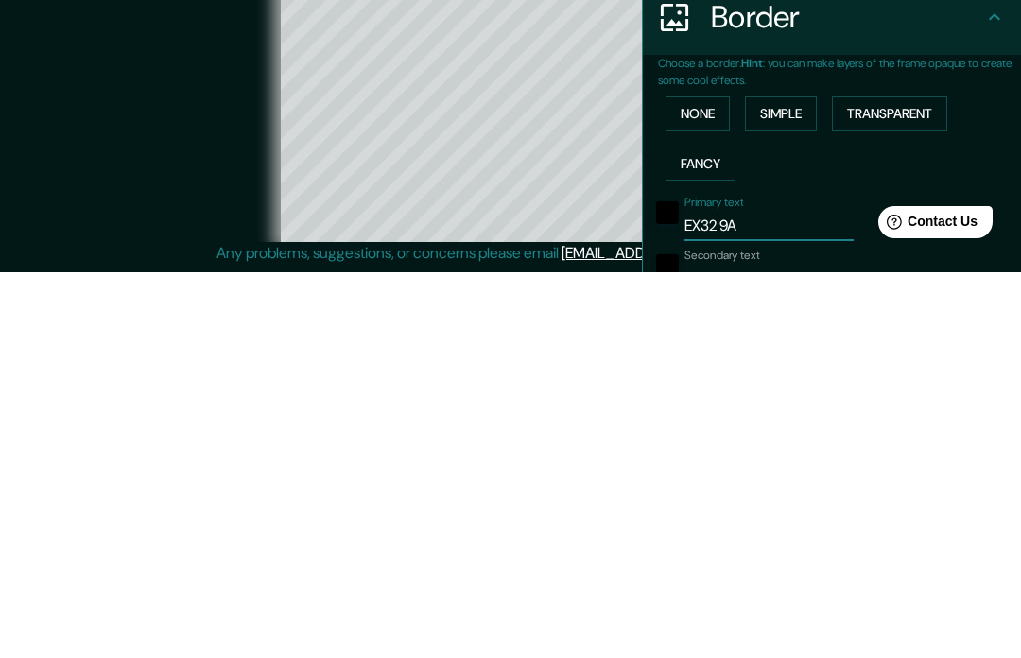
type input "EX32 9Aa"
type input "39"
type input "EX32 9A"
type input "39"
type input "EX32 9AG"
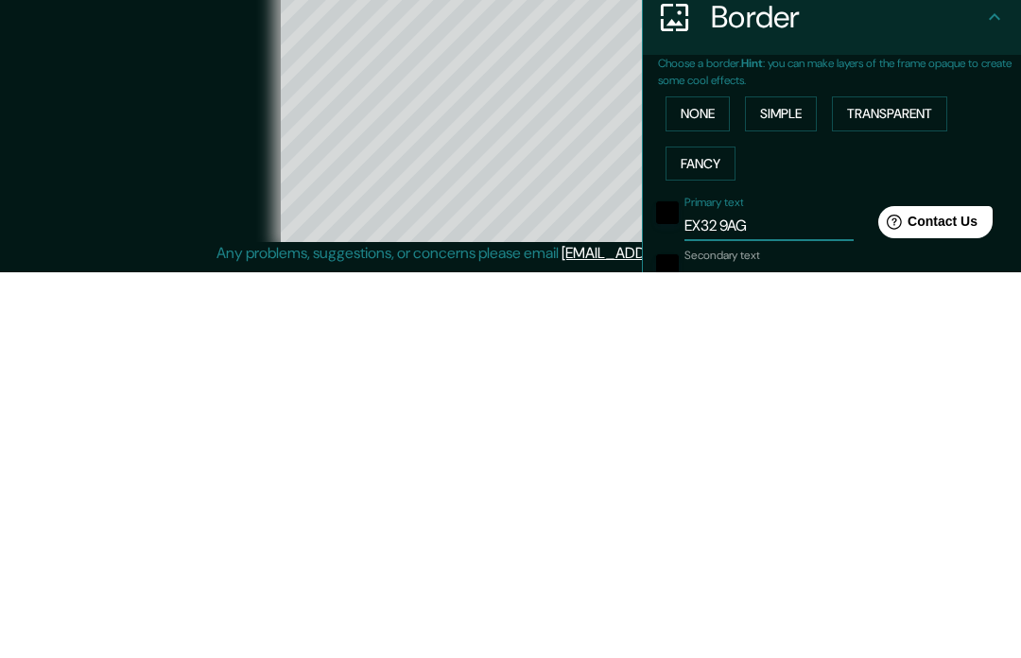
type input "39"
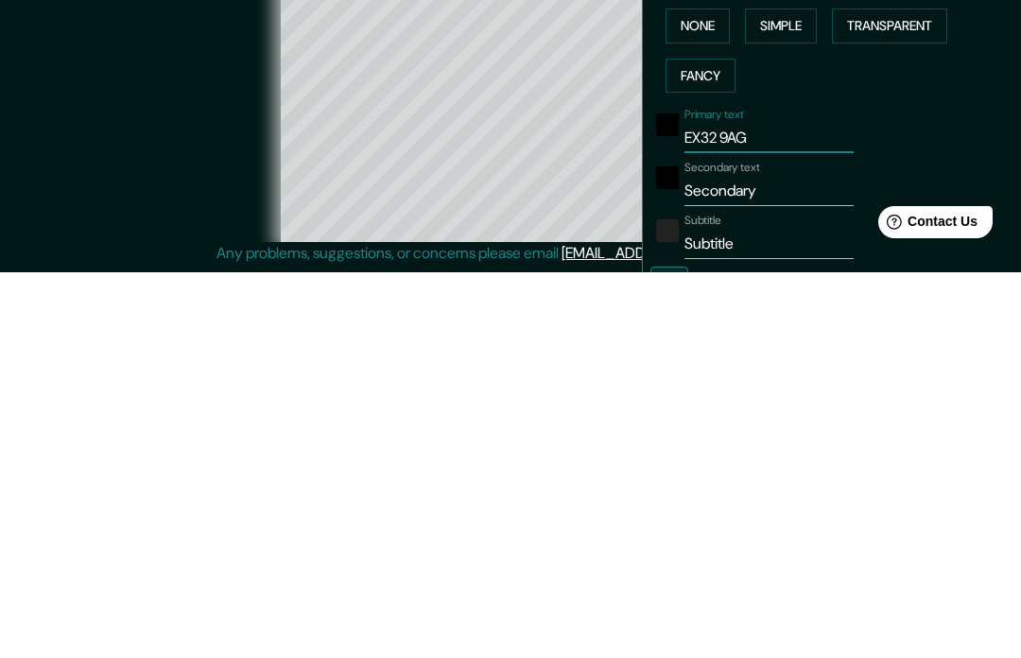
scroll to position [122, 0]
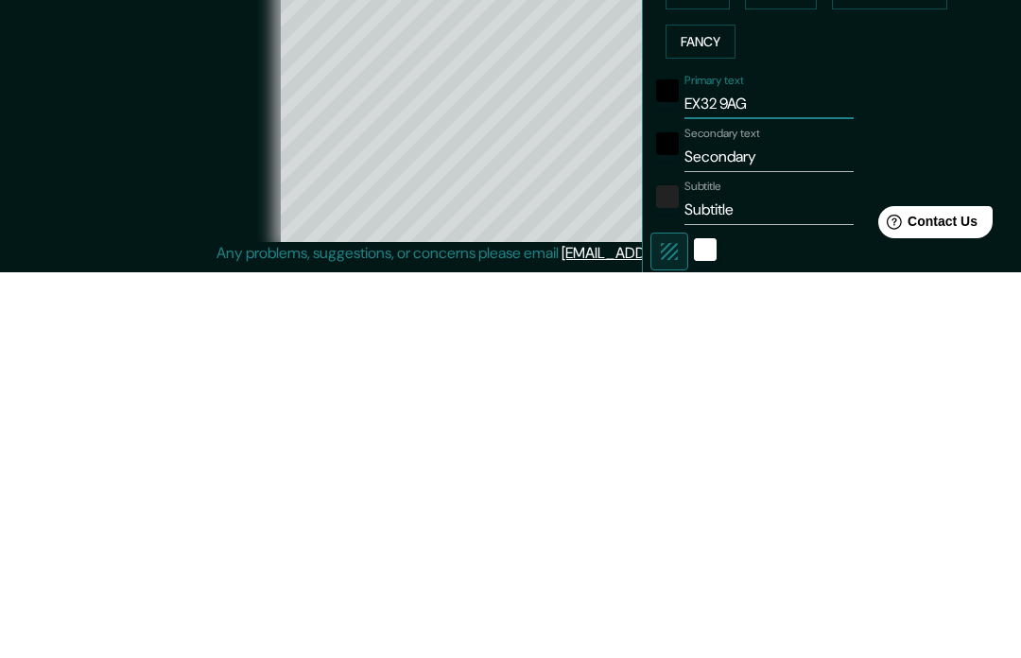
type input "EX32 9AG"
click at [770, 527] on input "Secondary" at bounding box center [768, 542] width 169 height 30
click at [763, 527] on input "Secondary" at bounding box center [768, 542] width 169 height 30
click at [762, 527] on input "Secondary" at bounding box center [768, 542] width 169 height 30
type input "B"
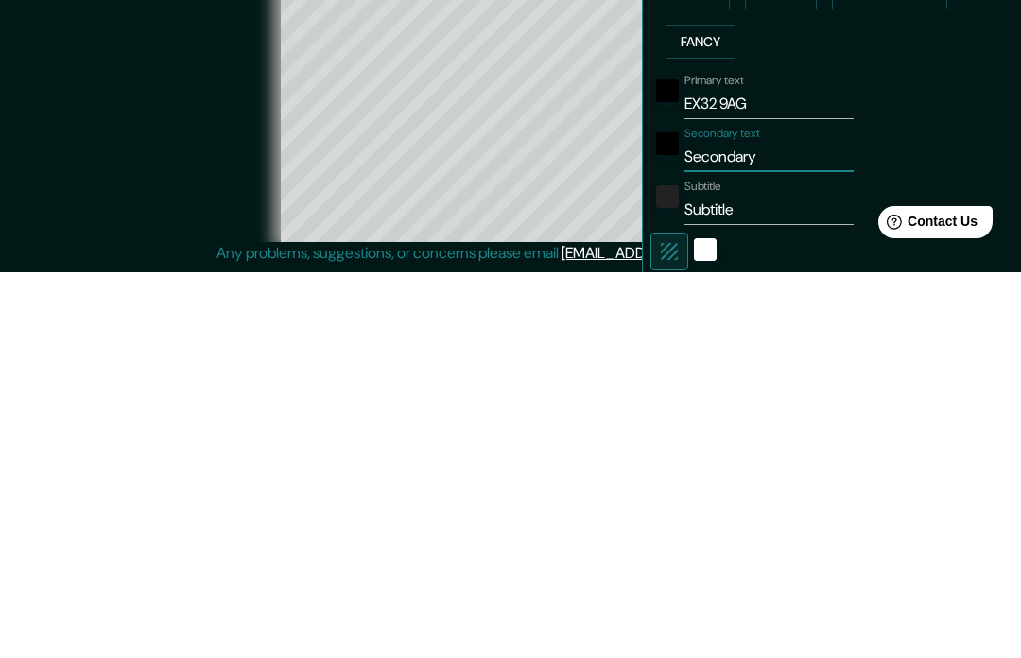
type input "39"
type input "Ba"
type input "39"
type input "Bar"
type input "39"
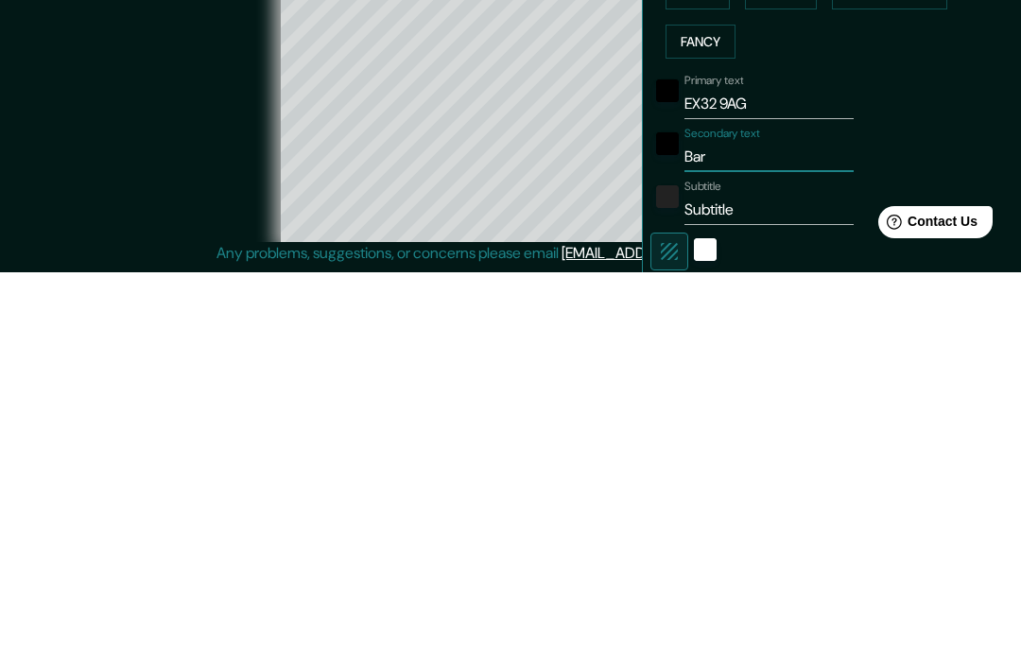
type input "Barn"
type input "39"
type input "Barns"
type input "39"
type input "Barnst"
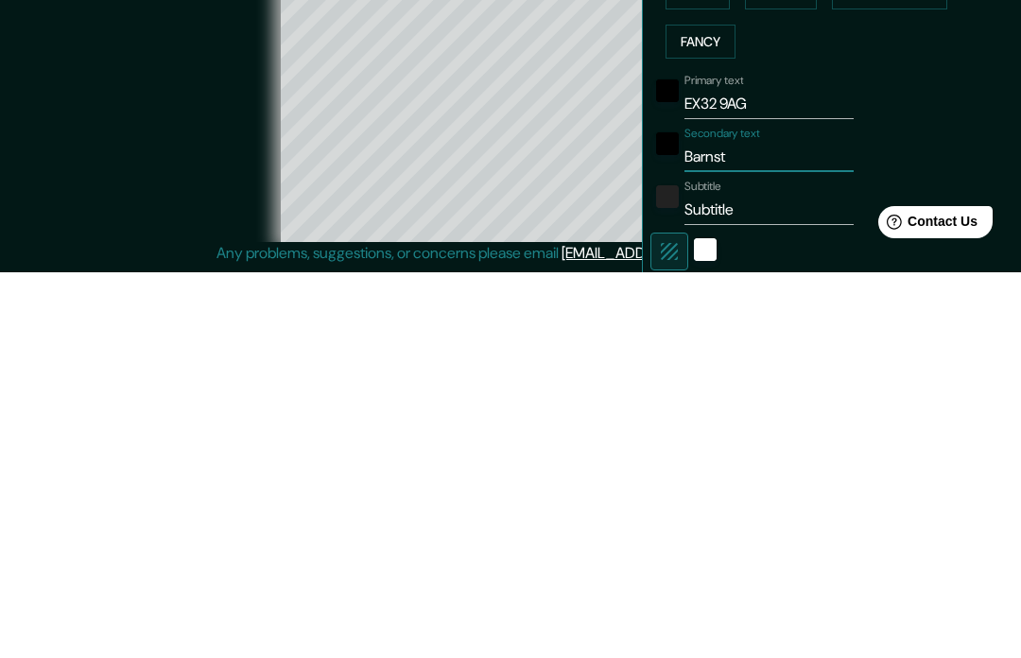
type input "39"
type input "Barnsta"
type input "39"
type input "Barnstap"
type input "39"
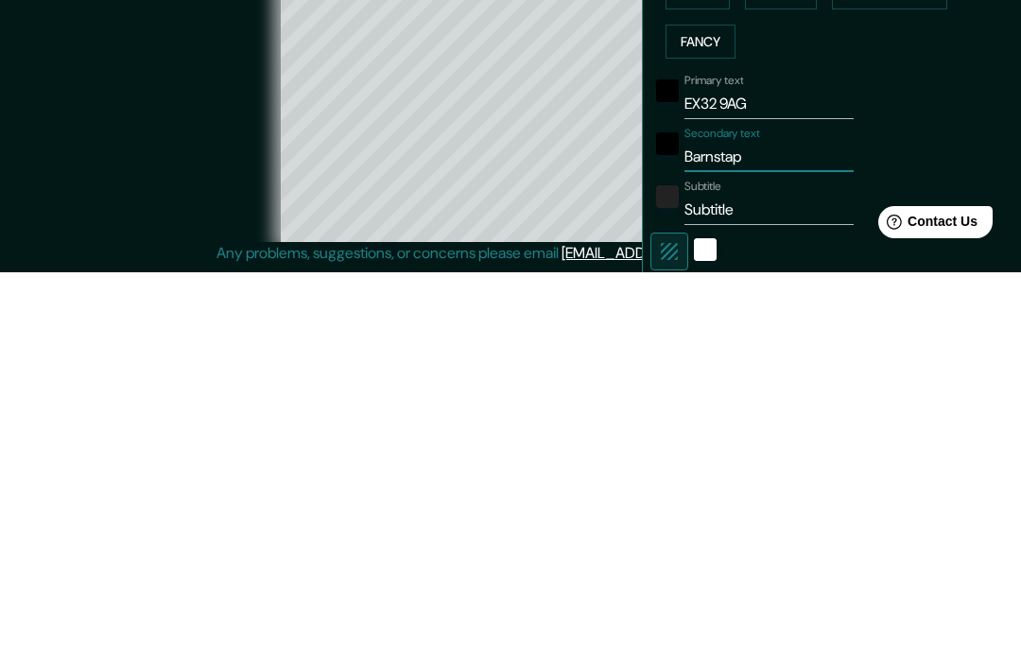
type input "Barnstapl"
type input "39"
type input "Barnstaple"
type input "39"
type input "Barnstaple"
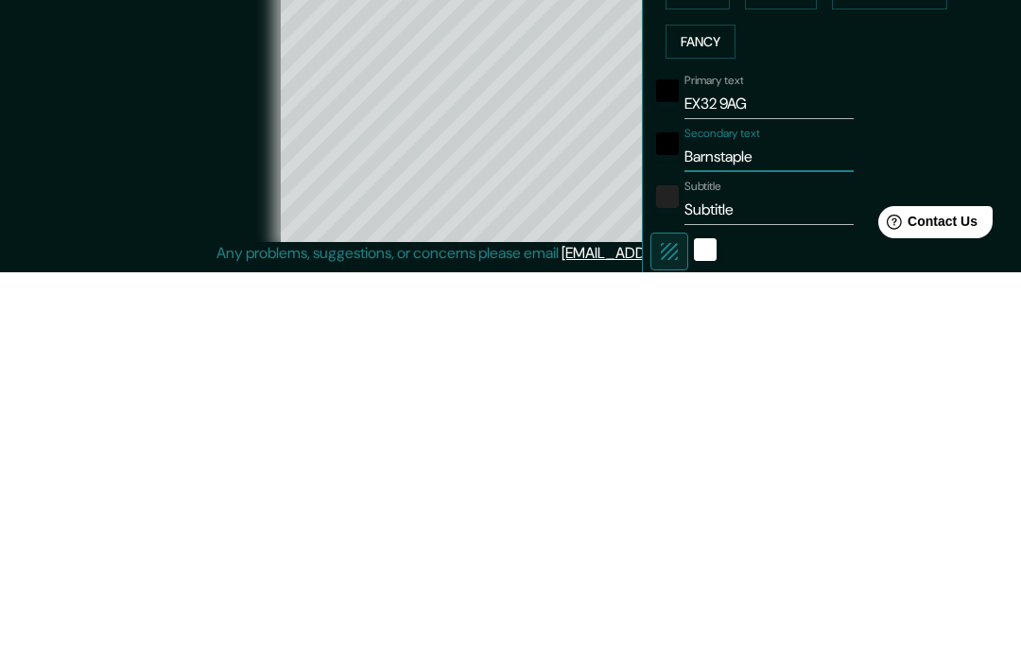
click at [746, 580] on input "Subtitle" at bounding box center [768, 595] width 169 height 30
click at [752, 580] on input "Subtitle" at bounding box center [768, 595] width 169 height 30
type input "D"
type input "39"
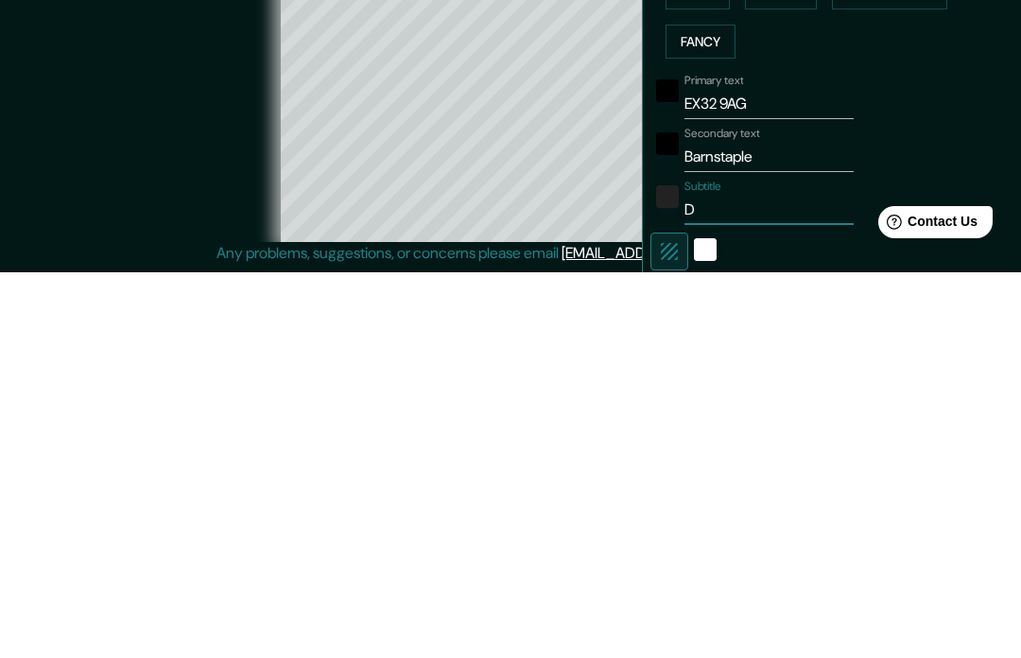
type input "De"
type input "39"
type input "Dev"
type input "39"
type input "Devo"
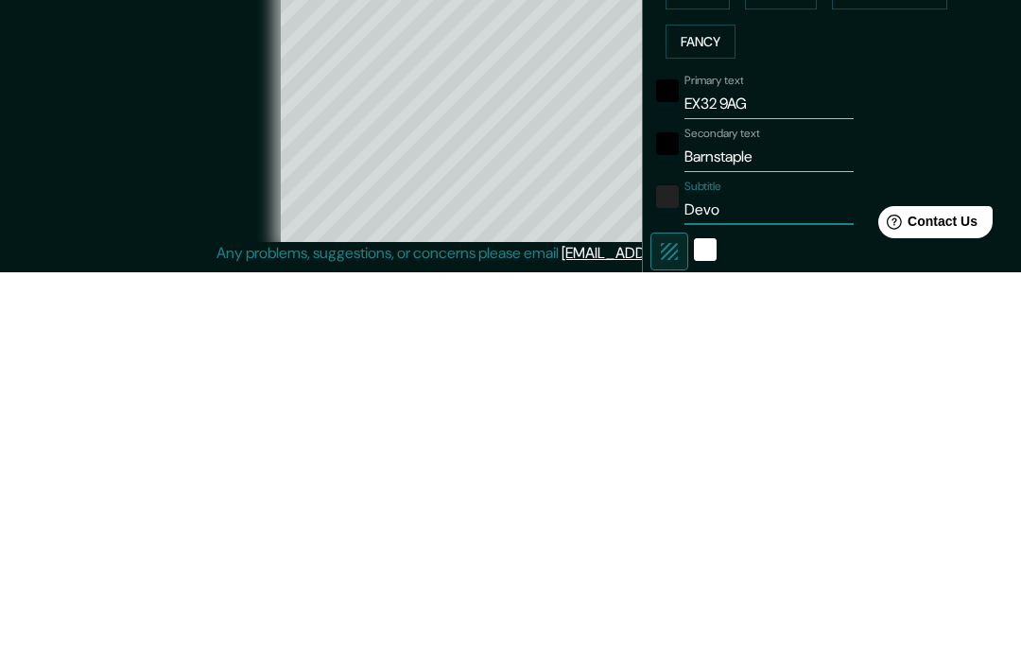
type input "39"
type input "Devon"
type input "39"
type input "Devon"
click at [674, 465] on div "black" at bounding box center [667, 476] width 23 height 23
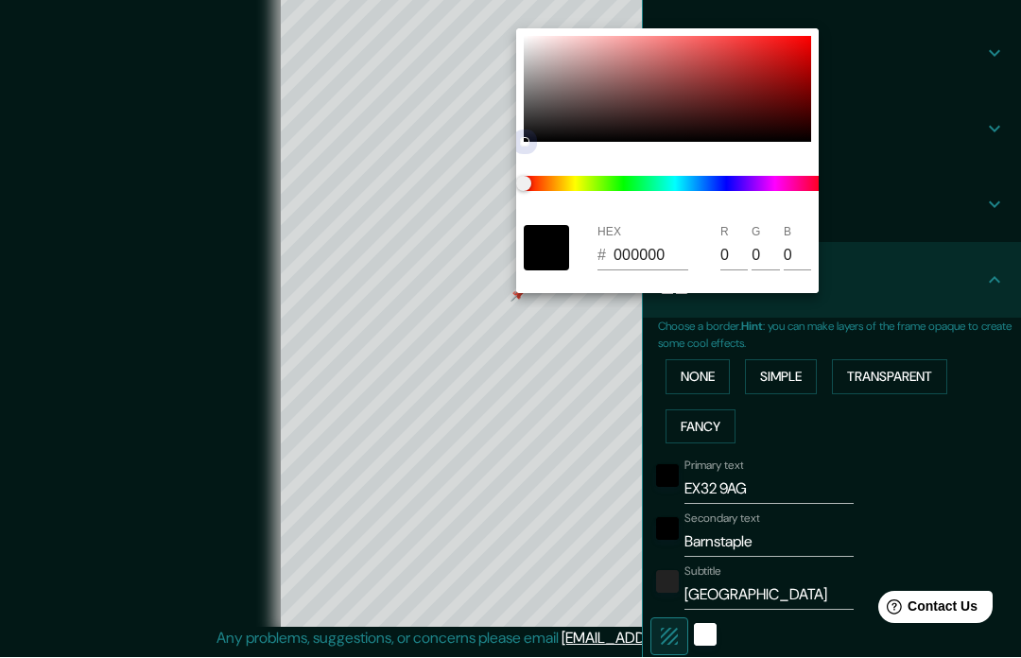
click at [730, 87] on div at bounding box center [666, 90] width 287 height 106
type input "39"
type input "832424"
type input "131"
type input "36"
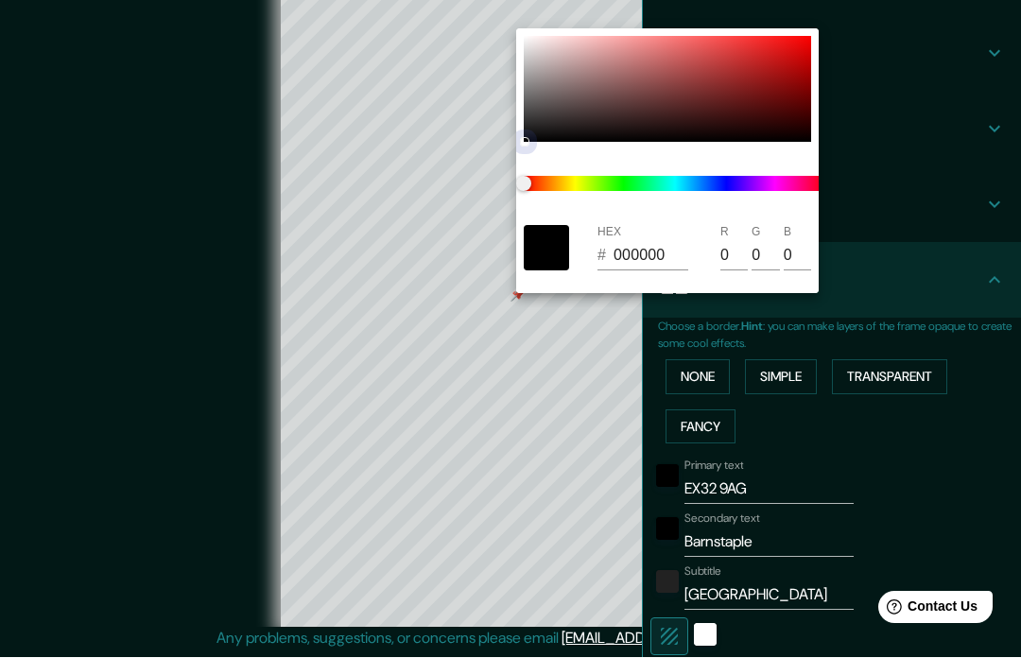
type input "36"
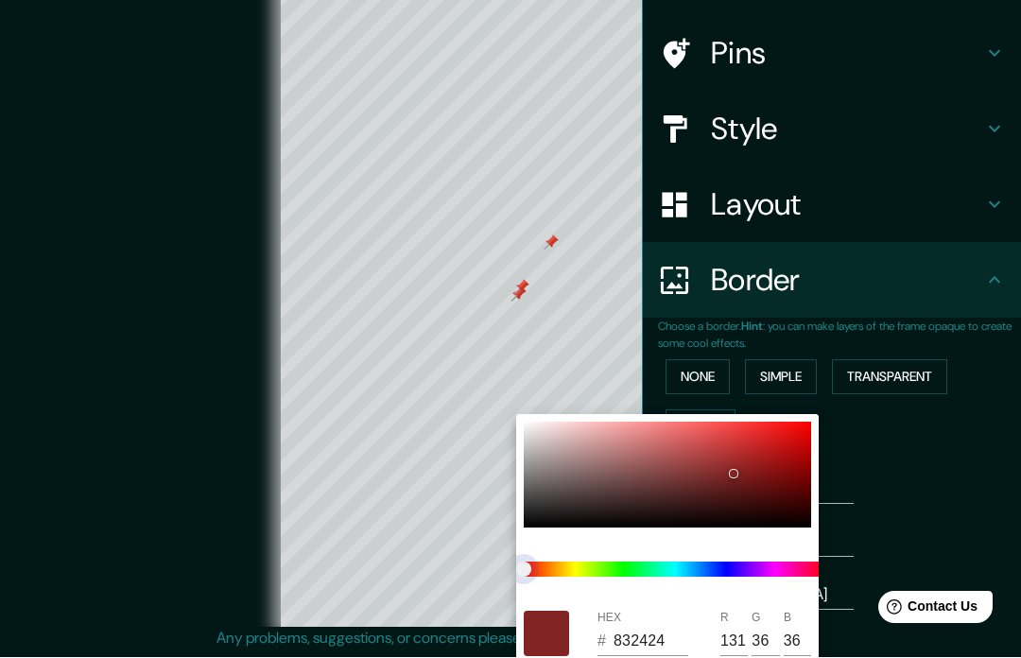
type input "39"
type input "302382"
type input "48"
type input "35"
type input "130"
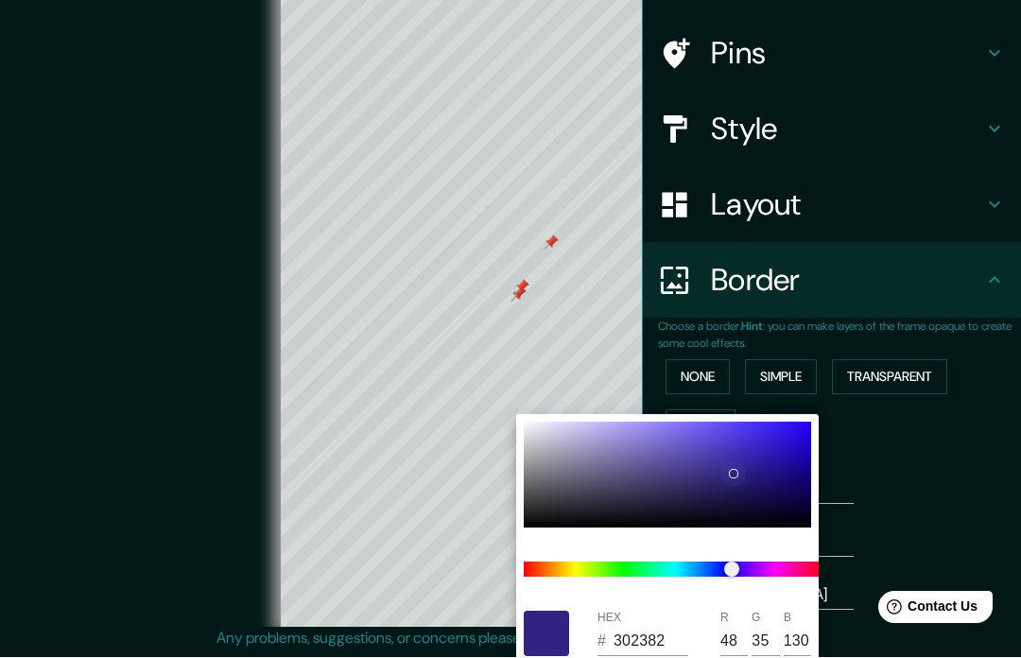
click at [798, 438] on div at bounding box center [666, 475] width 287 height 106
type input "39"
click at [924, 460] on div at bounding box center [510, 329] width 1021 height 658
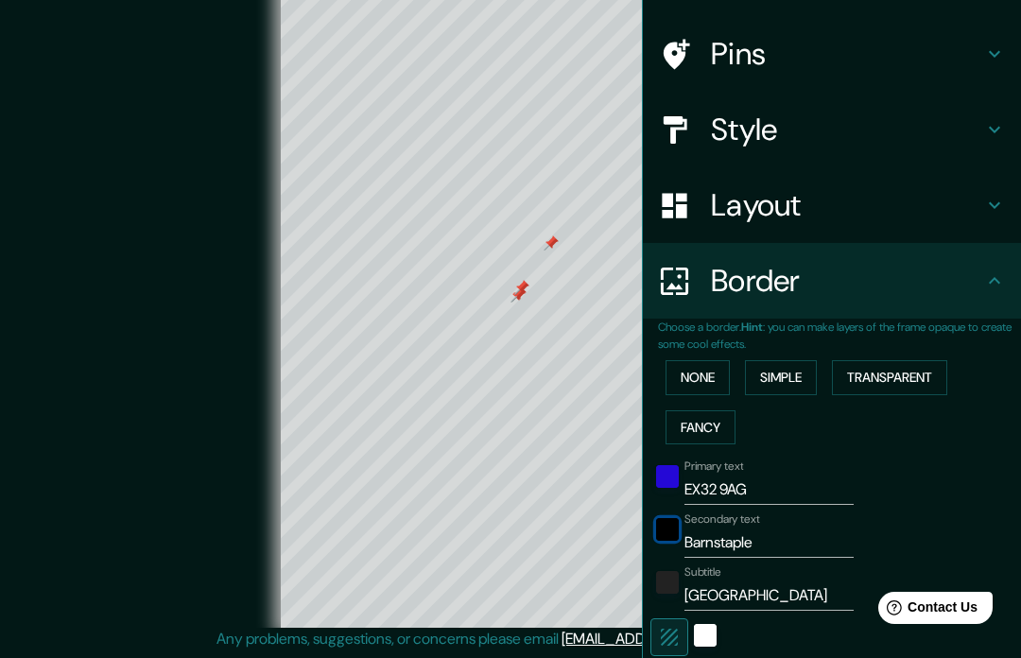
click at [658, 527] on div "black" at bounding box center [667, 529] width 23 height 23
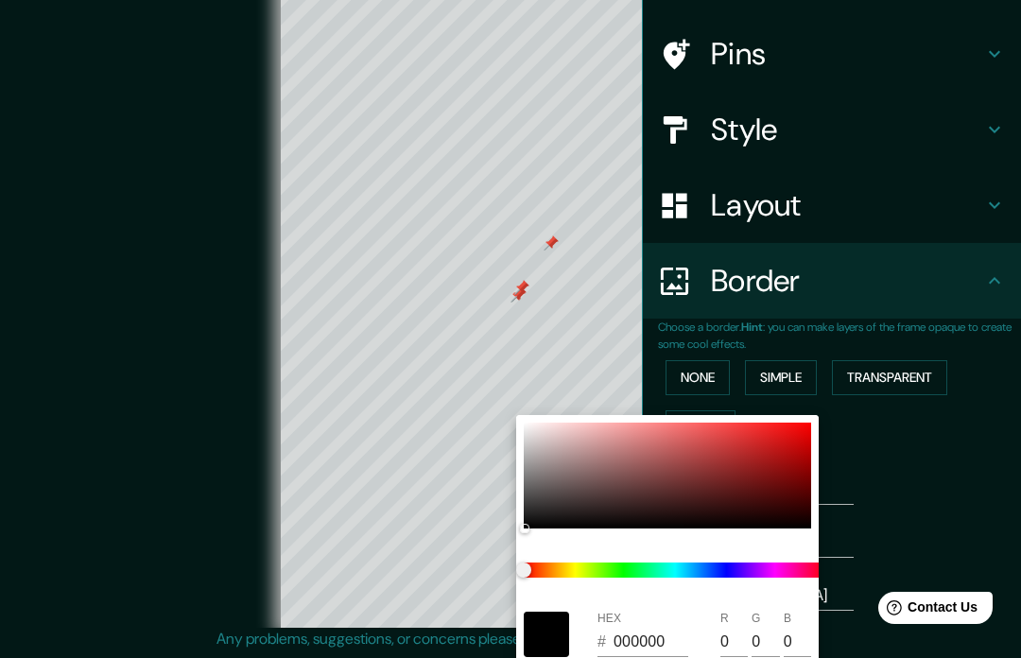
click at [644, 564] on div at bounding box center [674, 570] width 317 height 68
click at [756, 437] on div at bounding box center [666, 475] width 287 height 106
click at [807, 438] on div at bounding box center [666, 475] width 287 height 106
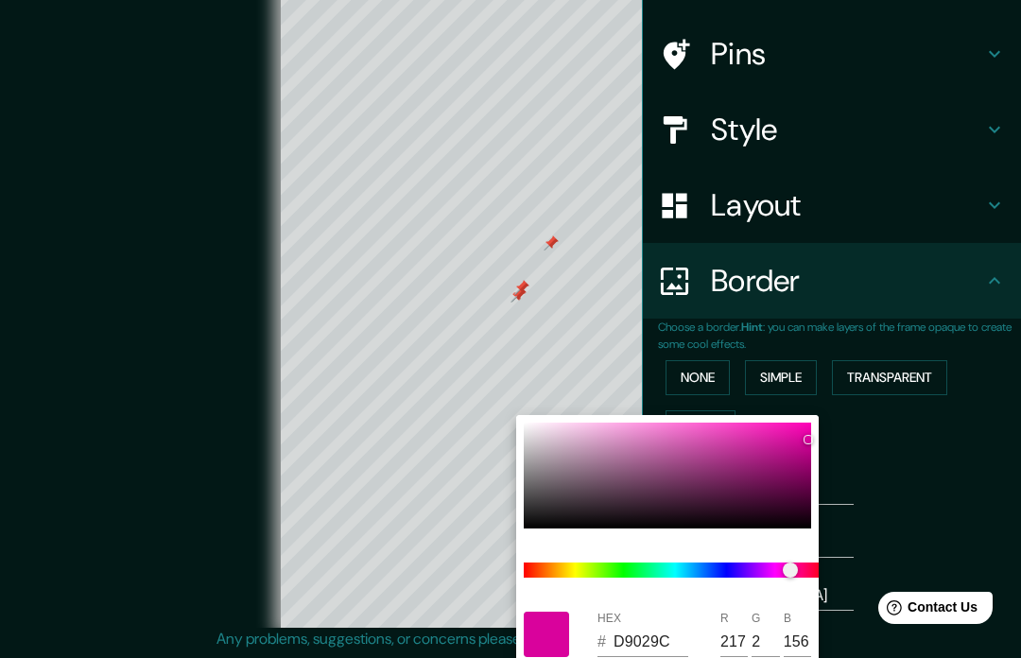
click at [942, 444] on div at bounding box center [510, 329] width 1021 height 658
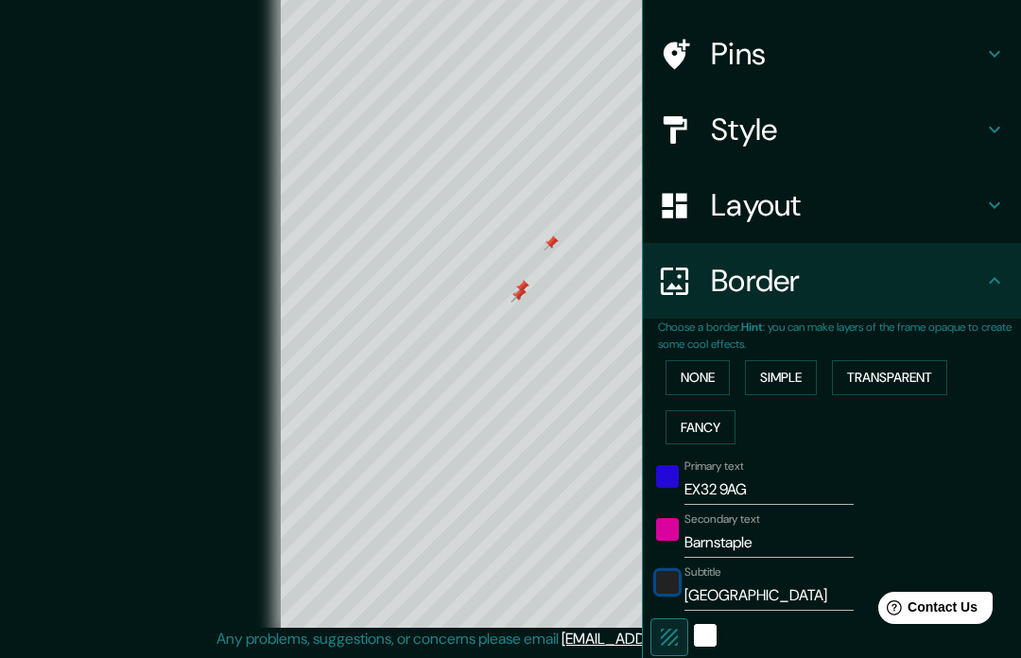
click at [660, 575] on div "color-222222" at bounding box center [667, 582] width 23 height 23
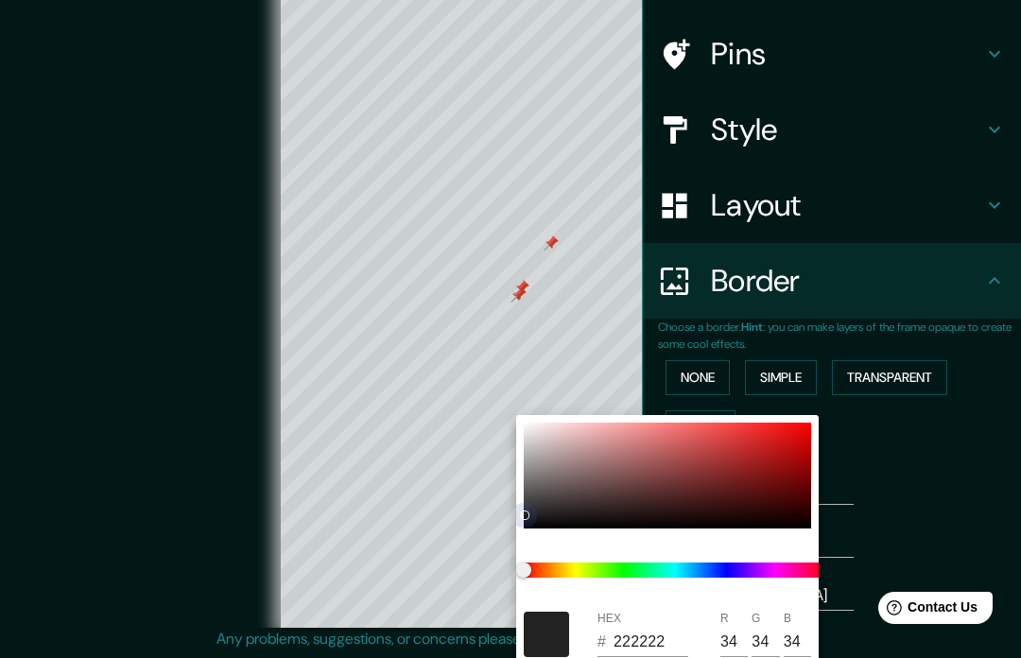
click at [687, 500] on div at bounding box center [666, 475] width 287 height 106
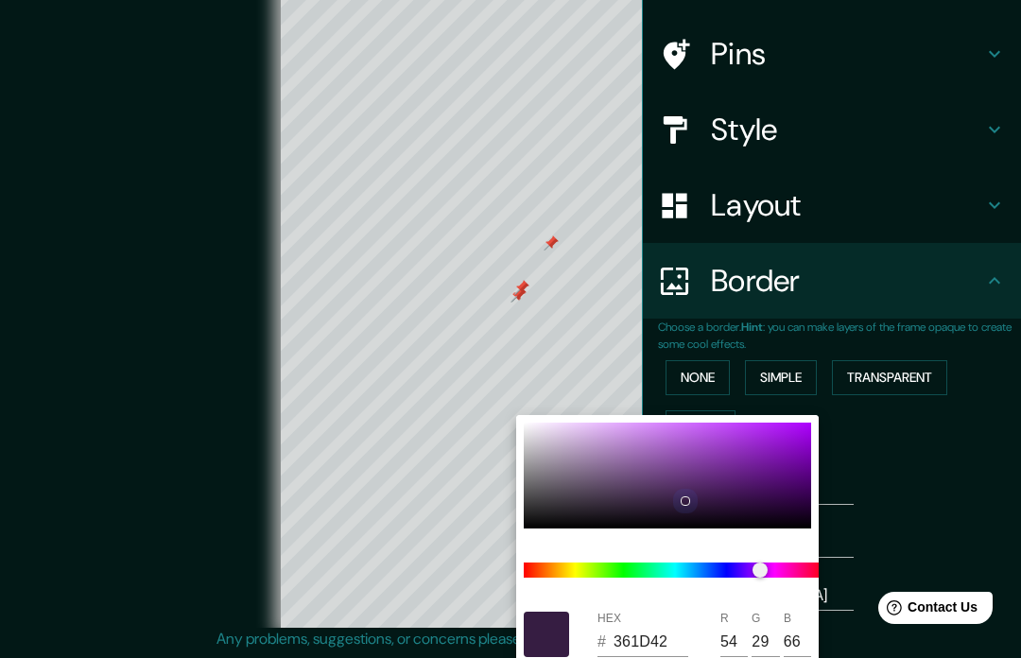
click at [786, 446] on div at bounding box center [666, 475] width 287 height 106
click at [925, 451] on div at bounding box center [510, 329] width 1021 height 658
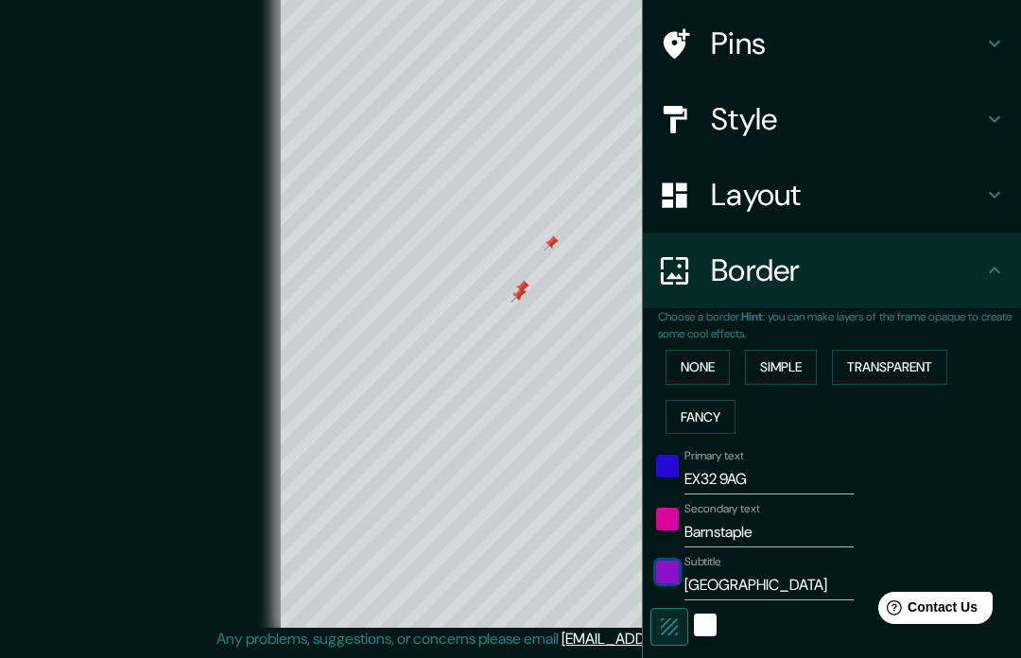
scroll to position [129, 0]
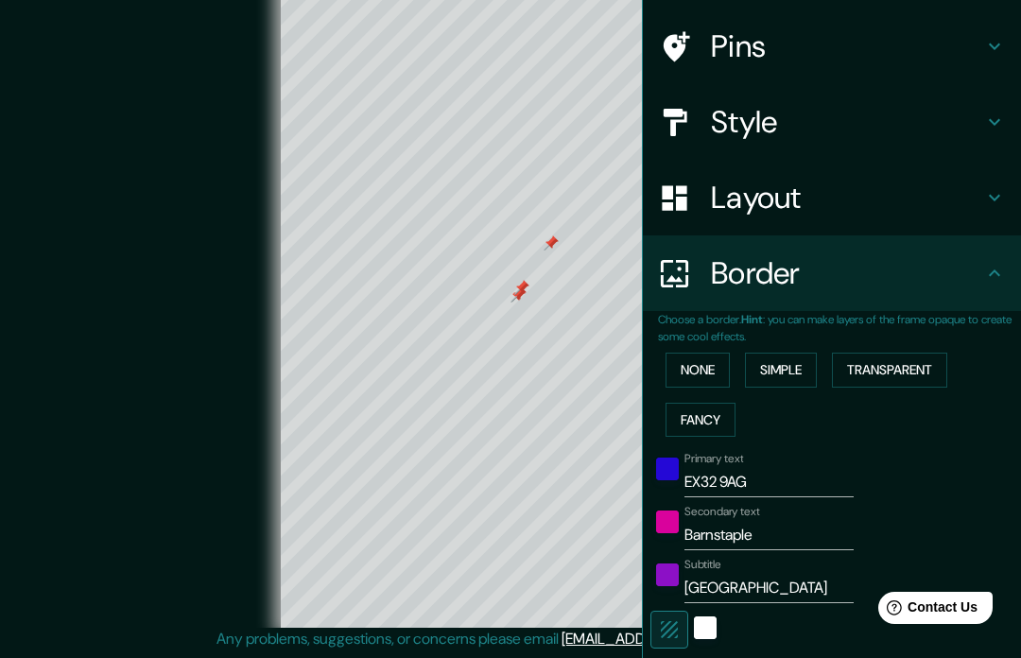
click at [801, 191] on h4 "Layout" at bounding box center [847, 198] width 272 height 38
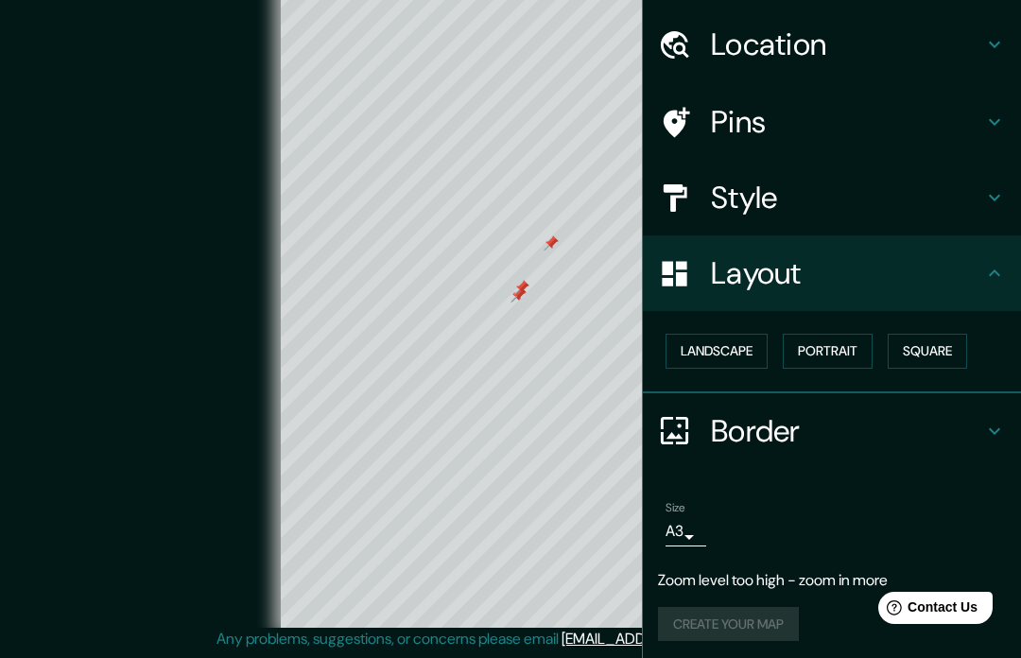
scroll to position [0, 0]
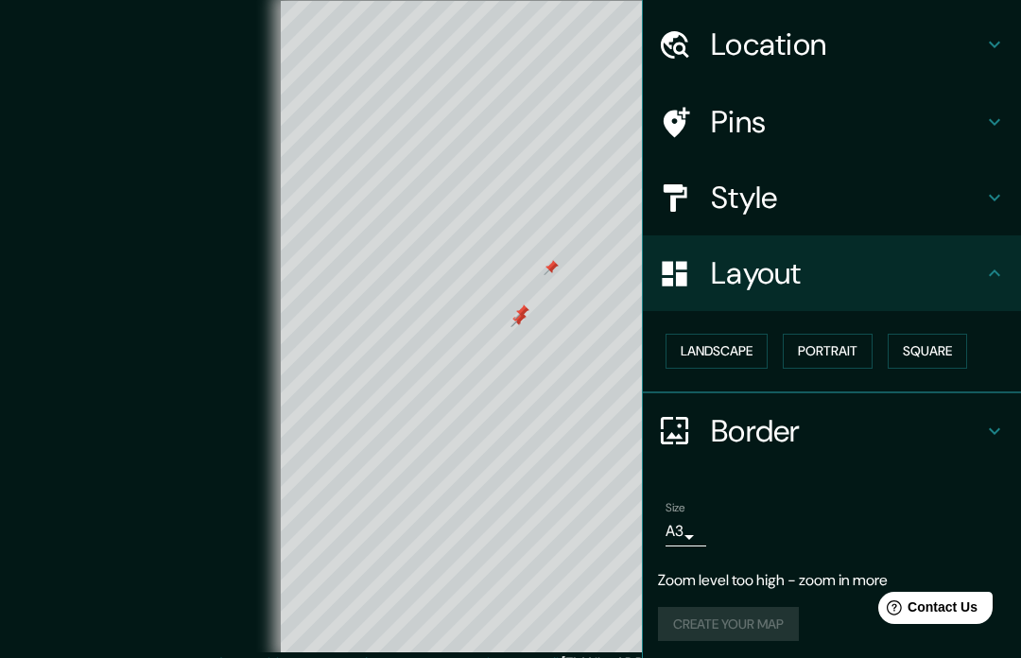
click at [934, 349] on button "Square" at bounding box center [926, 351] width 79 height 35
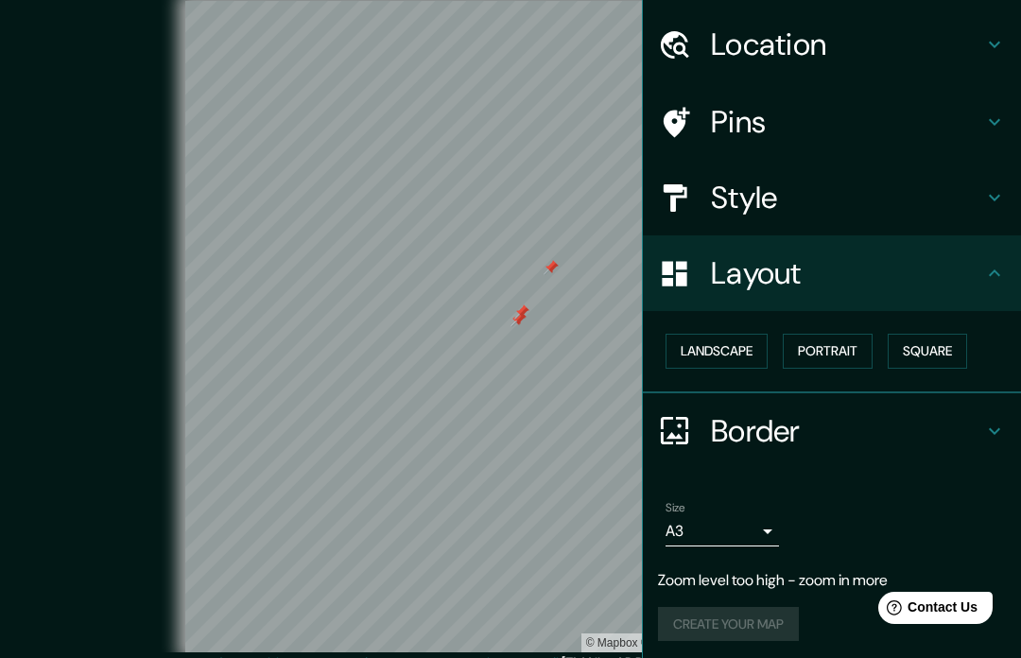
click at [712, 347] on button "Landscape" at bounding box center [716, 351] width 102 height 35
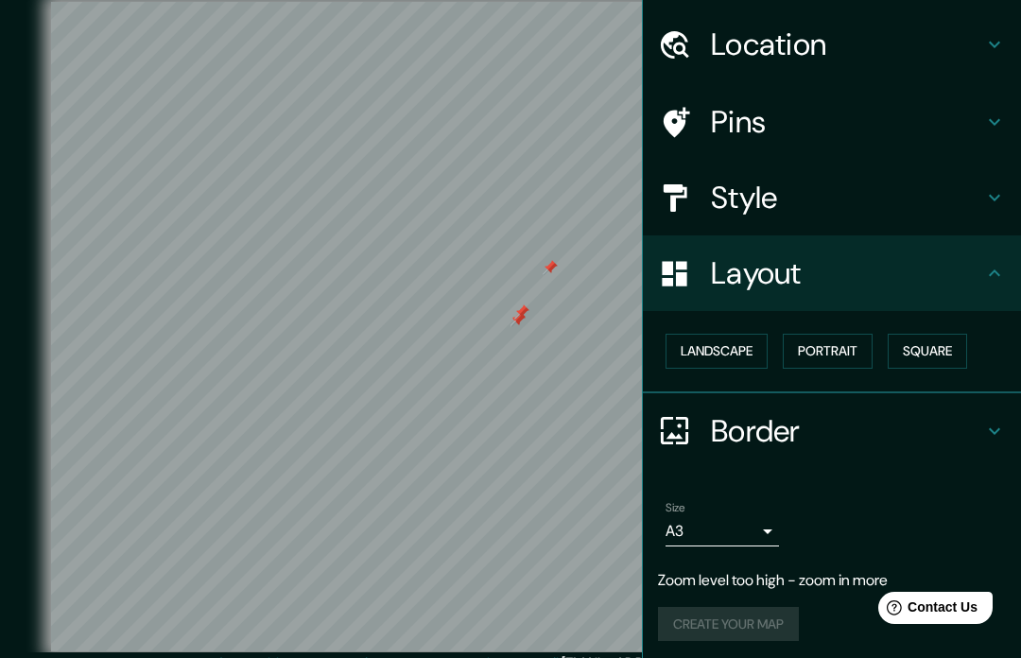
click at [808, 349] on button "Portrait" at bounding box center [827, 351] width 90 height 35
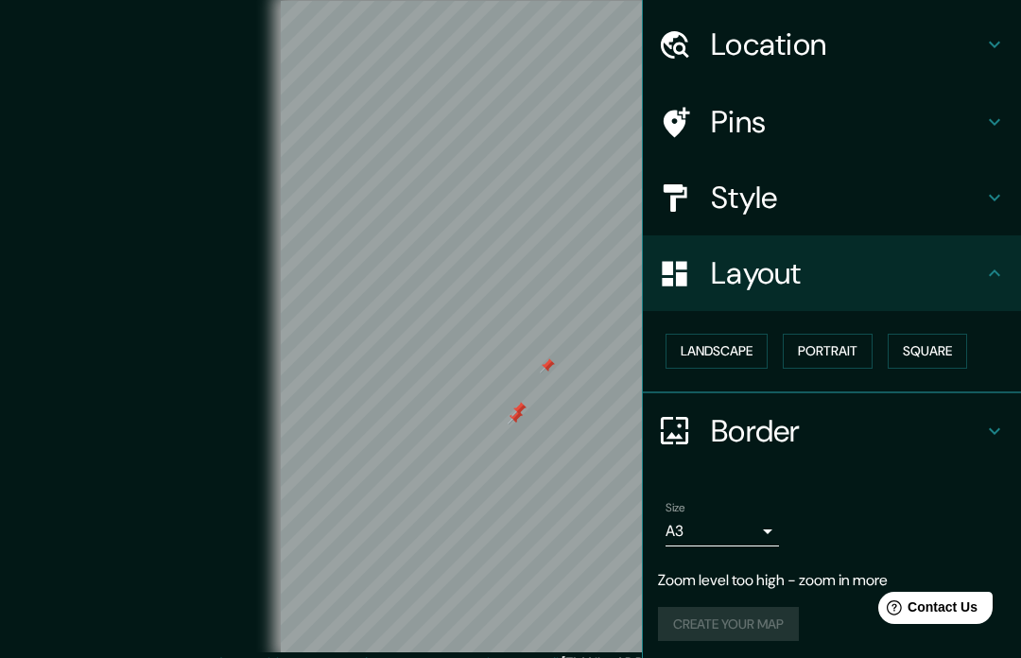
click at [832, 43] on h4 "Location" at bounding box center [847, 45] width 272 height 38
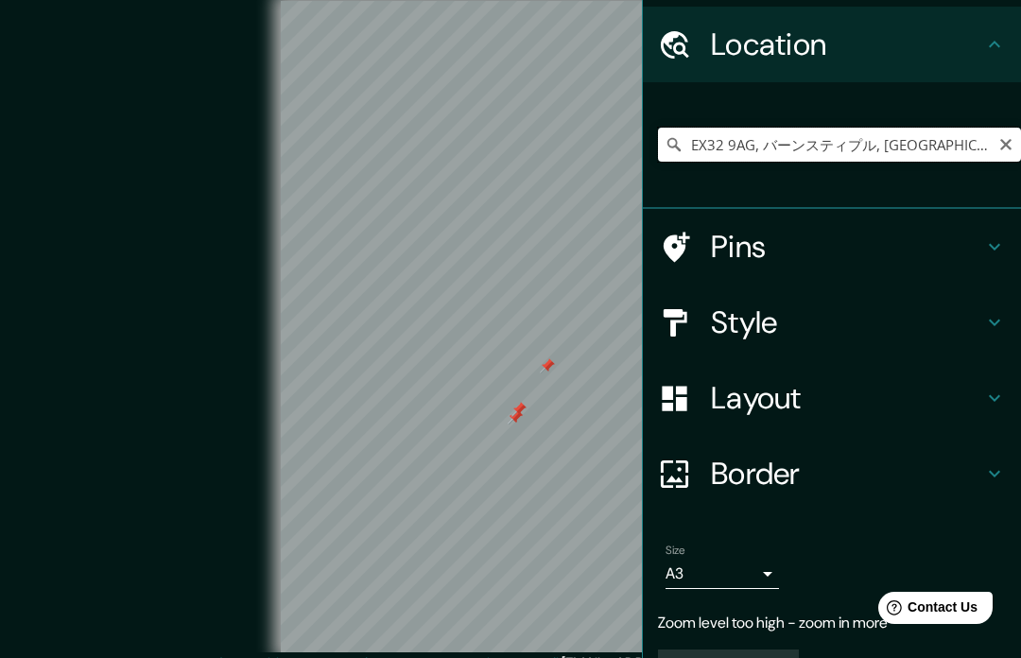
click at [997, 142] on input "EX32 9AG, バーンスティプル, デヴォン, イングランド, イギリス" at bounding box center [839, 145] width 363 height 34
click at [1017, 149] on input "EX32 9AG, バーンスティプル, デヴォン, イングランド, イギリス" at bounding box center [839, 145] width 363 height 34
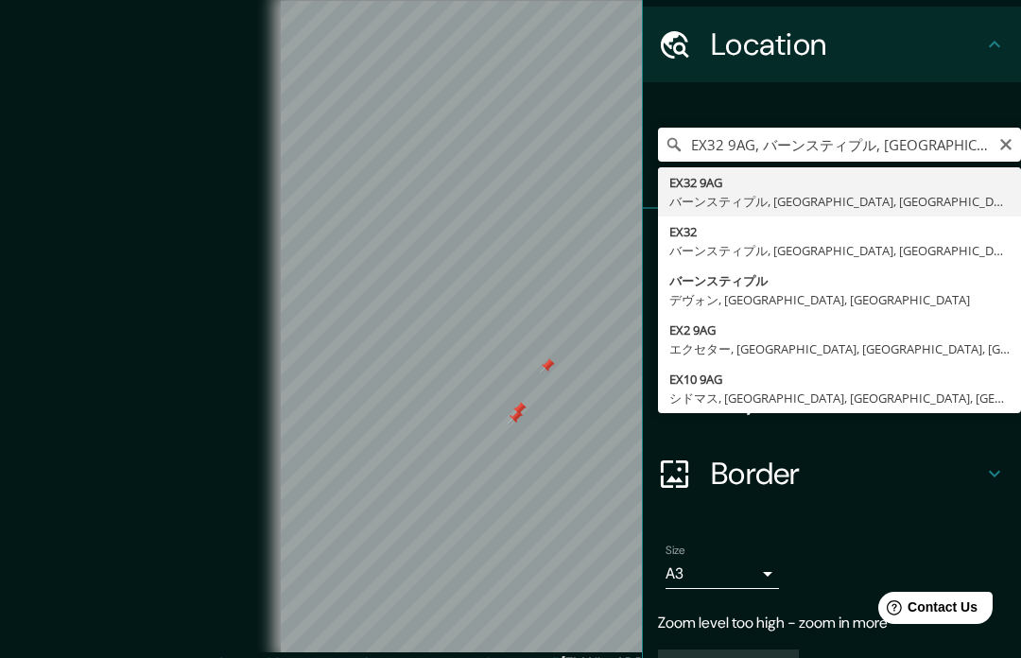
click at [1000, 142] on icon "Clear" at bounding box center [1005, 144] width 15 height 15
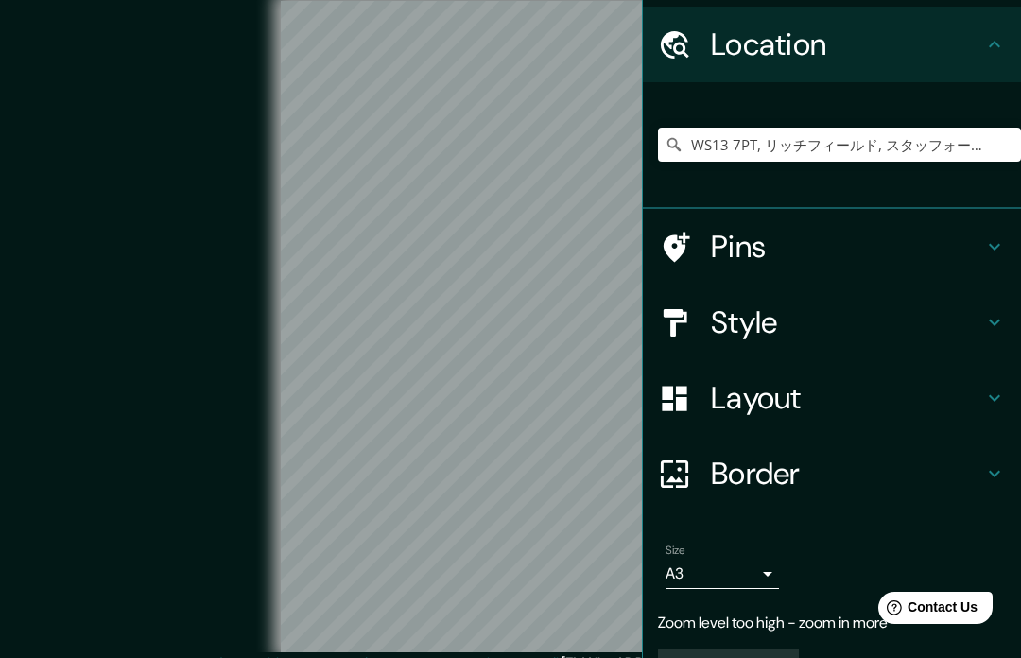
click at [798, 184] on div "WS13 7PT, リッチフィールド, スタッフォードシャー, イングランド, イギリス" at bounding box center [839, 144] width 363 height 94
click at [794, 473] on h4 "Border" at bounding box center [847, 474] width 272 height 38
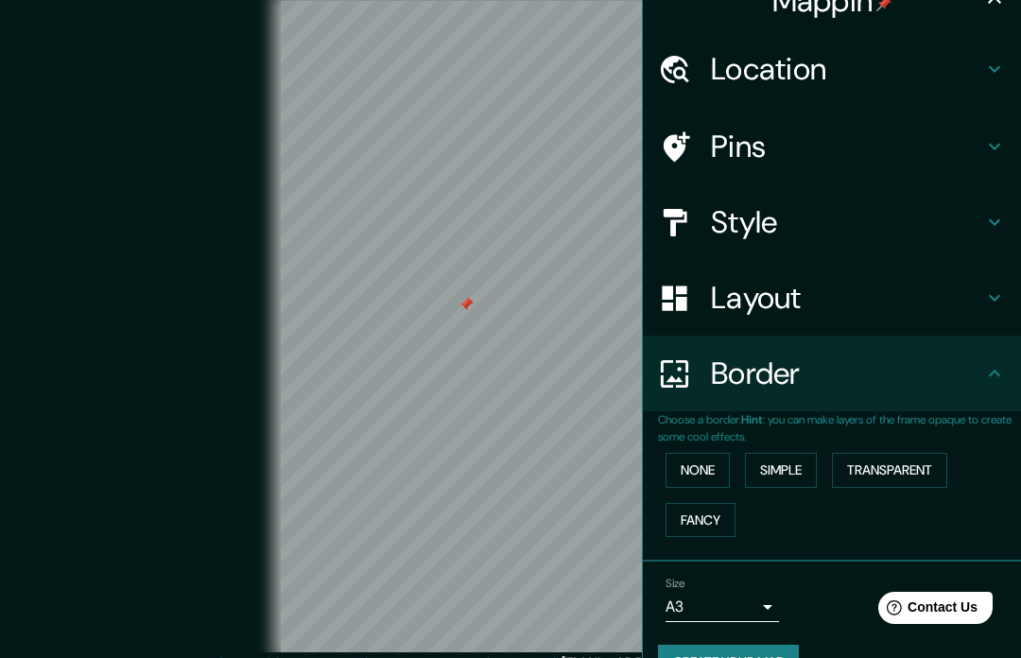
click at [766, 473] on button "Simple" at bounding box center [781, 470] width 72 height 35
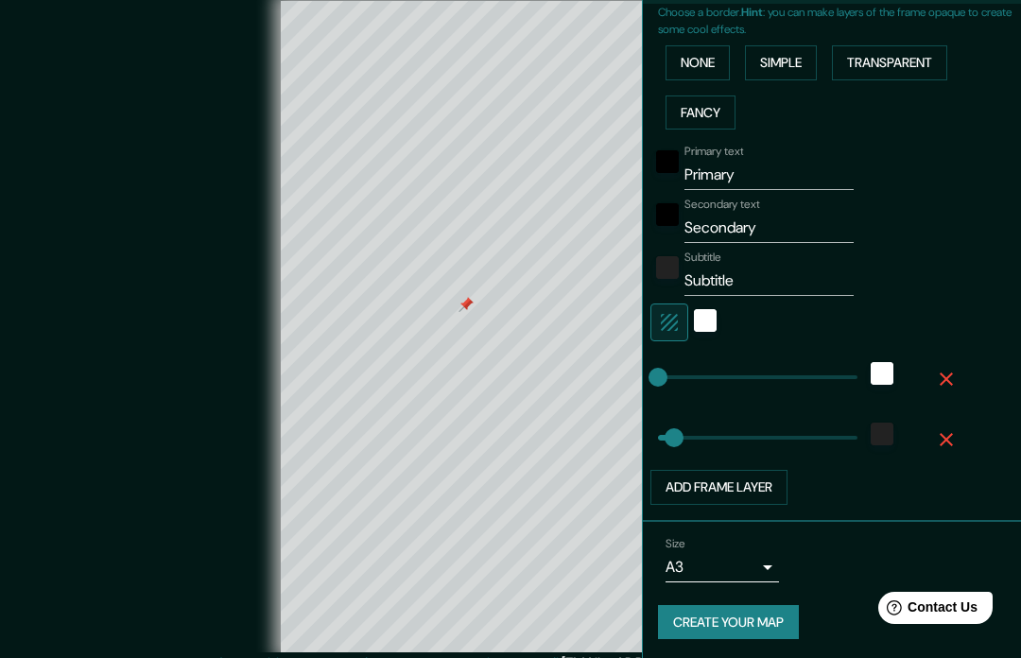
scroll to position [436, 0]
click at [797, 164] on input "Primary" at bounding box center [768, 176] width 169 height 30
click at [803, 173] on input "Primary" at bounding box center [768, 176] width 169 height 30
click at [769, 180] on input "Primary" at bounding box center [768, 176] width 169 height 30
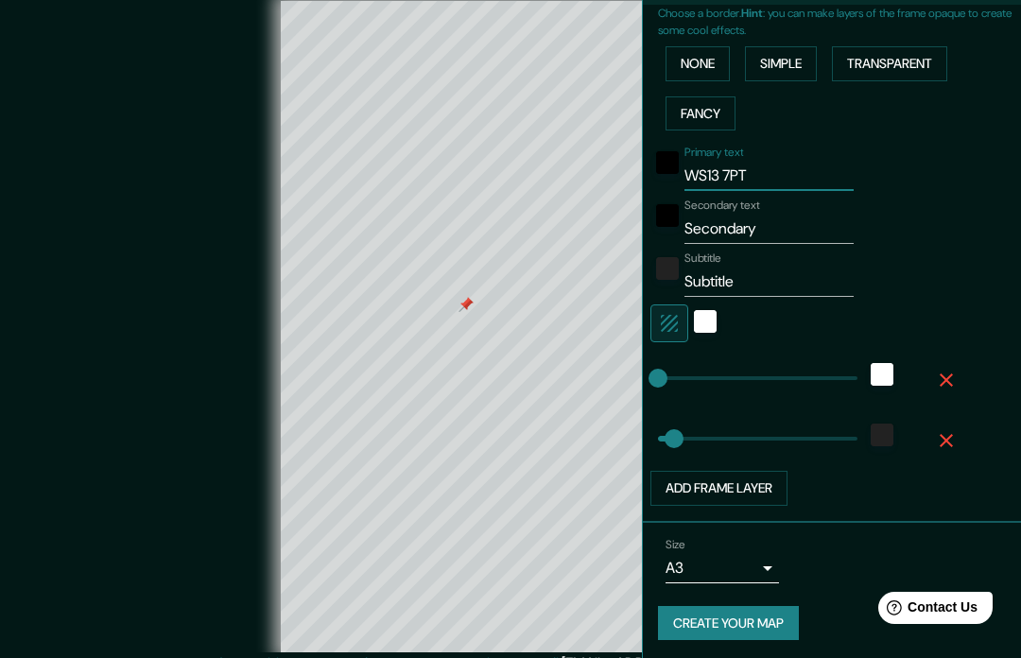
click at [779, 215] on input "Secondary" at bounding box center [768, 229] width 169 height 30
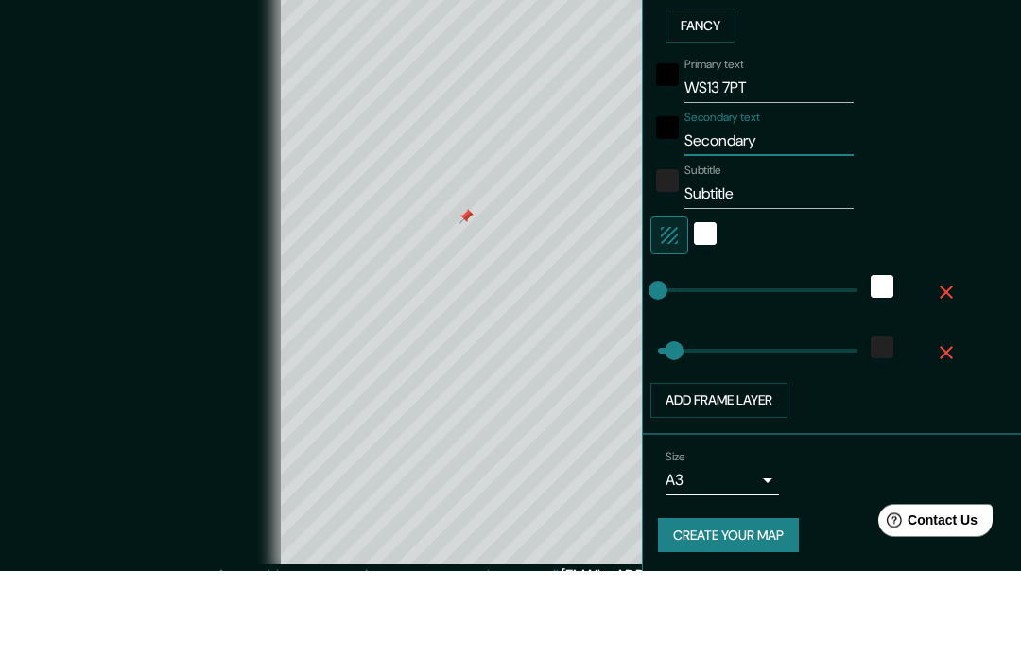
click at [769, 214] on input "Secondary" at bounding box center [768, 229] width 169 height 30
click at [765, 266] on input "Subtitle" at bounding box center [768, 281] width 169 height 30
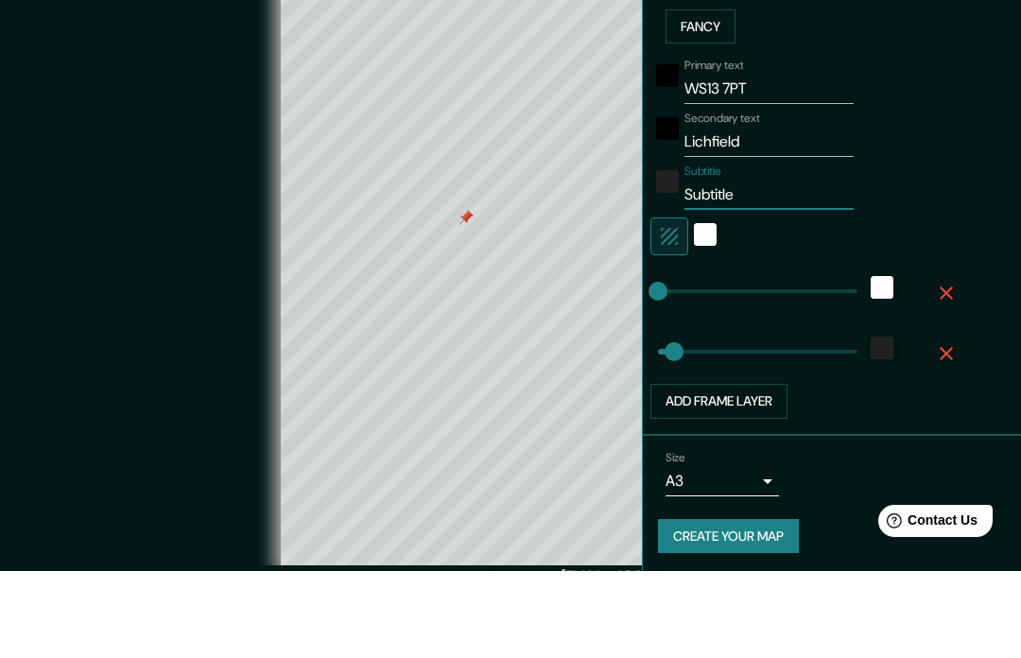
click at [758, 266] on input "Subtitle" at bounding box center [768, 281] width 169 height 30
click at [1006, 138] on div "Primary text WS13 7PT Secondary text Lichfield Subtitle Staffordshire Add frame…" at bounding box center [839, 322] width 363 height 368
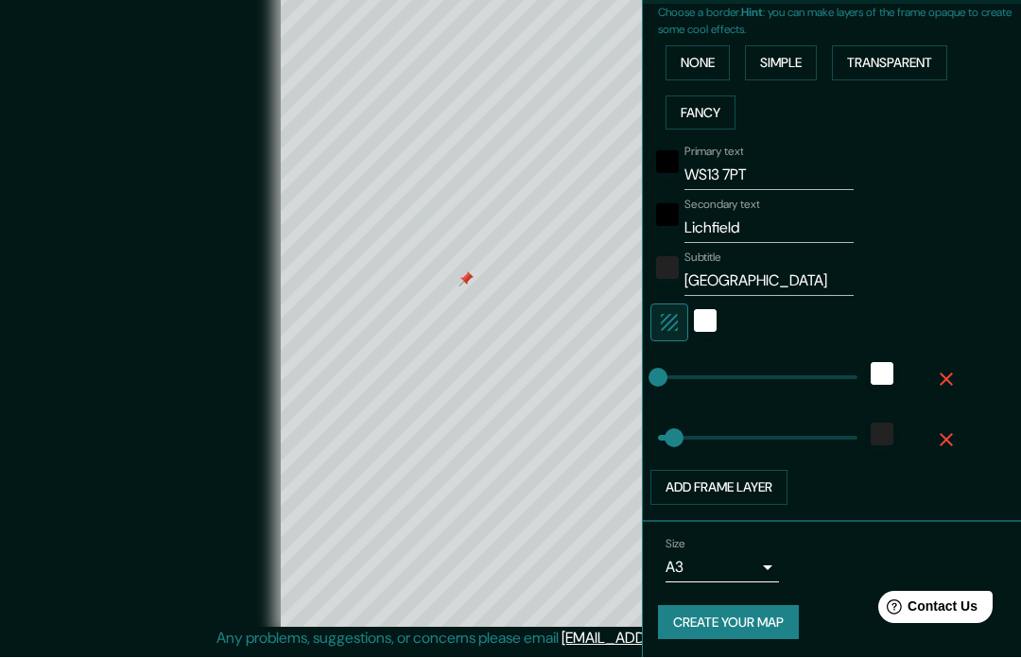
click at [730, 618] on button "Create your map" at bounding box center [728, 623] width 141 height 35
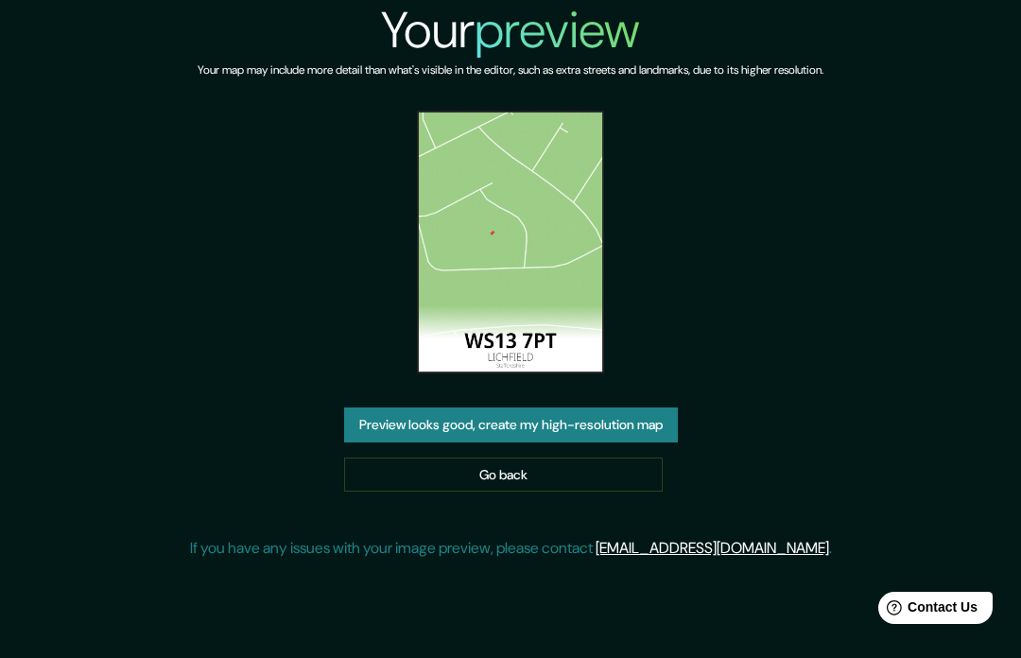
click at [613, 442] on button "Preview looks good, create my high-resolution map" at bounding box center [511, 424] width 334 height 35
click at [643, 492] on link "Go back" at bounding box center [503, 474] width 318 height 35
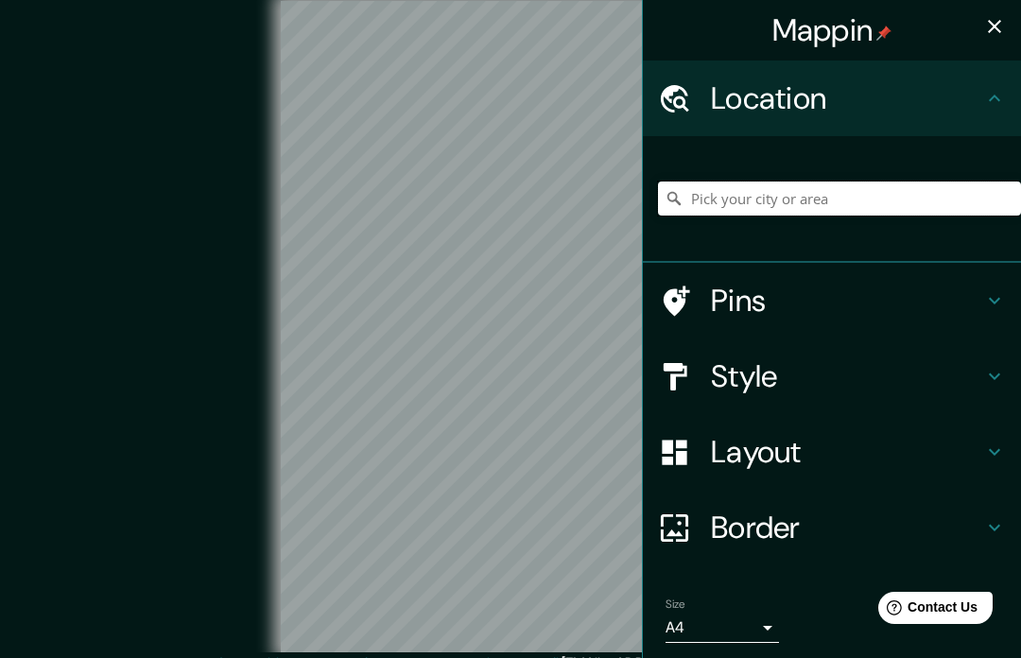
click at [915, 195] on input "Pick your city or area" at bounding box center [839, 198] width 363 height 34
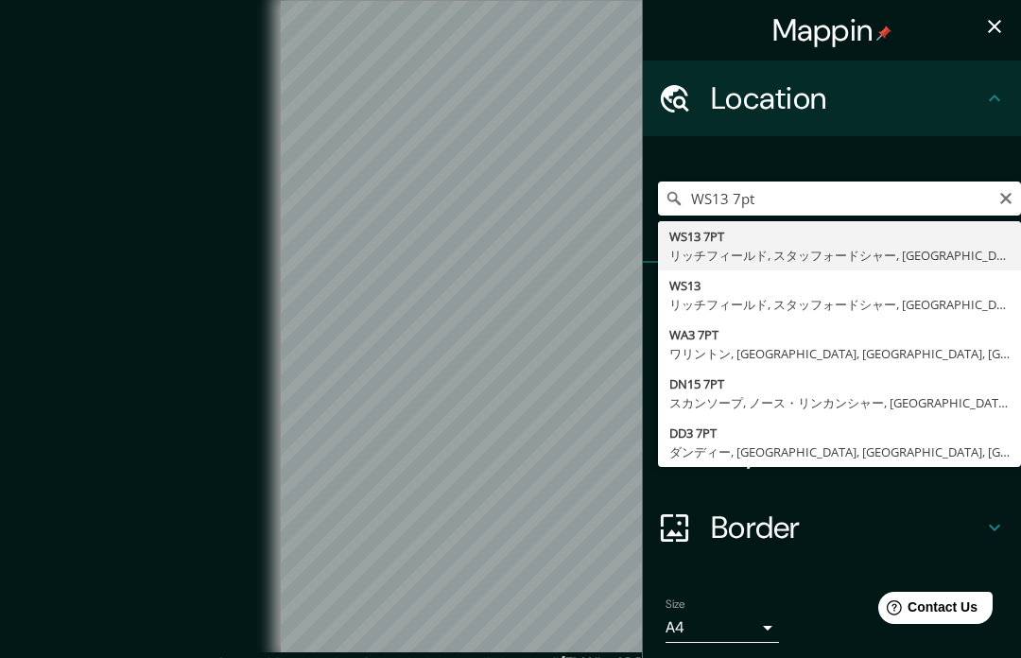
type input "WS13 7PT, リッチフィールド, スタッフォードシャー, [GEOGRAPHIC_DATA], [GEOGRAPHIC_DATA]"
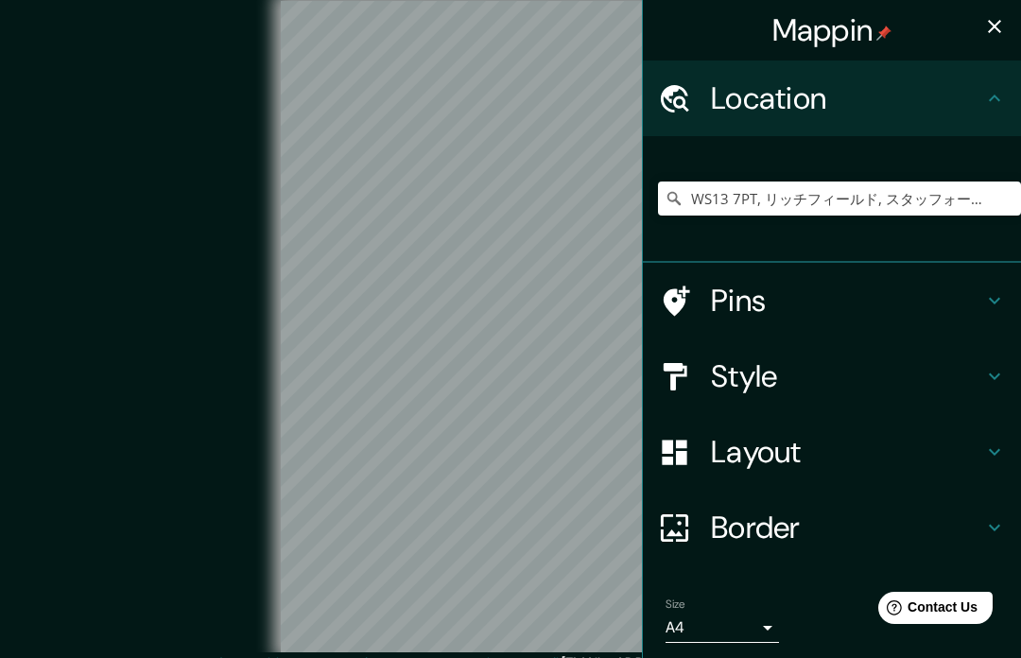
click at [859, 129] on div "Location" at bounding box center [832, 98] width 378 height 76
click at [791, 305] on h4 "Pins" at bounding box center [847, 301] width 272 height 38
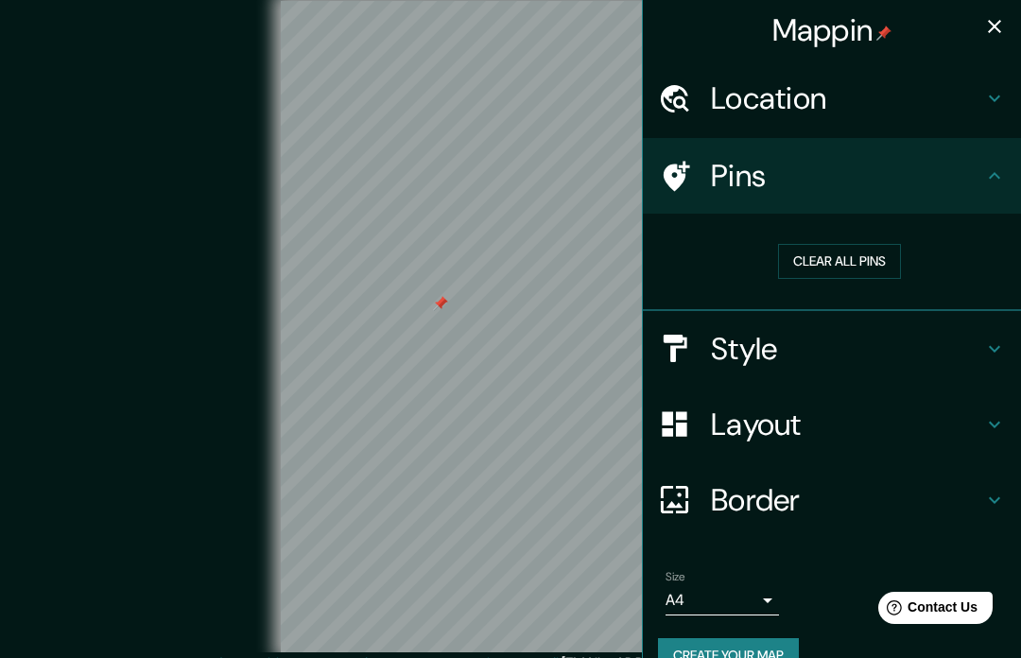
click at [859, 506] on h4 "Border" at bounding box center [847, 500] width 272 height 38
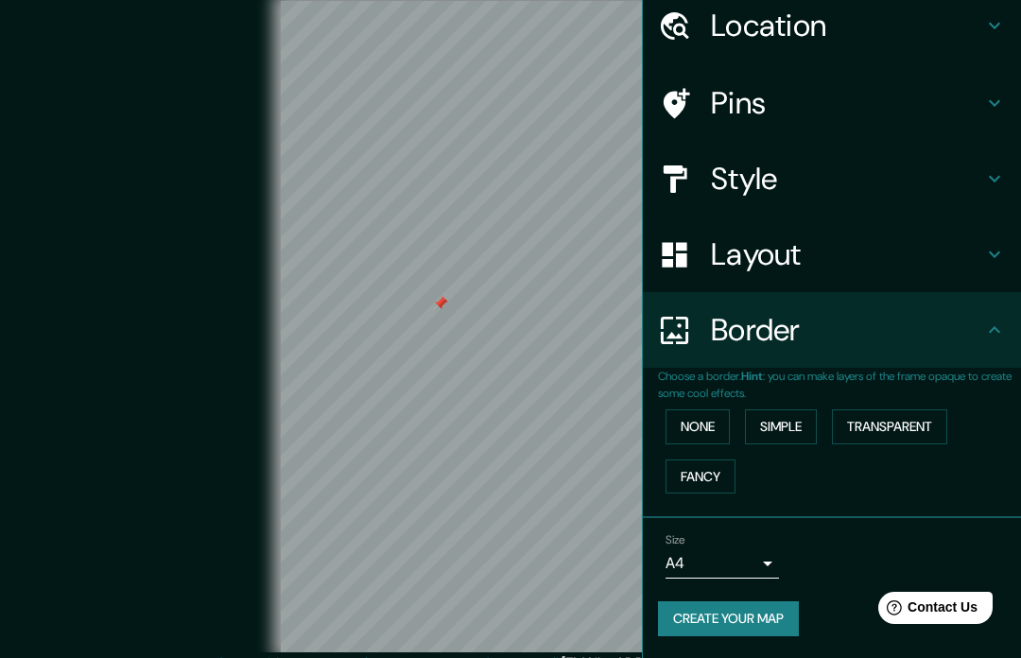
scroll to position [67, 0]
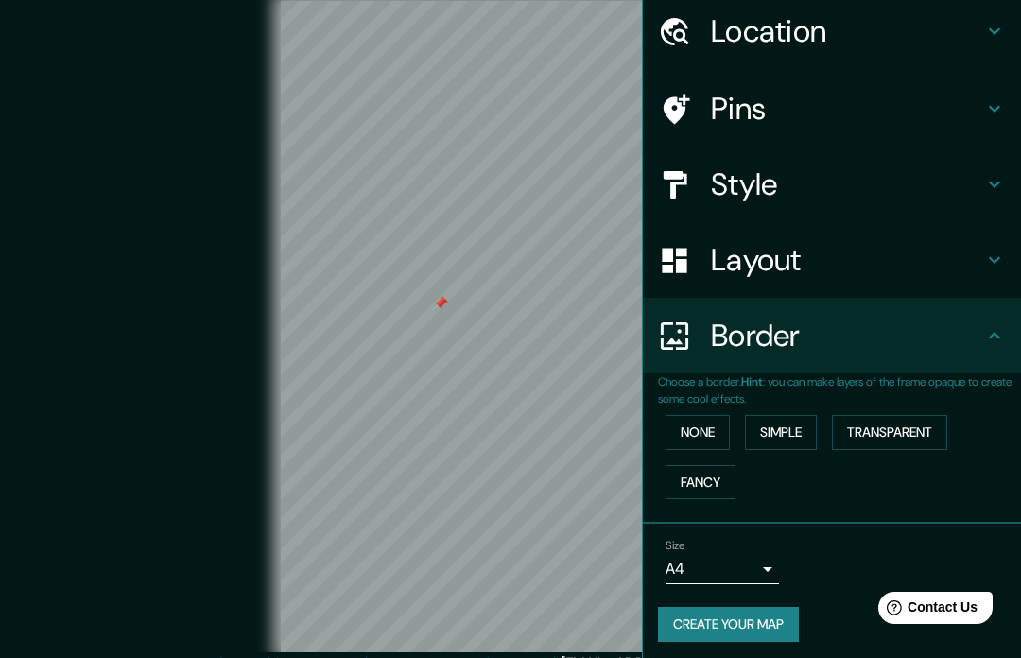
click at [787, 443] on button "Simple" at bounding box center [781, 432] width 72 height 35
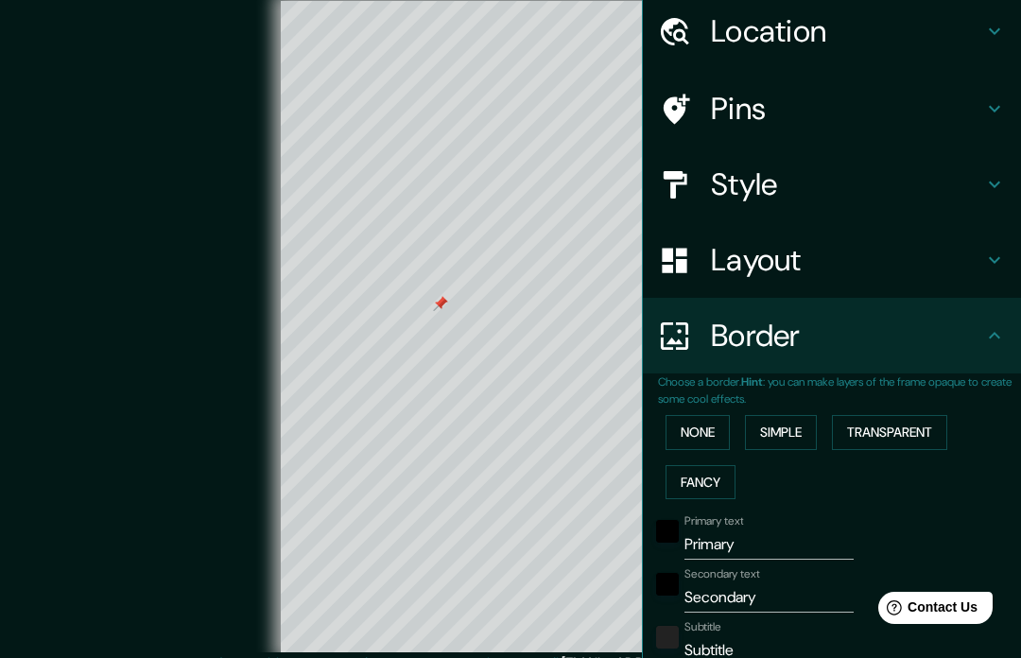
click at [786, 537] on input "Primary" at bounding box center [768, 544] width 169 height 30
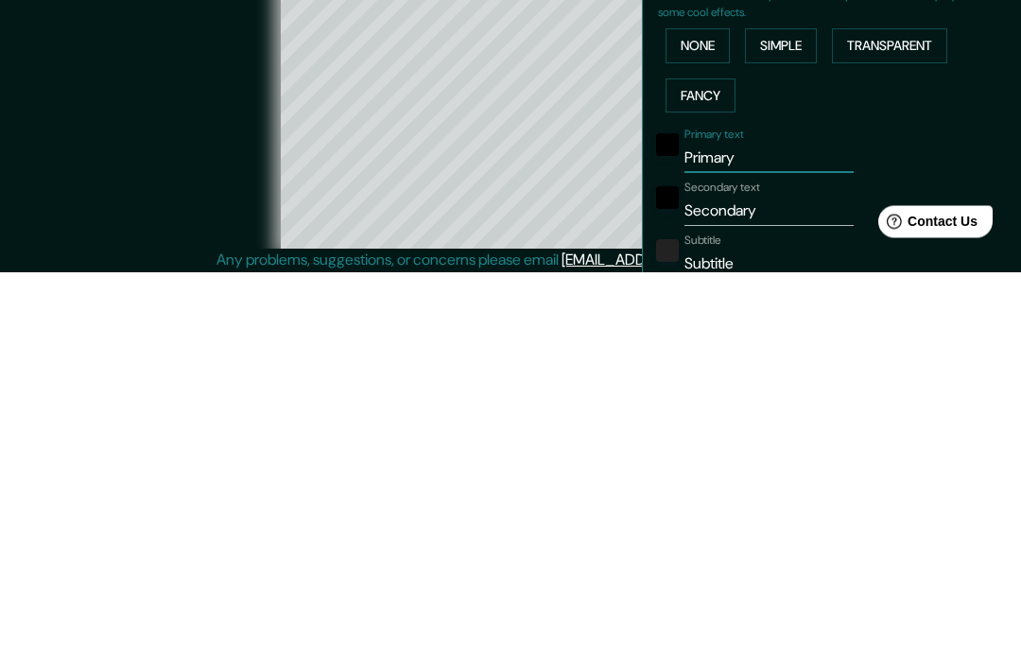
click at [789, 529] on input "Primary" at bounding box center [768, 544] width 169 height 30
type input "W"
type input "195"
type input "39"
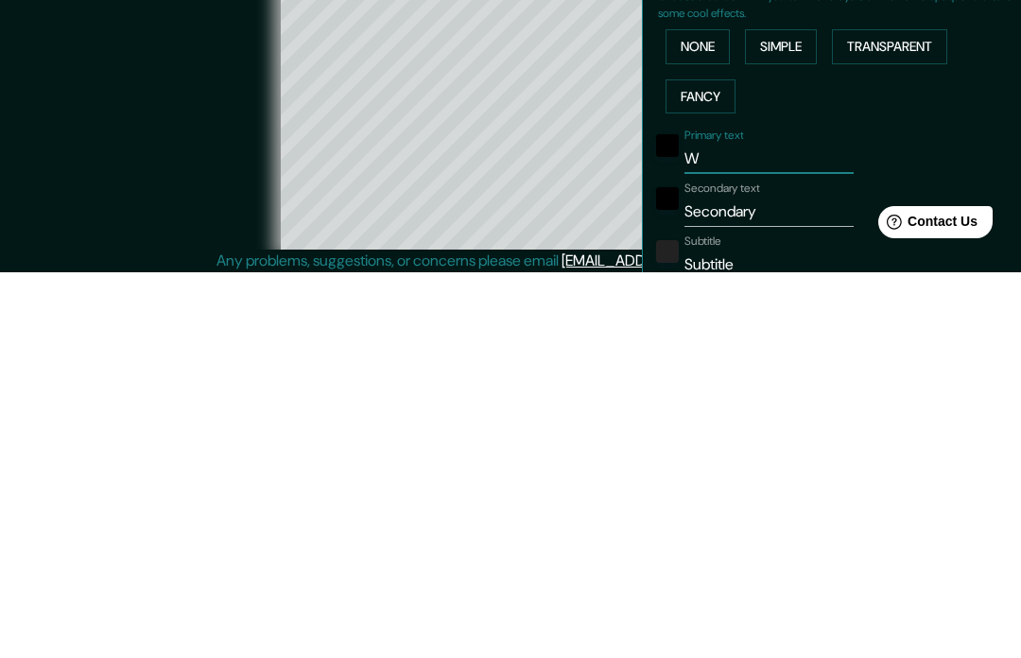
type input "WS"
type input "195"
type input "39"
type input "WS1"
type input "195"
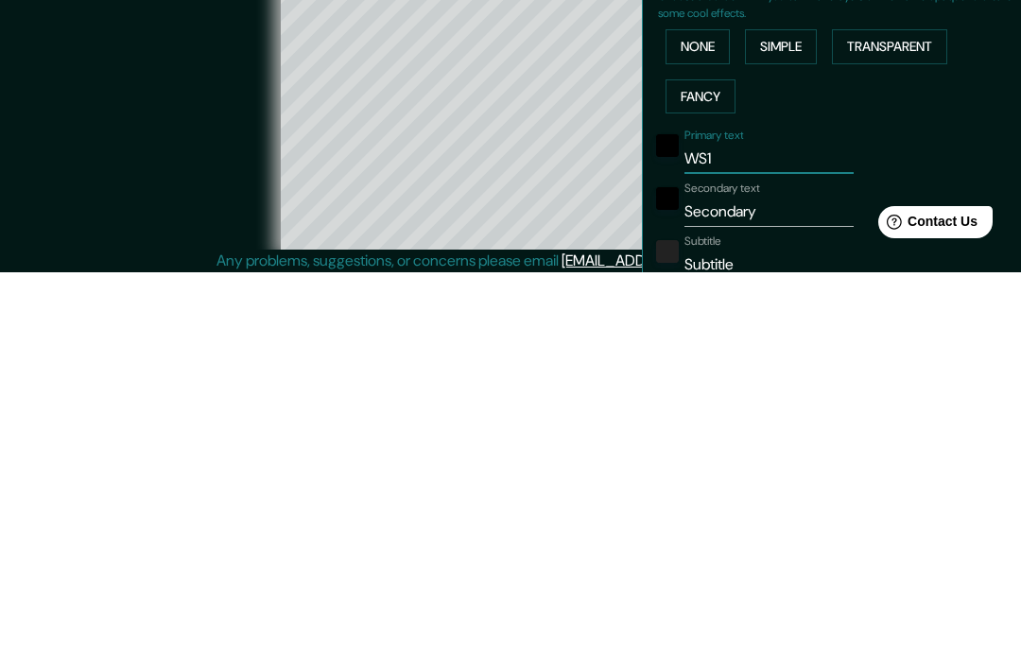
type input "39"
type input "WS13"
type input "195"
type input "39"
type input "WS13"
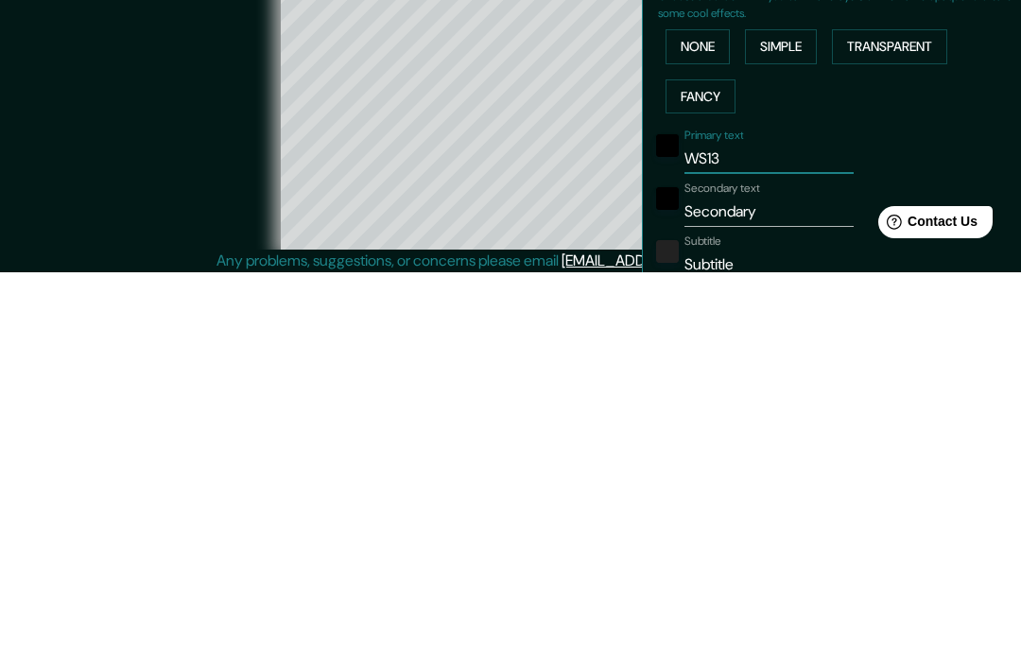
type input "195"
type input "39"
type input "WS13 7"
type input "195"
type input "39"
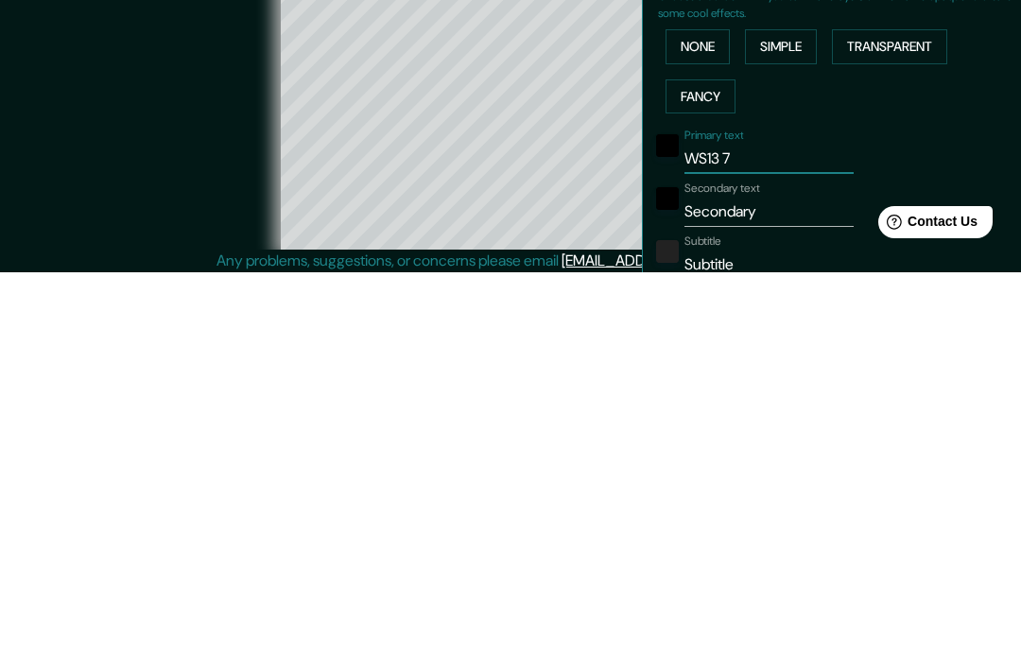
type input "WS13 7P"
type input "195"
type input "39"
type input "WS13 7PT"
type input "195"
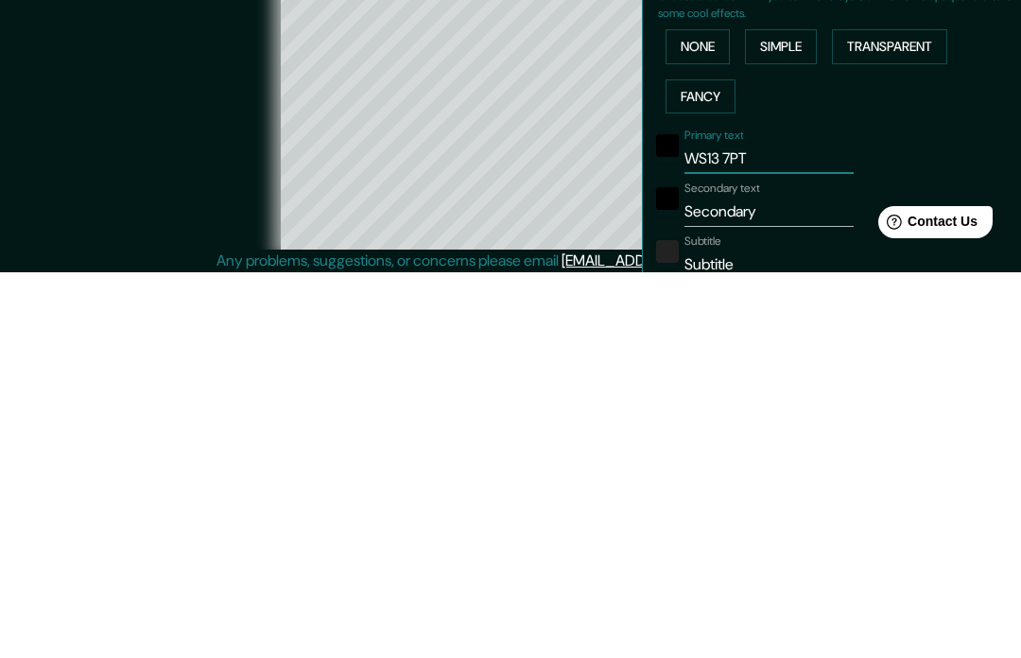
type input "39"
type input "WS13 7PT"
click at [783, 582] on input "Secondary" at bounding box center [768, 597] width 169 height 30
click at [772, 582] on input "Secondary" at bounding box center [768, 597] width 169 height 30
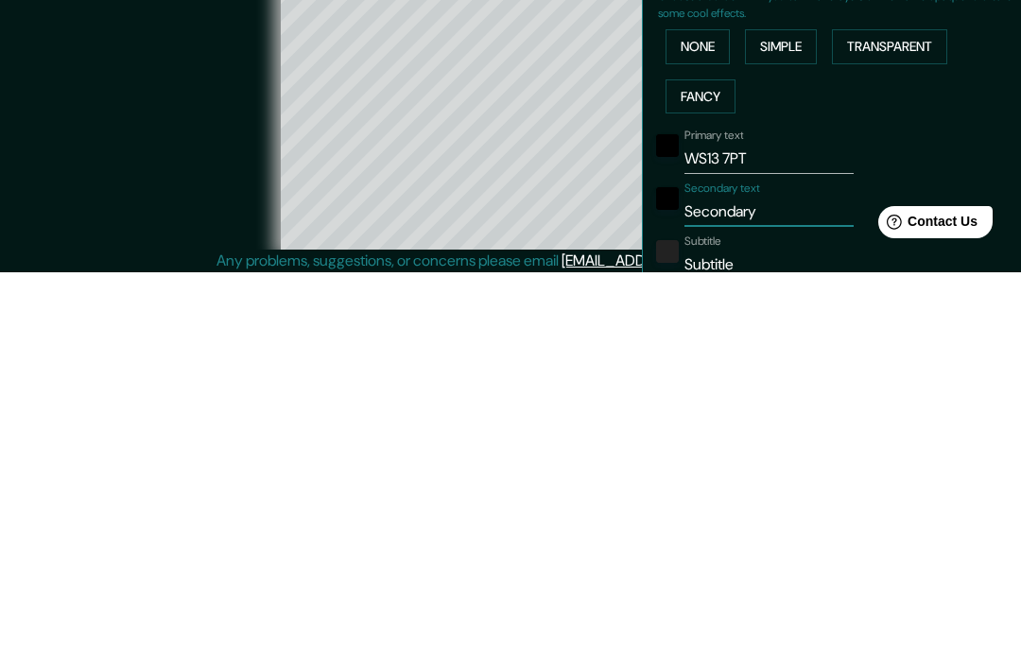
type input "L"
type input "195"
type input "39"
type input "Li"
type input "195"
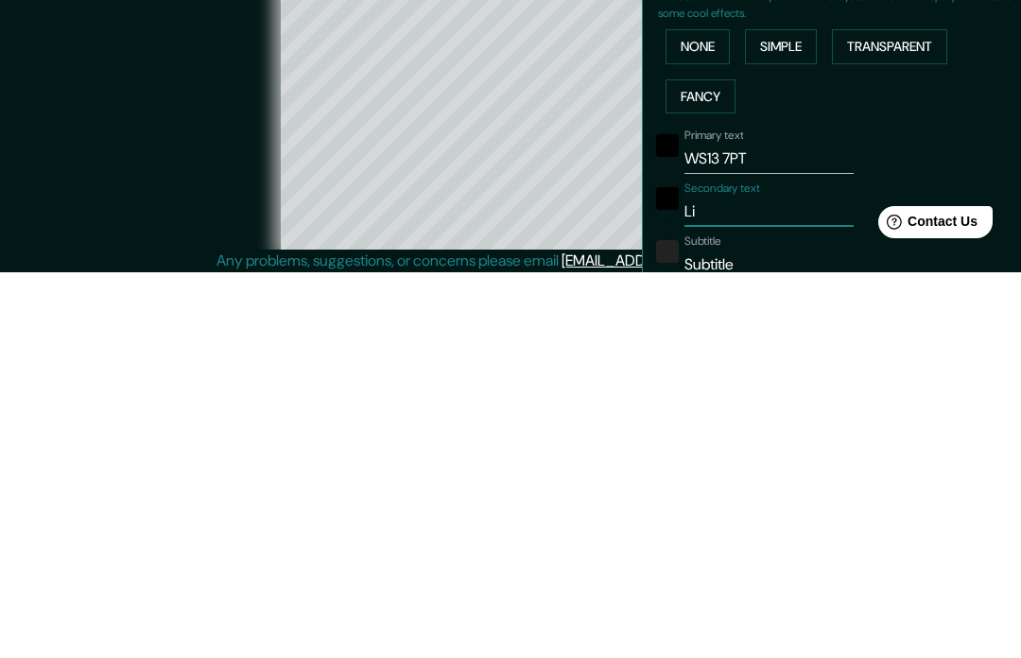
type input "39"
type input "Lic"
type input "195"
type input "39"
type input "Lich"
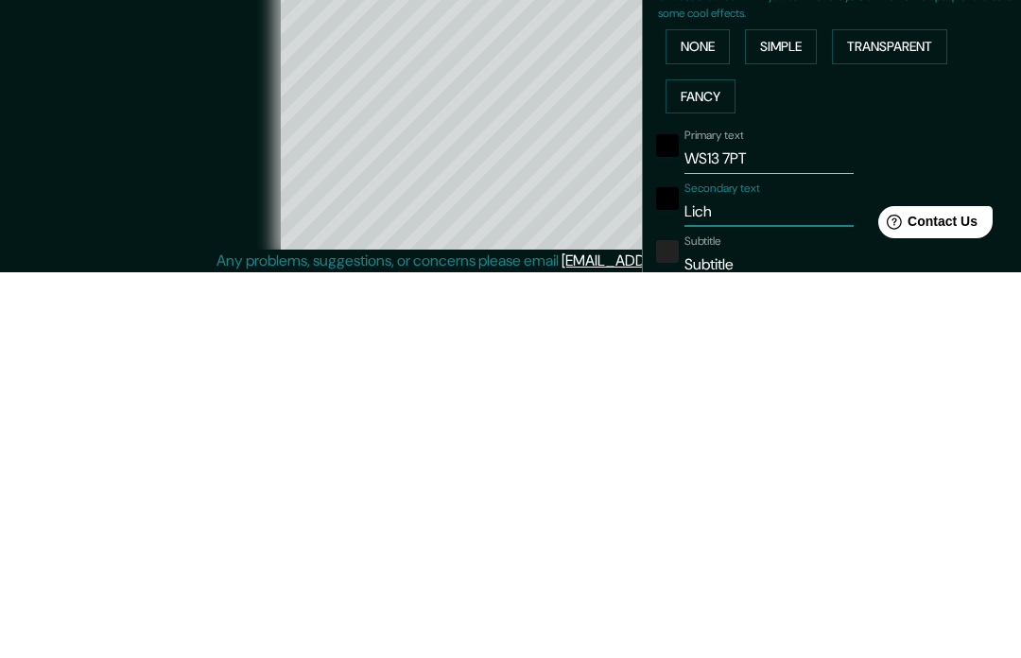
type input "195"
type input "39"
type input "Lichf"
type input "195"
type input "39"
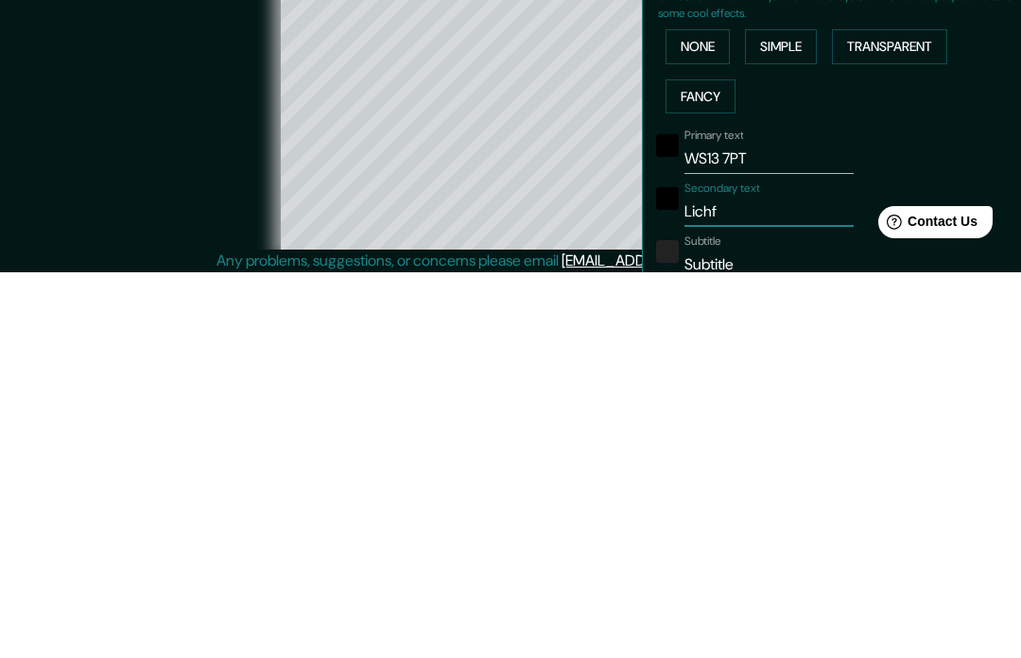
type input "Lichfi"
type input "195"
type input "39"
type input "Lichfie"
type input "195"
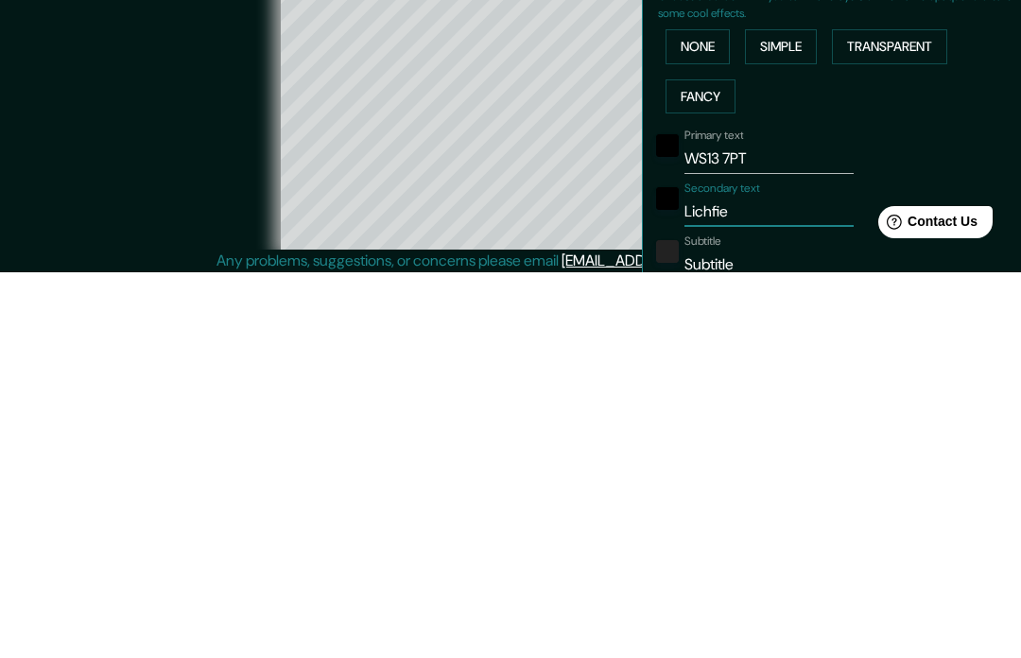
type input "39"
type input "Lichfiel"
type input "195"
type input "39"
type input "Lichfield"
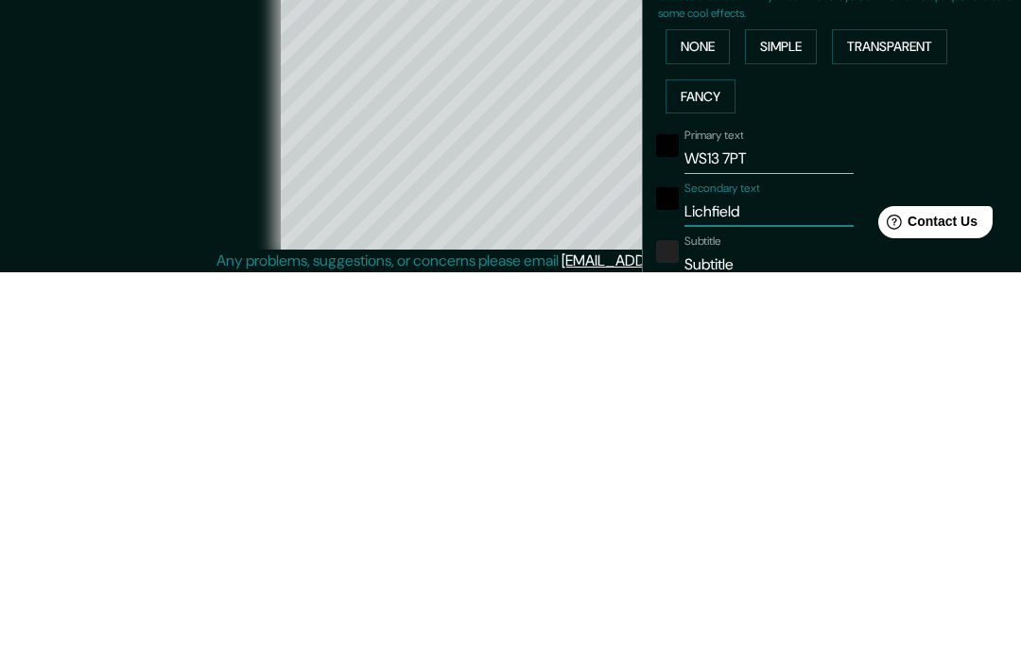
type input "195"
type input "39"
type input "Lichfield"
click at [761, 635] on input "Subtitle" at bounding box center [768, 650] width 169 height 30
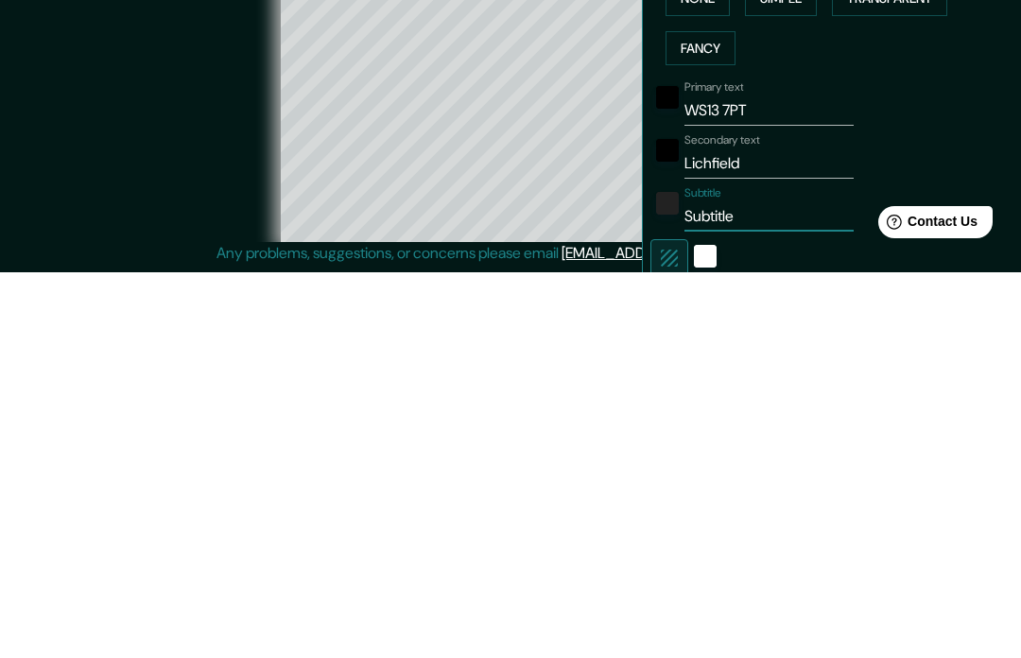
scroll to position [109, 0]
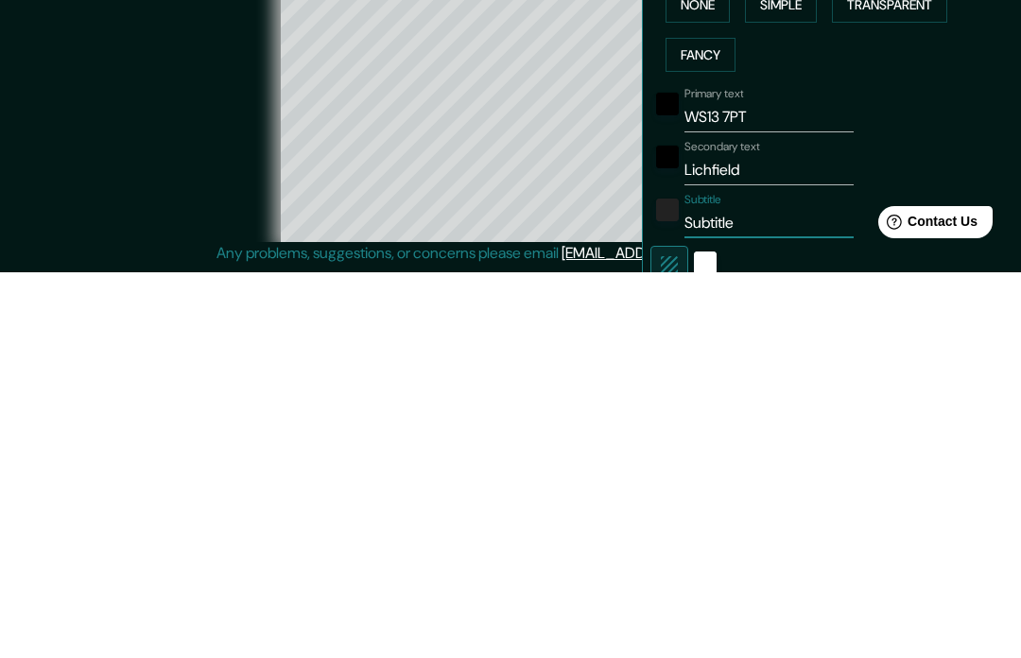
click at [754, 593] on input "Subtitle" at bounding box center [768, 608] width 169 height 30
type input "S"
type input "195"
type input "39"
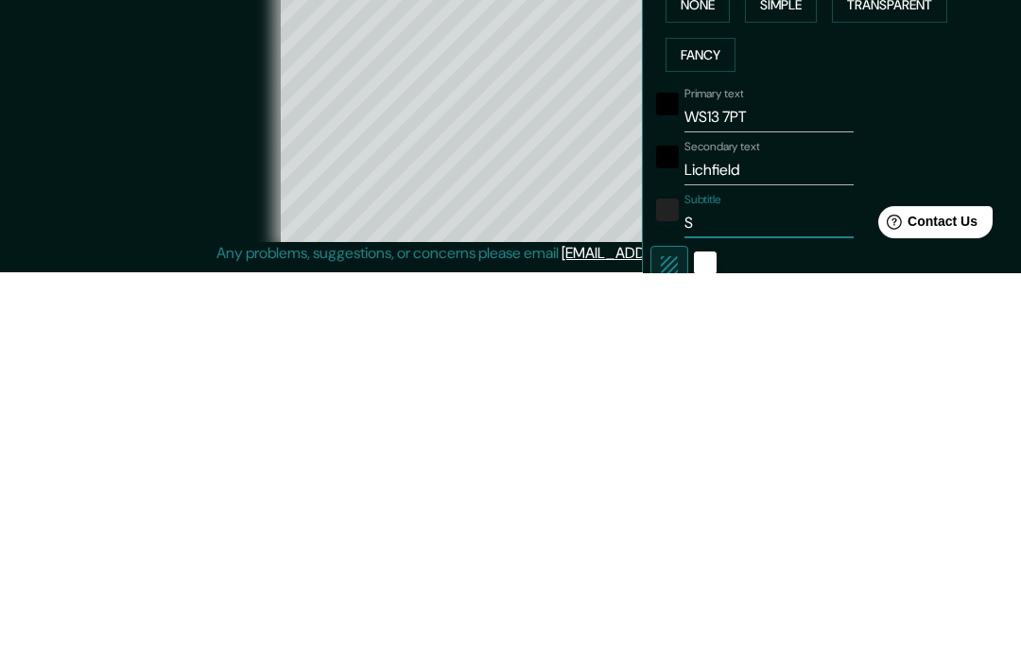
scroll to position [84, 0]
type input "St"
type input "195"
type input "39"
type input "Sta"
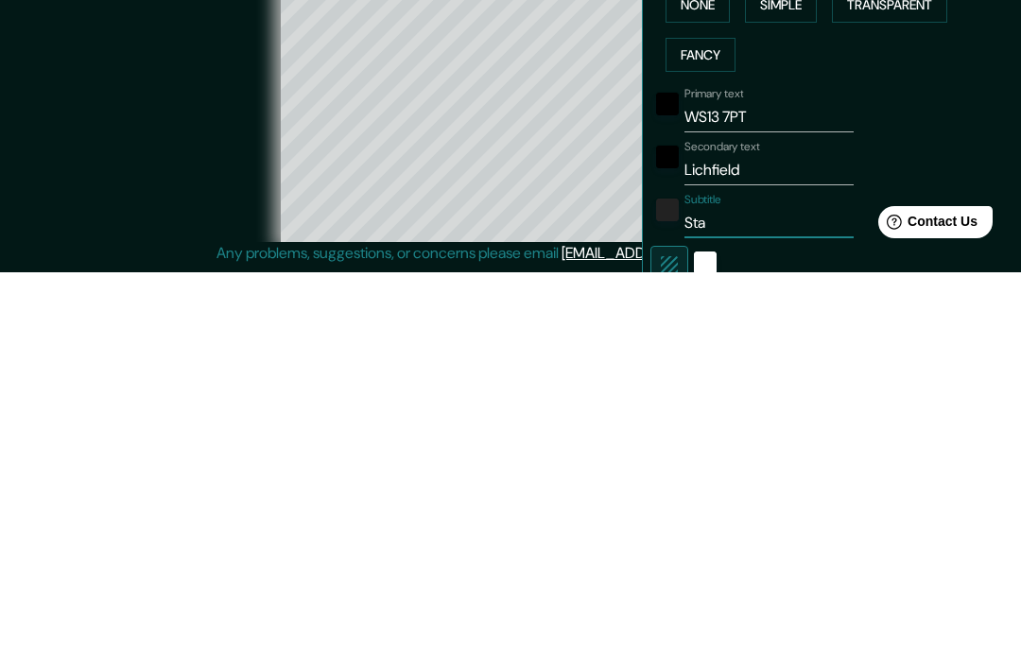
type input "195"
type input "39"
type input "Staf"
type input "195"
type input "39"
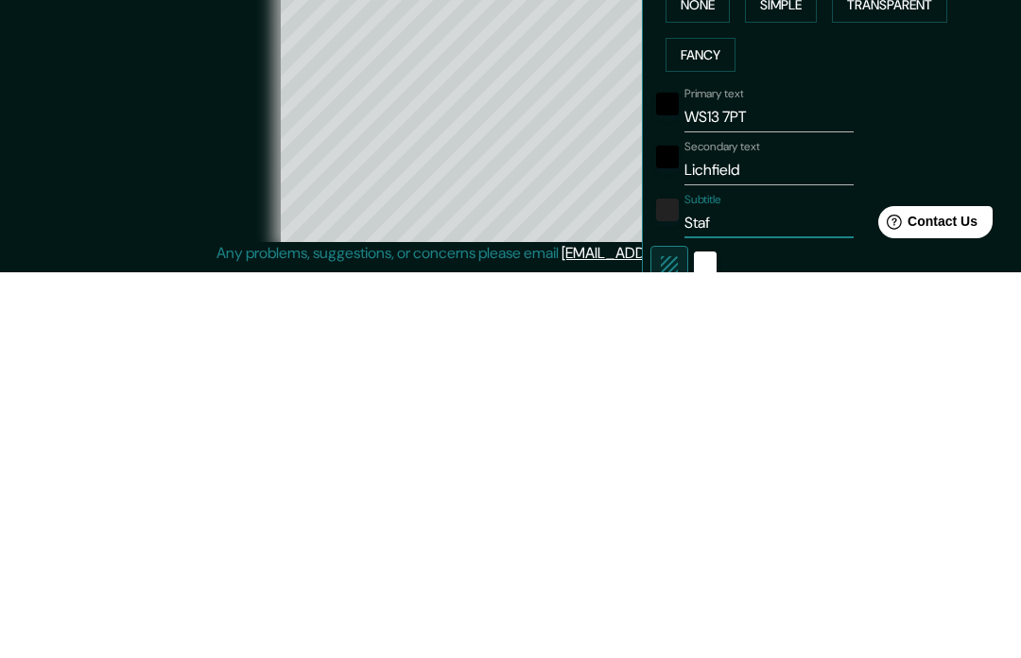
type input "Staff"
type input "195"
type input "39"
type input "Staffo"
type input "195"
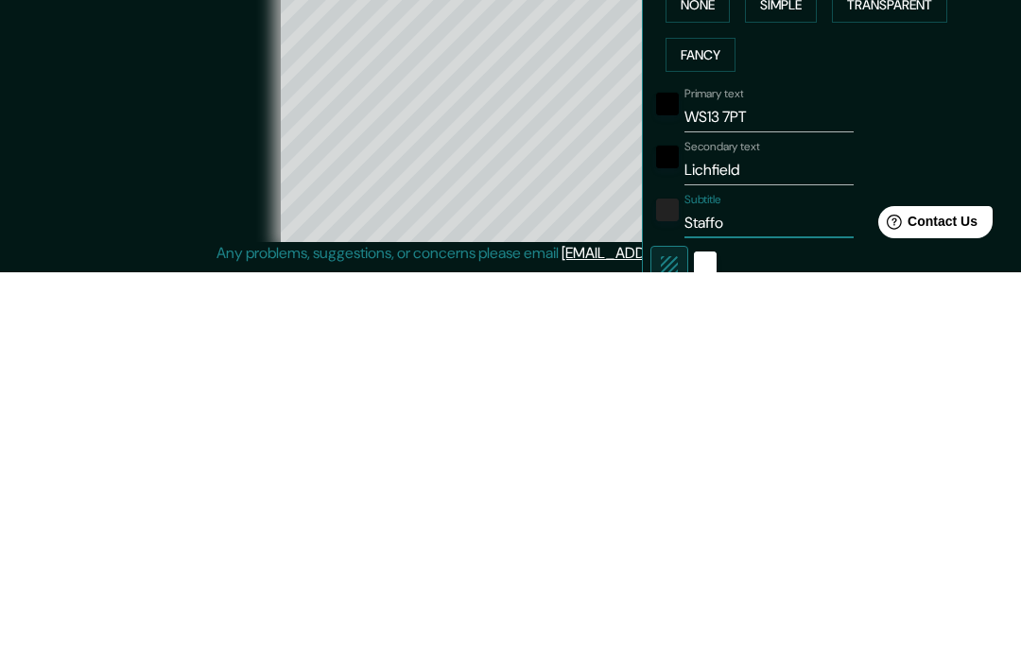
type input "39"
type input "Staffor"
type input "195"
type input "39"
type input "Stafford"
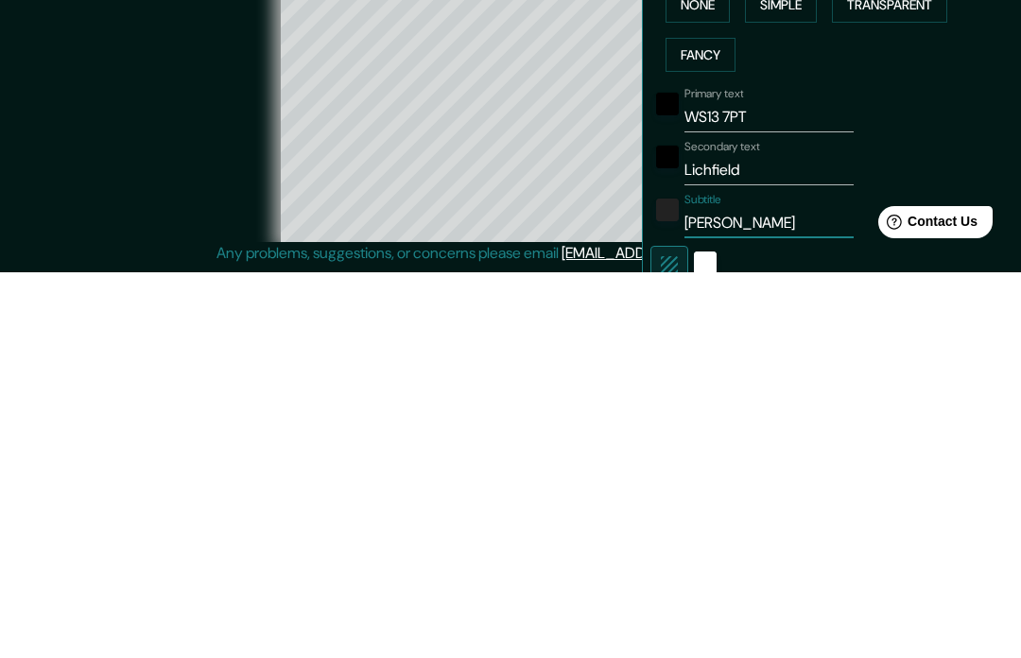
type input "195"
type input "39"
type input "Staffords"
type input "195"
type input "39"
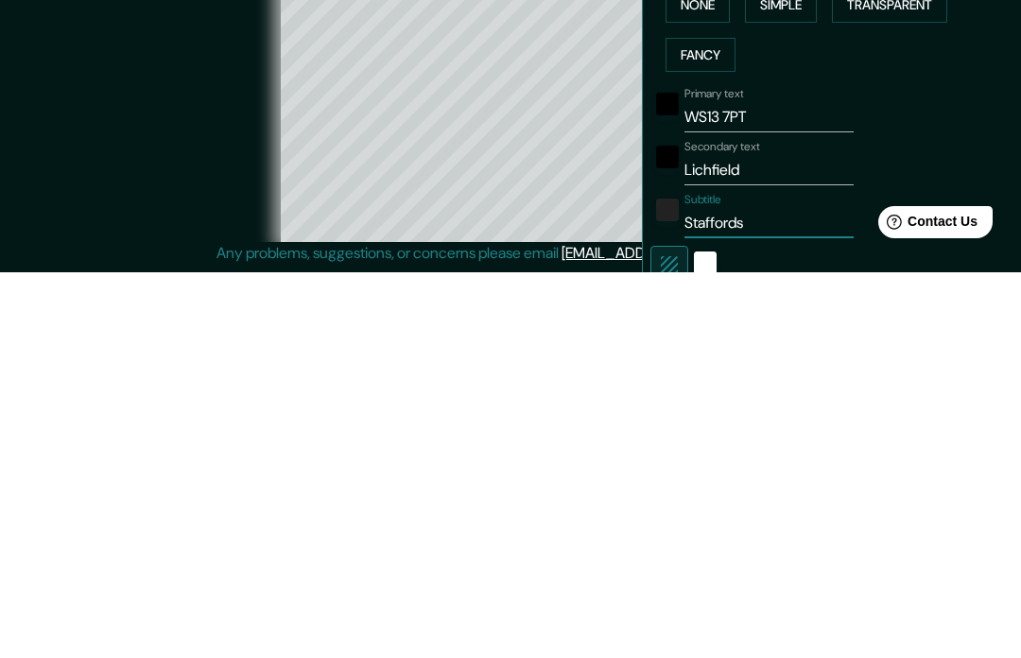
type input "Staffordsh"
type input "195"
type input "39"
type input "Staffordshi"
type input "195"
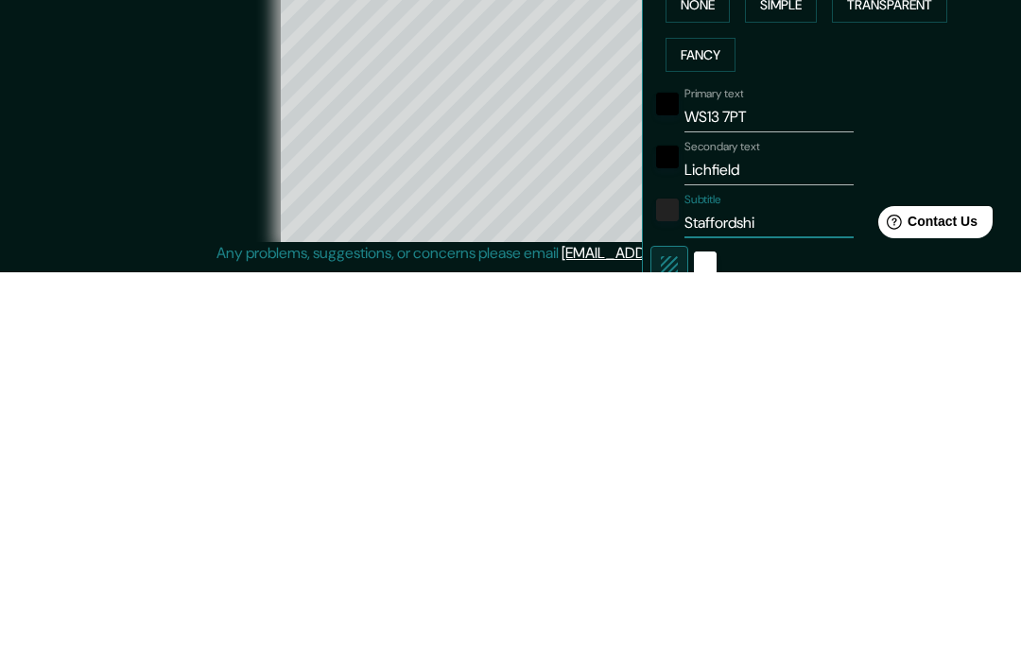
type input "39"
type input "Staffordshir"
type input "195"
type input "39"
type input "Staffordshire"
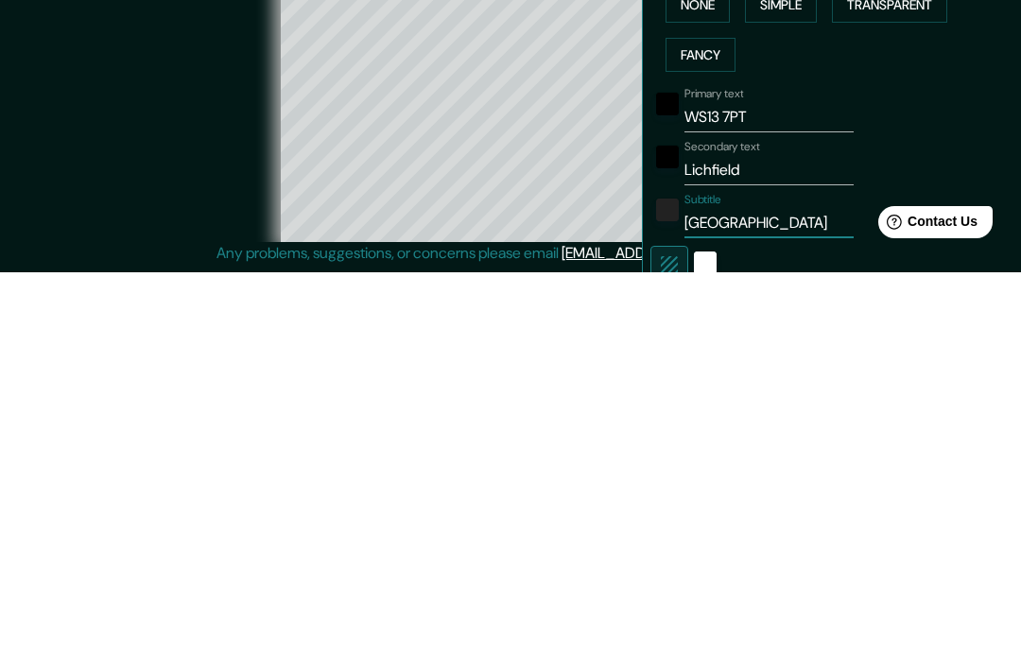
type input "195"
type input "39"
type input "Staffordshire"
click at [933, 472] on div "Primary text WS13 7PT" at bounding box center [805, 494] width 310 height 45
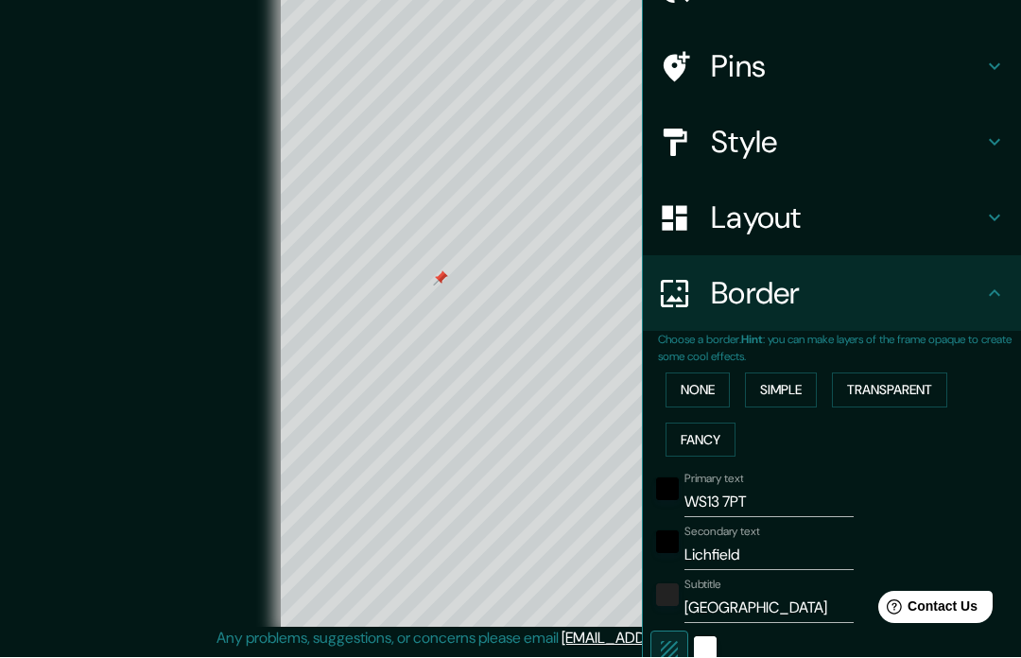
click at [915, 174] on div "Style" at bounding box center [832, 143] width 378 height 76
type input "195"
type input "39"
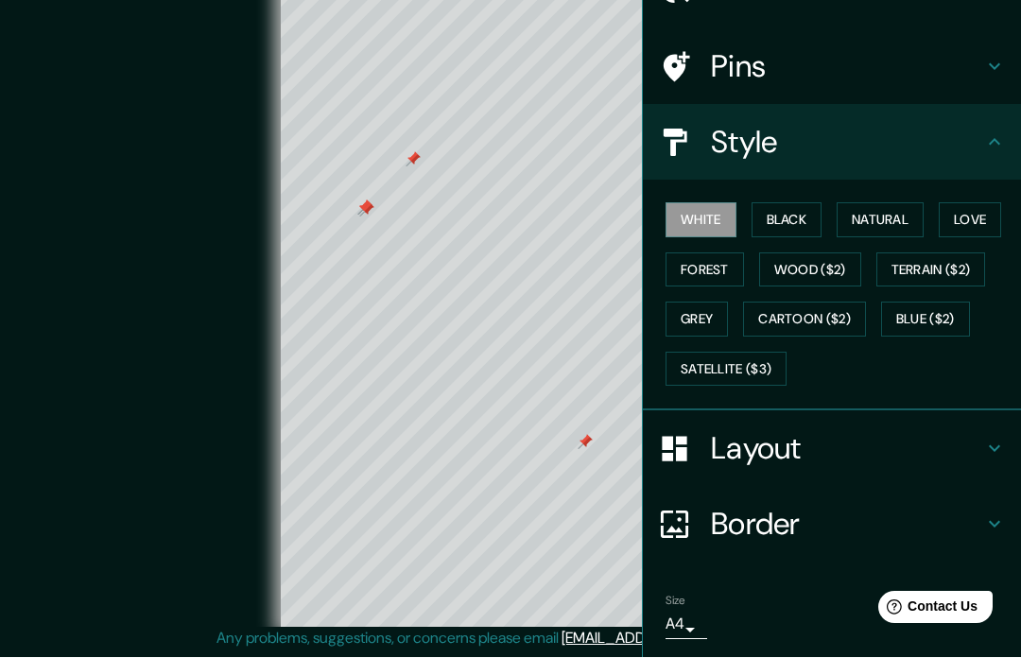
click at [811, 265] on button "Wood ($2)" at bounding box center [810, 270] width 102 height 35
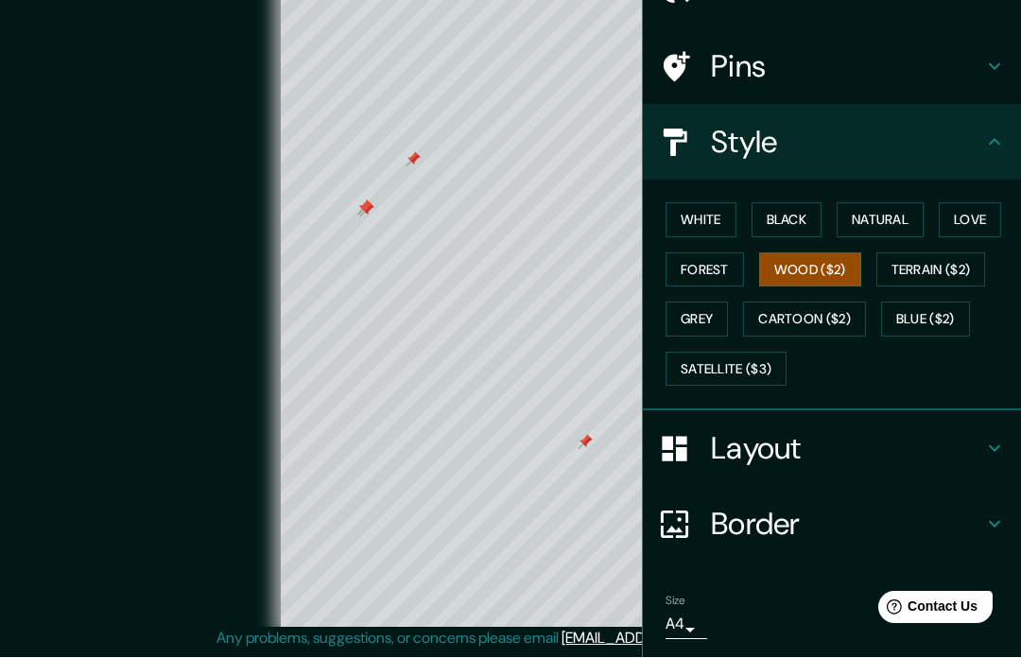
click at [798, 317] on button "Cartoon ($2)" at bounding box center [804, 319] width 123 height 35
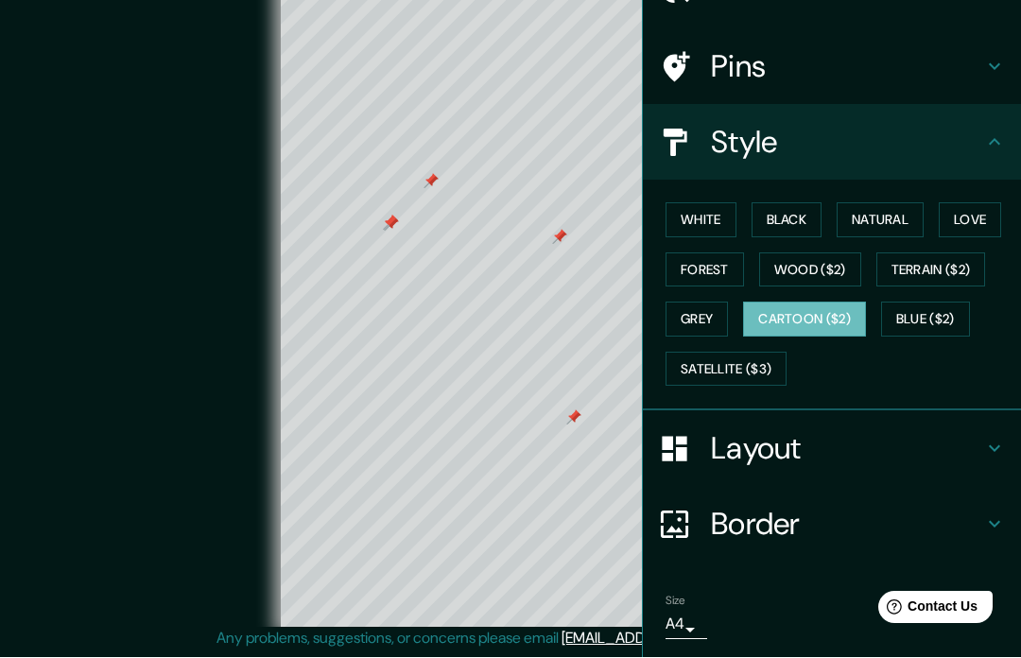
click at [931, 321] on button "Blue ($2)" at bounding box center [925, 319] width 89 height 35
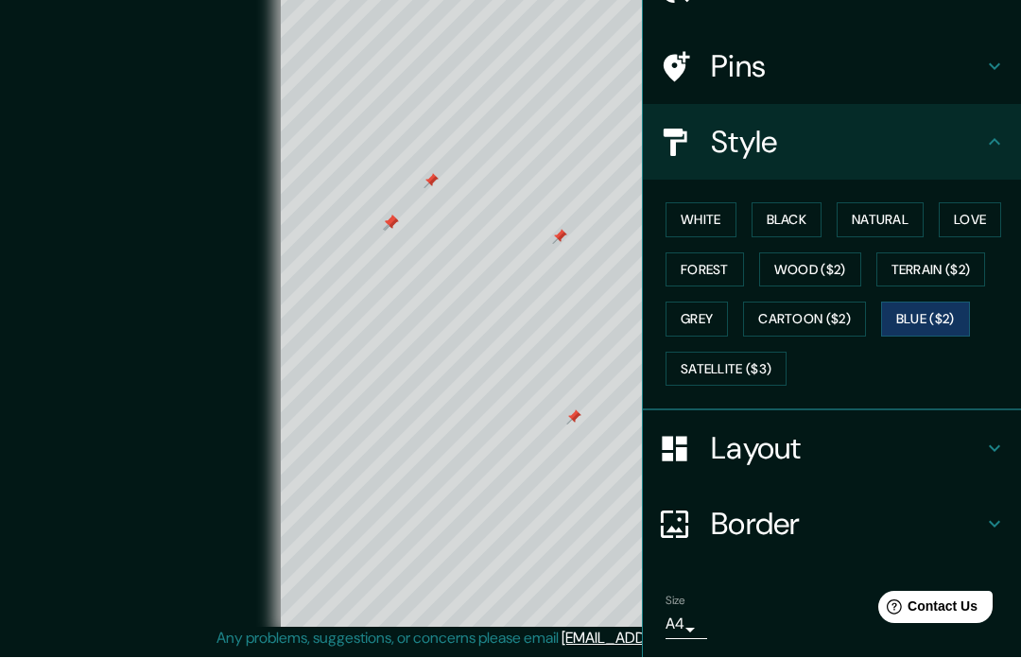
click at [756, 379] on button "Satellite ($3)" at bounding box center [725, 369] width 121 height 35
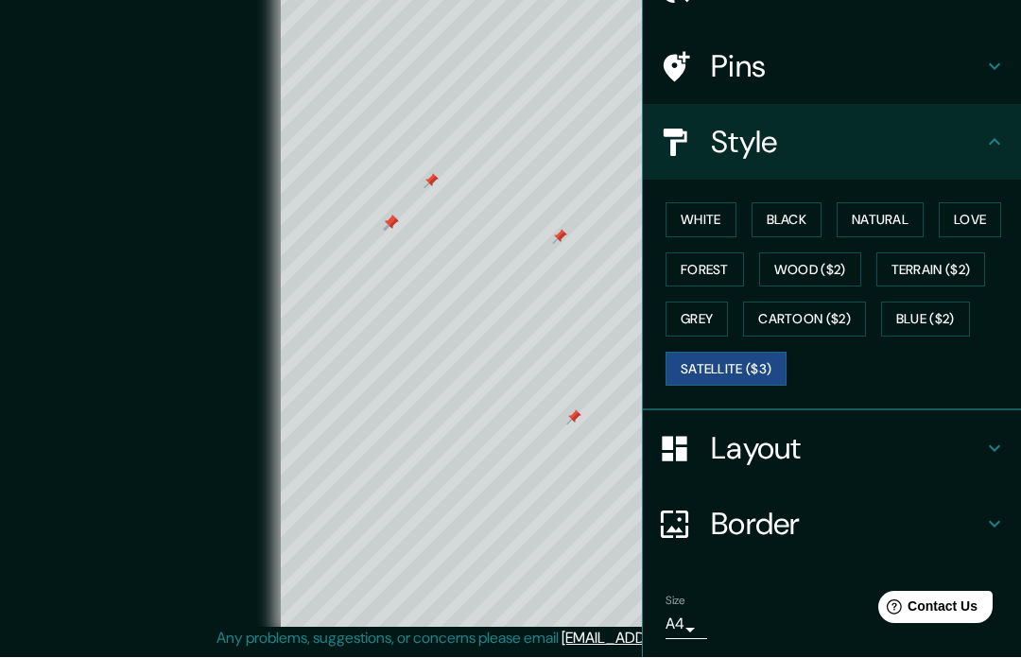
click at [708, 312] on button "Grey" at bounding box center [696, 319] width 62 height 35
click at [790, 259] on button "Wood ($2)" at bounding box center [810, 270] width 102 height 35
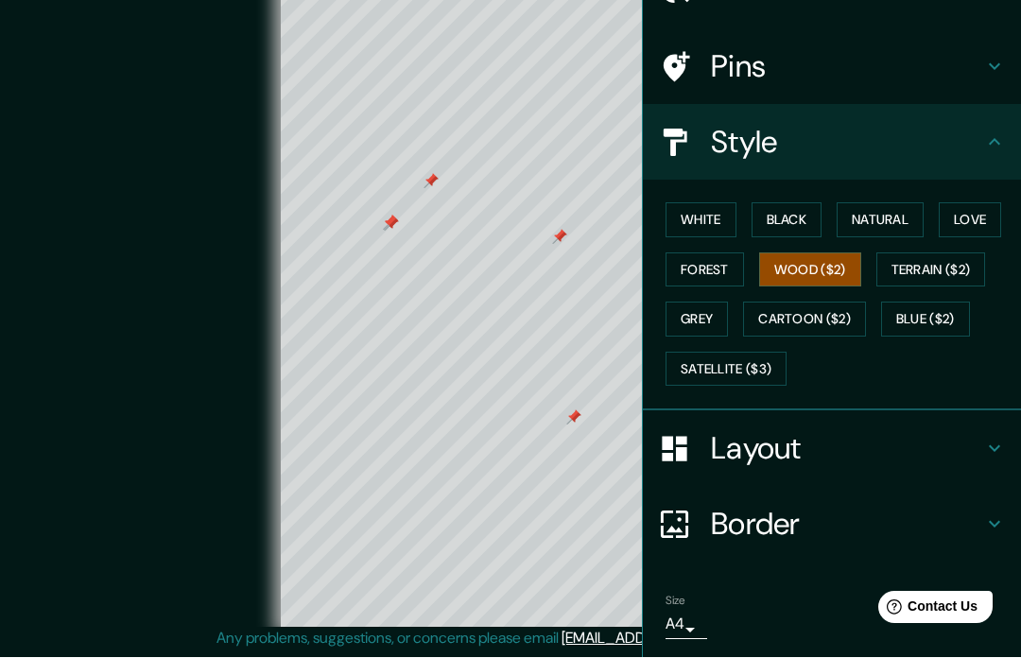
click at [944, 269] on button "Terrain ($2)" at bounding box center [931, 270] width 110 height 35
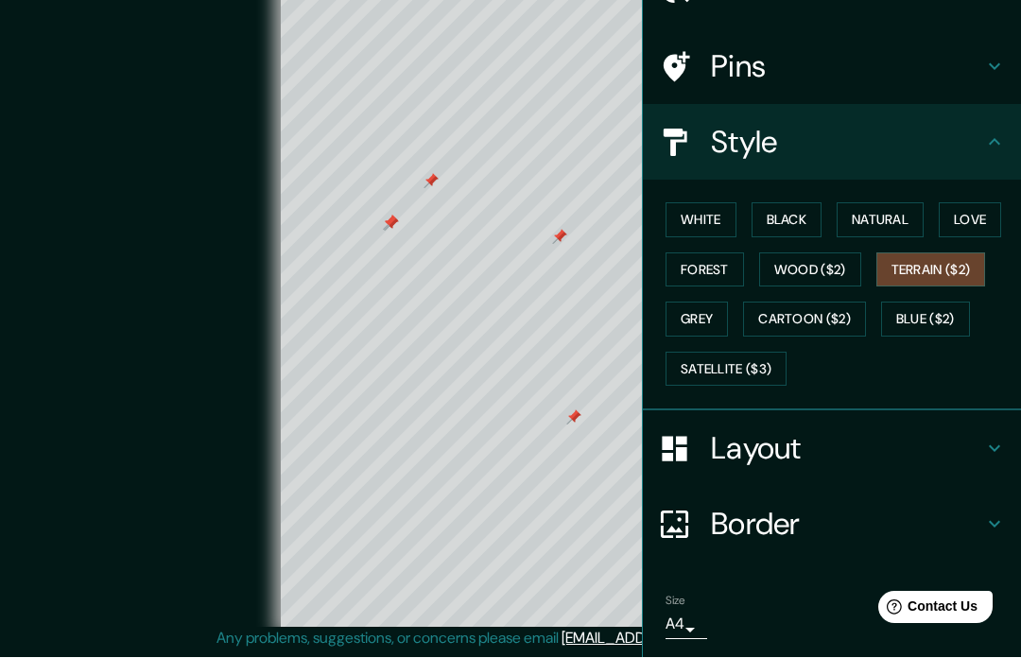
click at [724, 272] on button "Forest" at bounding box center [704, 270] width 78 height 35
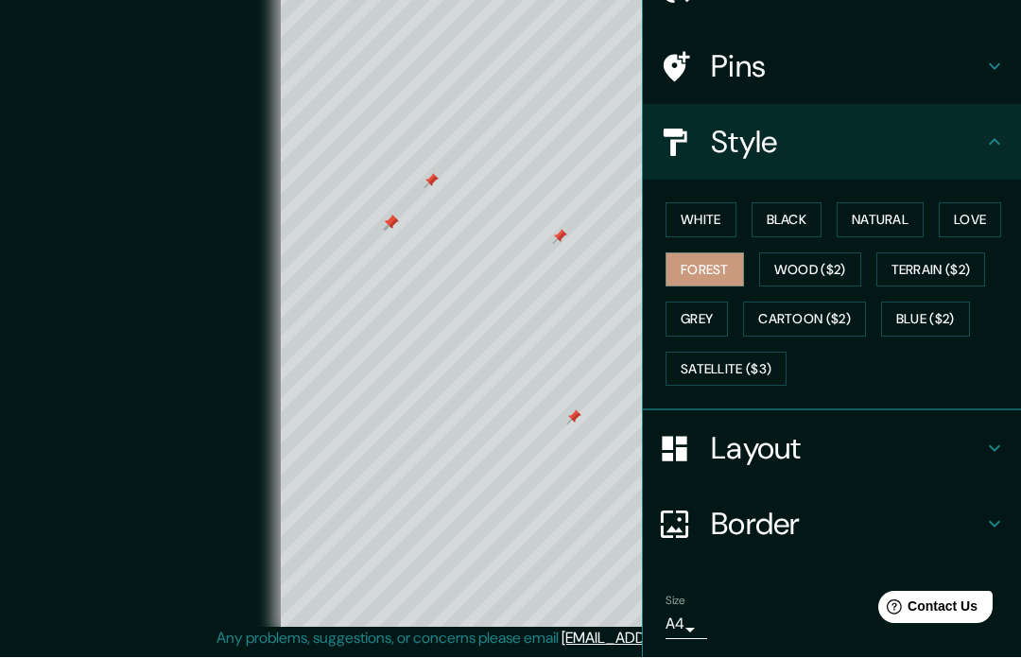
click at [952, 222] on button "Love" at bounding box center [969, 220] width 62 height 35
click at [899, 196] on div "White Black Natural Love Forest Wood ($2) Terrain ($2) Grey Cartoon ($2) Blue (…" at bounding box center [839, 295] width 363 height 198
click at [876, 215] on button "Natural" at bounding box center [879, 220] width 87 height 35
click at [803, 208] on button "Black" at bounding box center [786, 220] width 71 height 35
click at [706, 211] on button "White" at bounding box center [700, 220] width 71 height 35
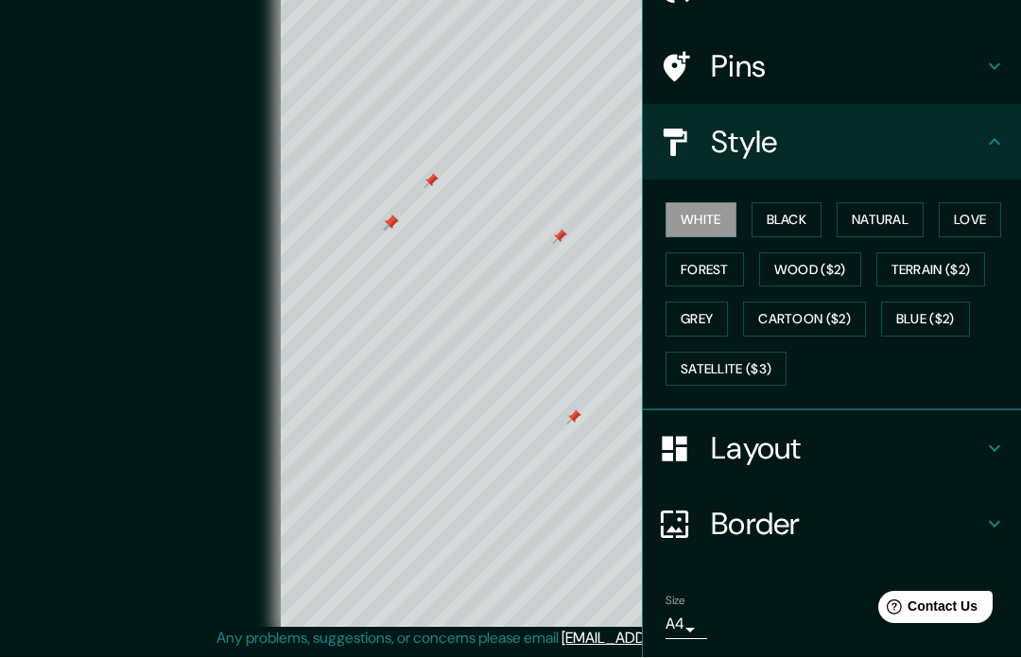
click at [776, 354] on button "Satellite ($3)" at bounding box center [725, 369] width 121 height 35
